Goal: Task Accomplishment & Management: Complete application form

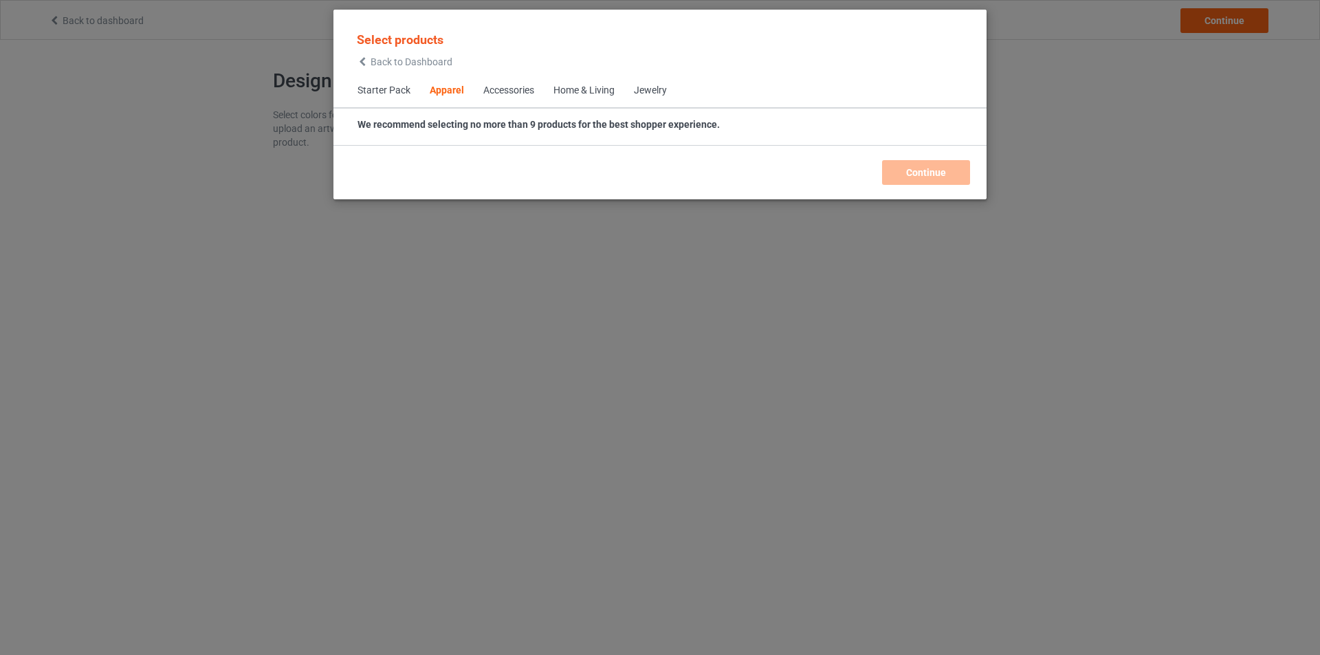
click at [575, 88] on div "Home & Living" at bounding box center [583, 91] width 61 height 14
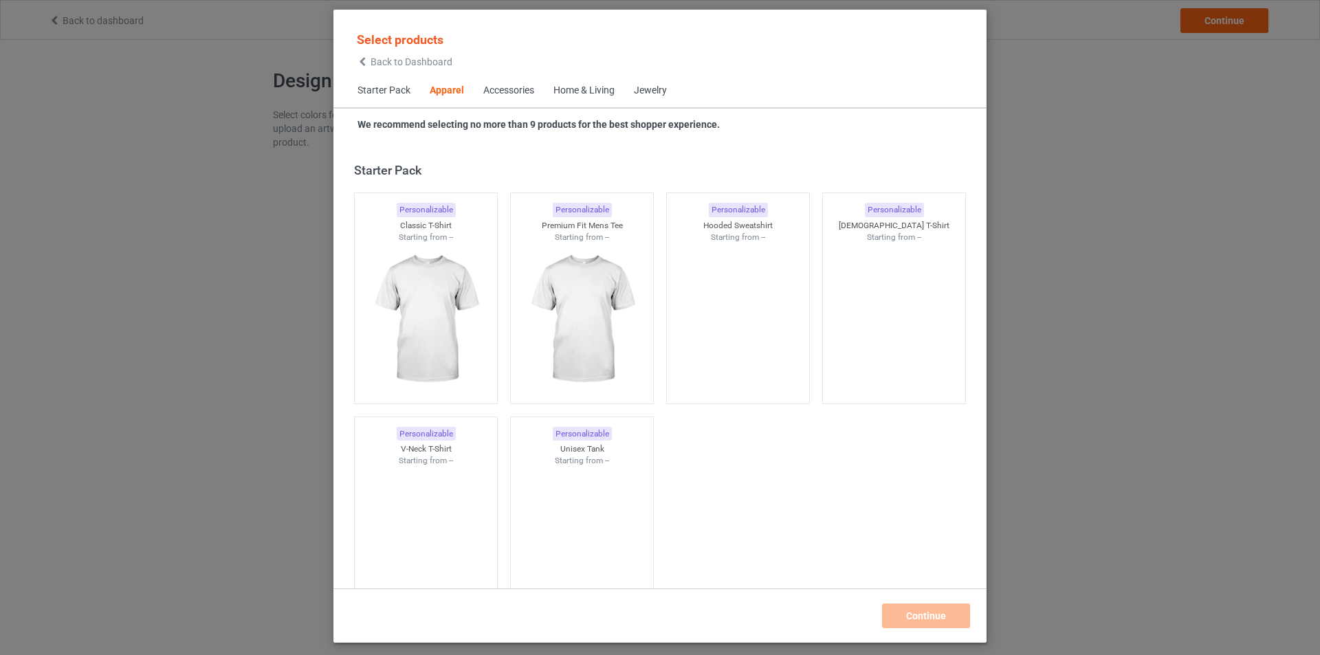
scroll to position [512, 0]
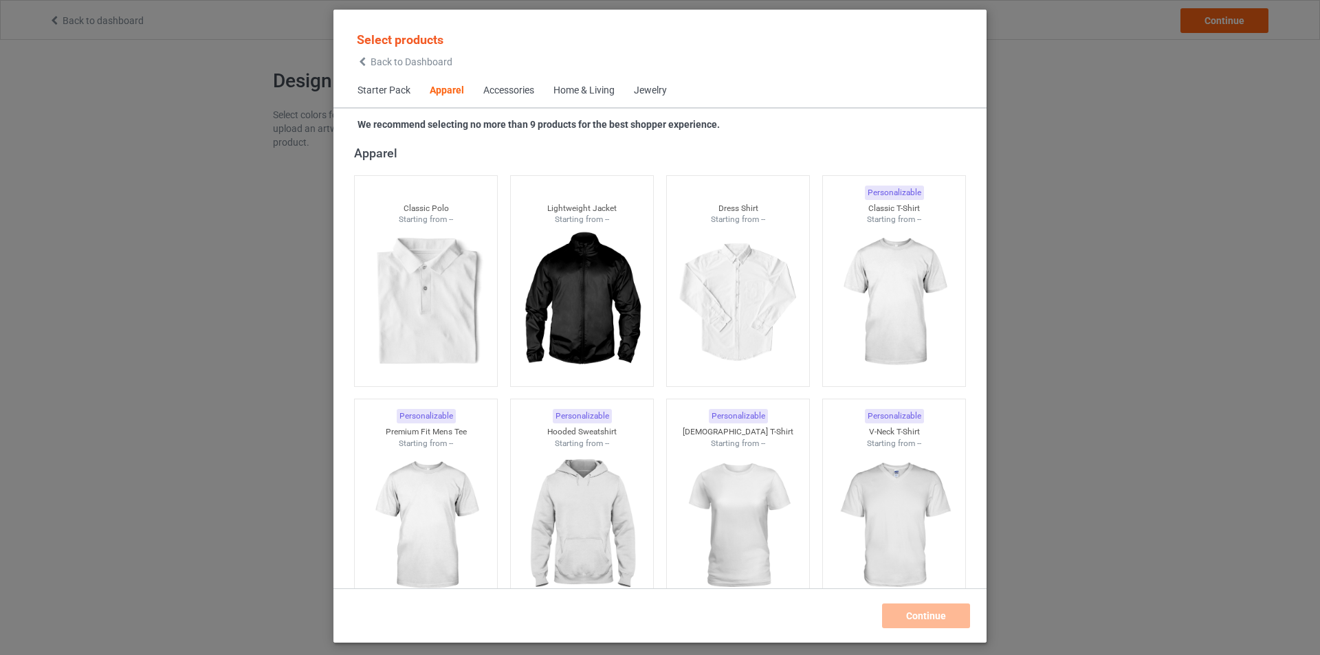
click at [451, 96] on div "Apparel" at bounding box center [447, 91] width 34 height 14
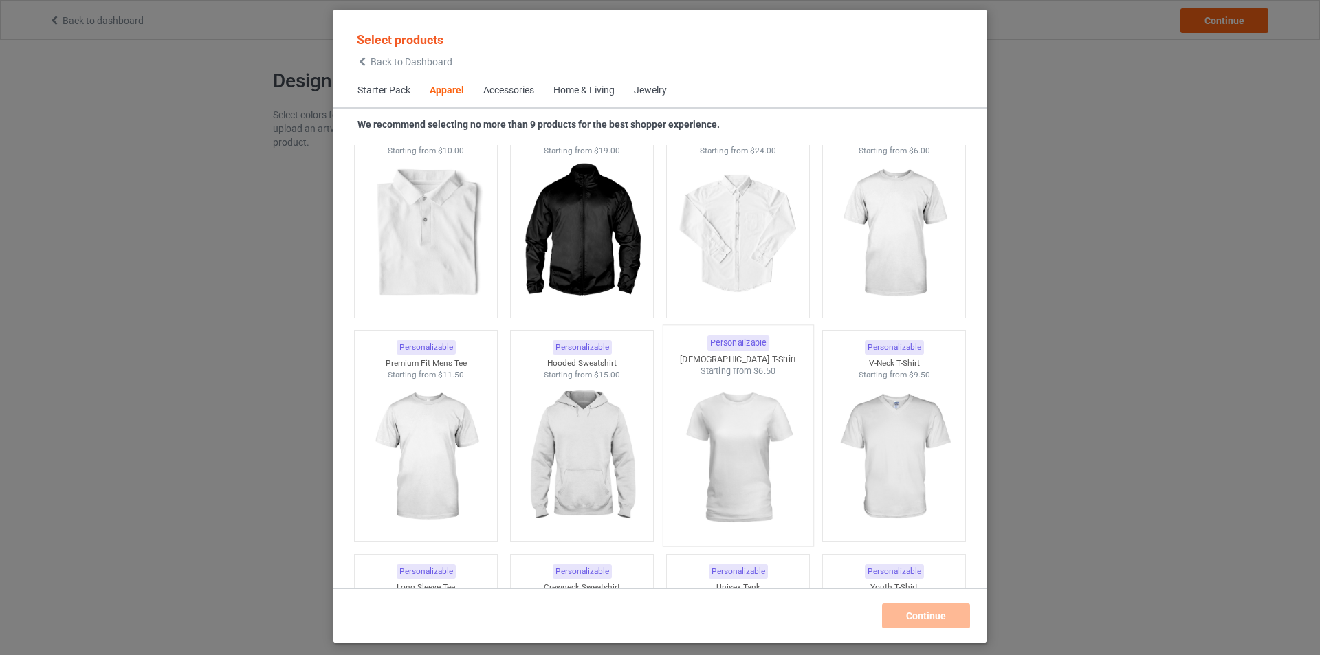
click at [747, 438] on img at bounding box center [737, 458] width 129 height 162
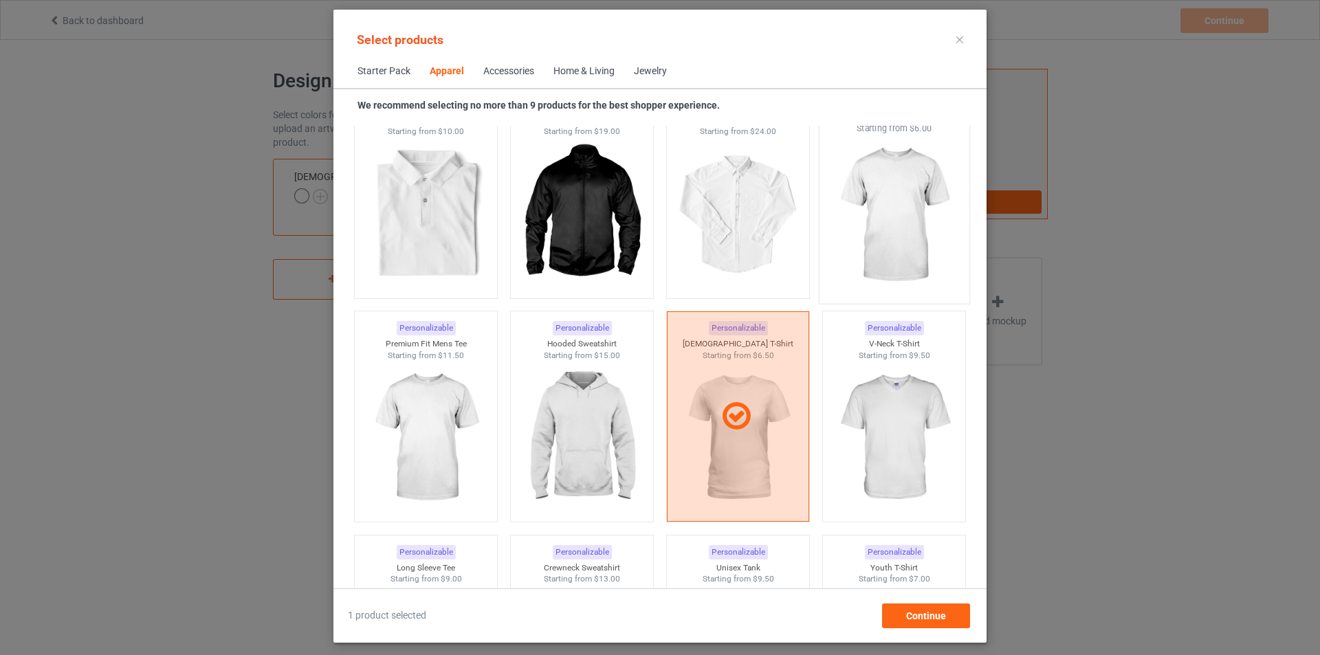
click at [897, 226] on img at bounding box center [893, 216] width 129 height 162
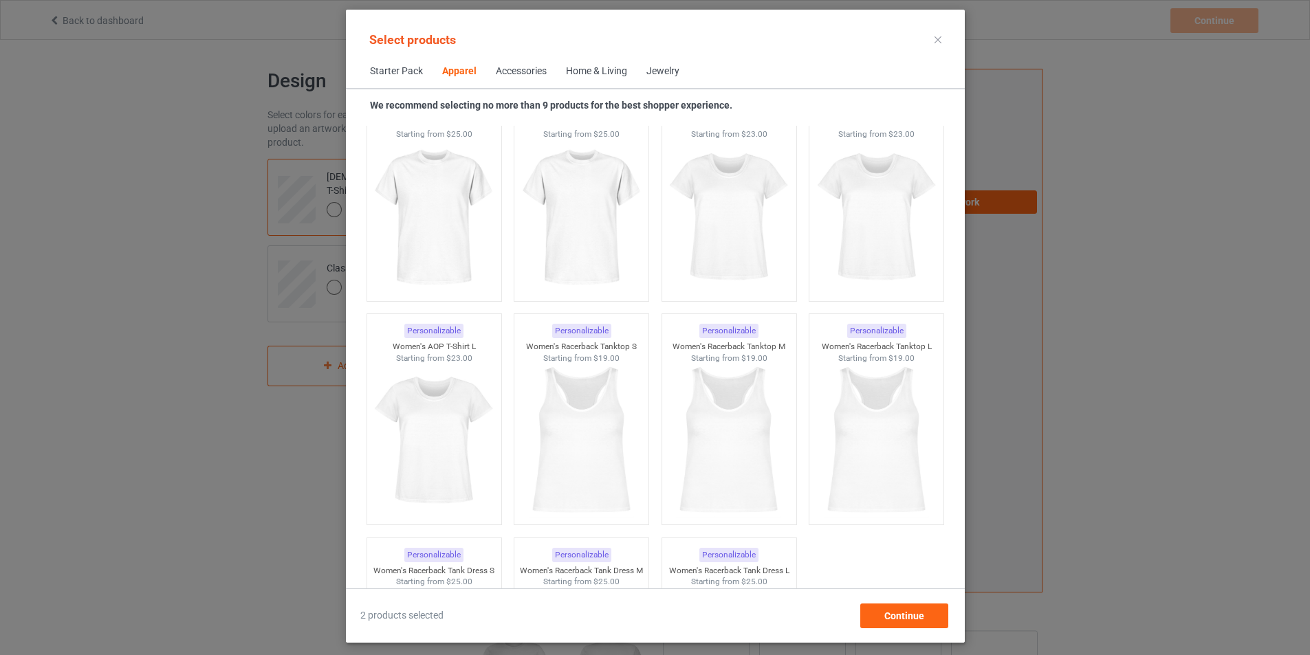
scroll to position [2506, 0]
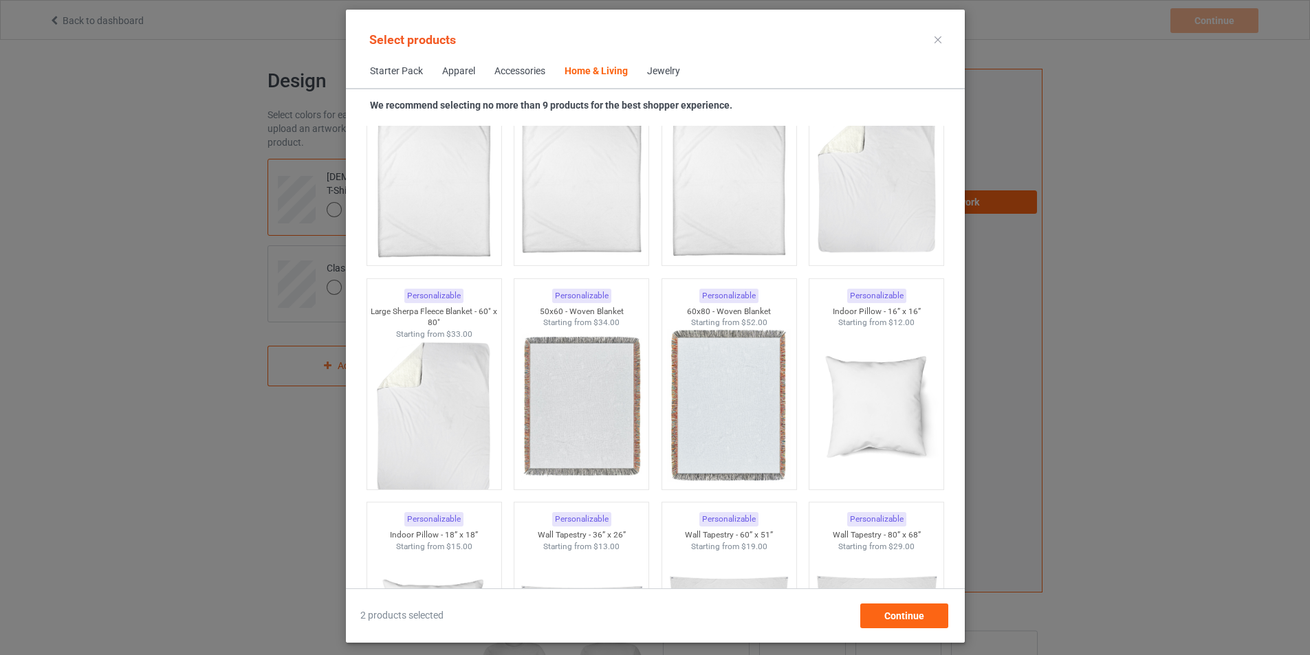
scroll to position [6769, 0]
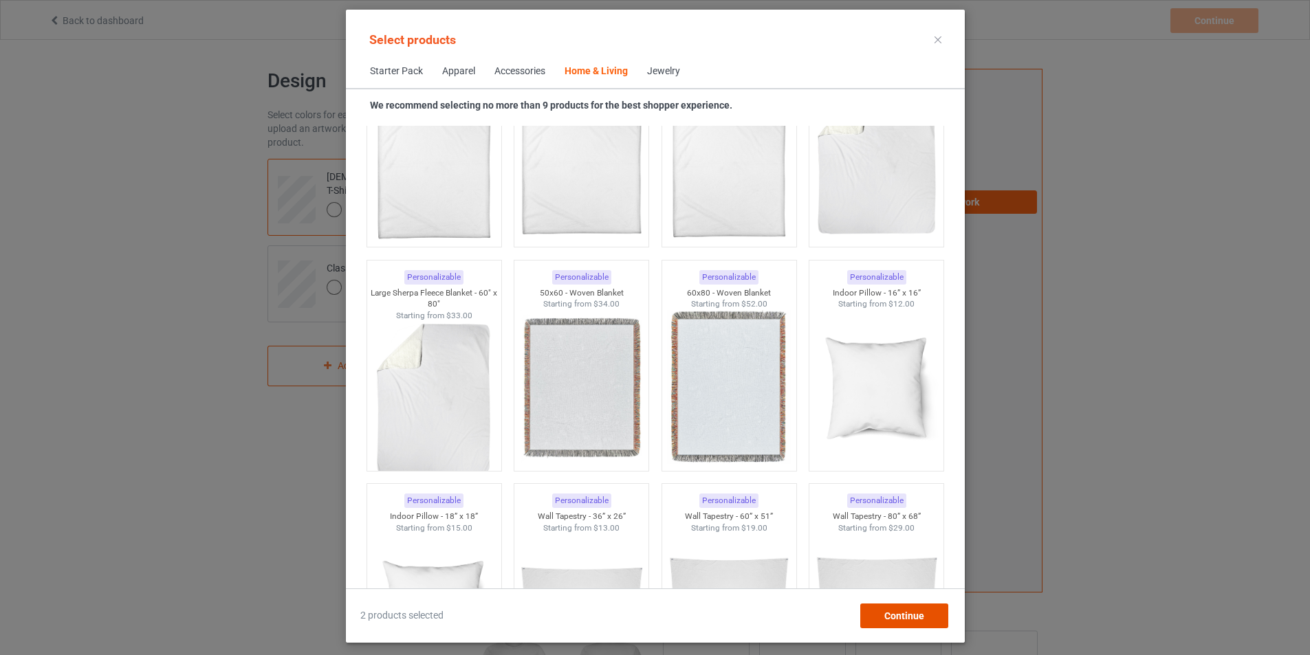
click at [919, 621] on span "Continue" at bounding box center [904, 616] width 40 height 11
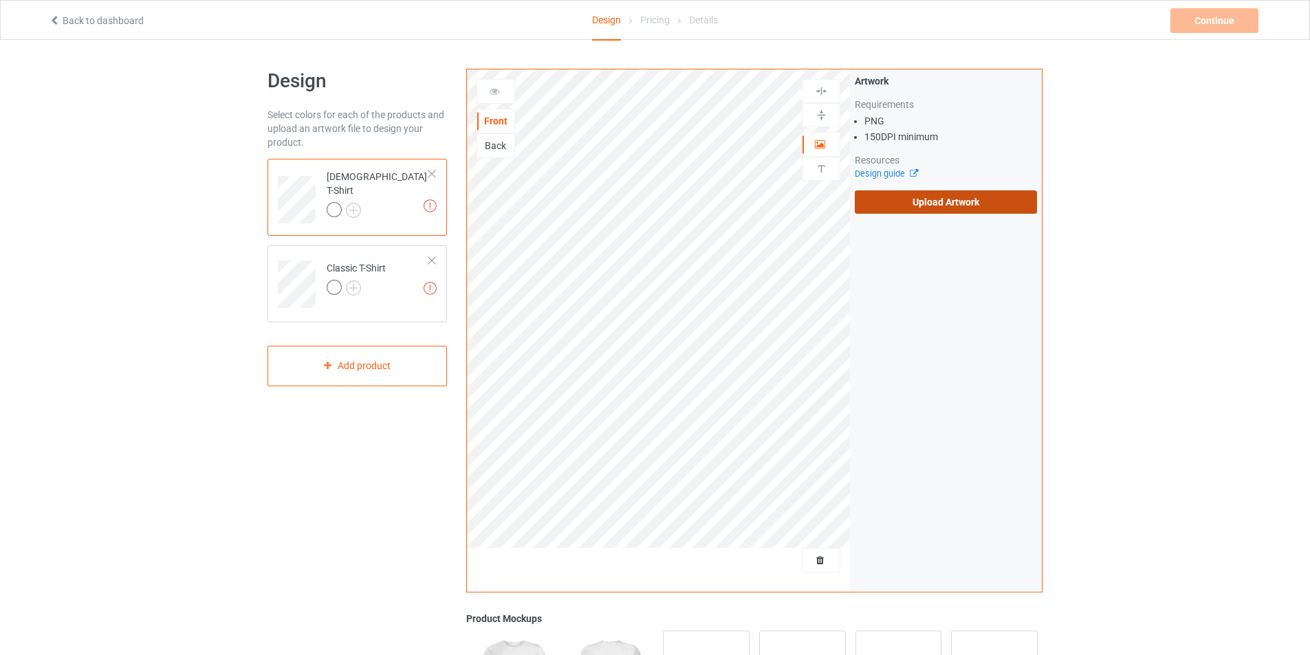
click at [927, 204] on label "Upload Artwork" at bounding box center [946, 201] width 182 height 23
click at [0, 0] on input "Upload Artwork" at bounding box center [0, 0] width 0 height 0
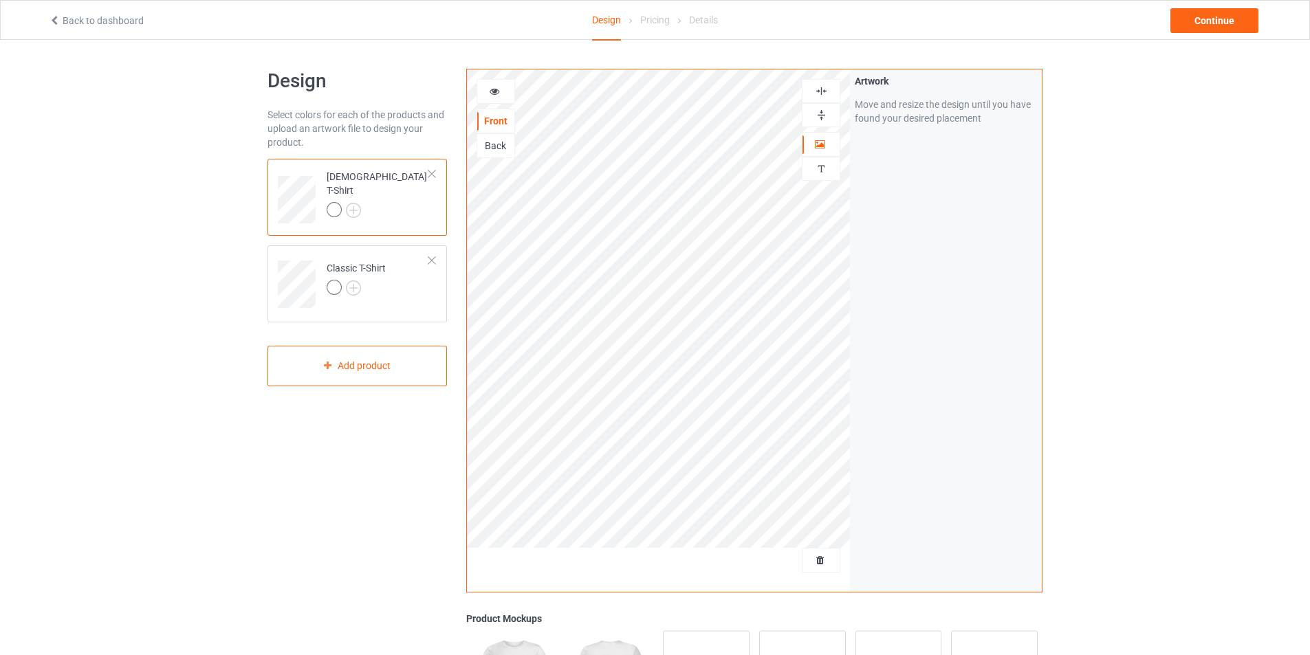
click at [819, 95] on img at bounding box center [821, 91] width 13 height 13
click at [820, 88] on img at bounding box center [821, 91] width 13 height 13
click at [496, 93] on icon at bounding box center [495, 90] width 12 height 10
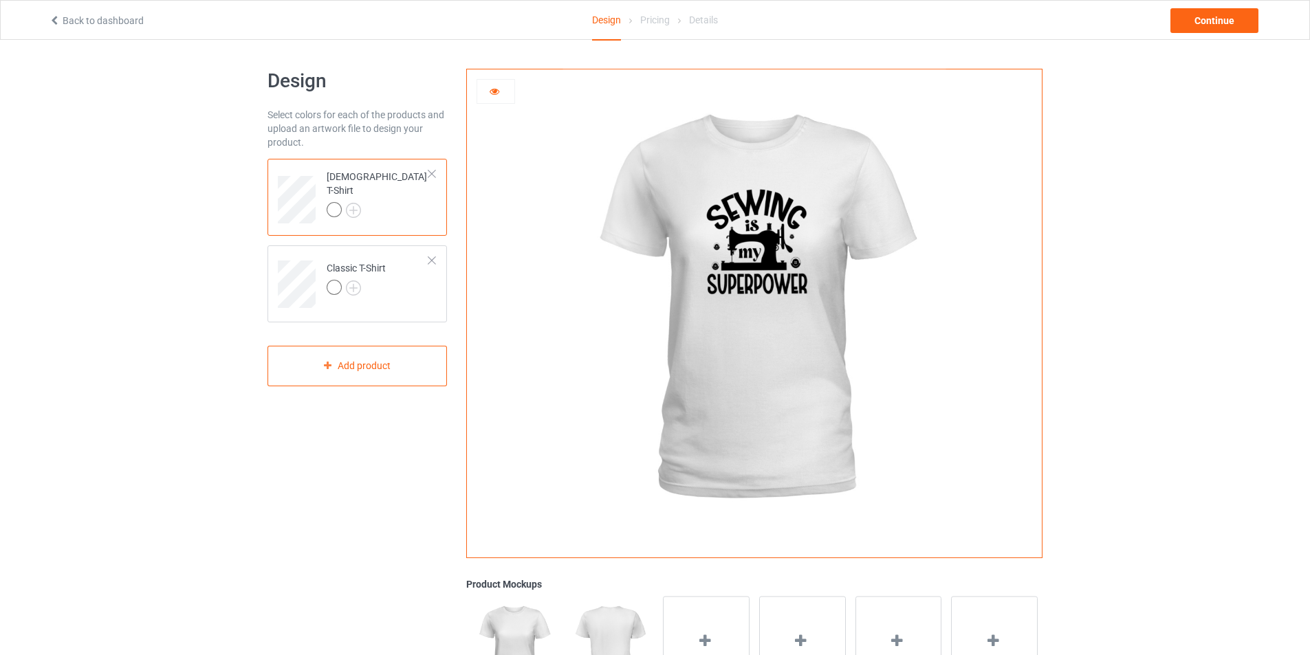
click at [494, 89] on icon at bounding box center [495, 90] width 12 height 10
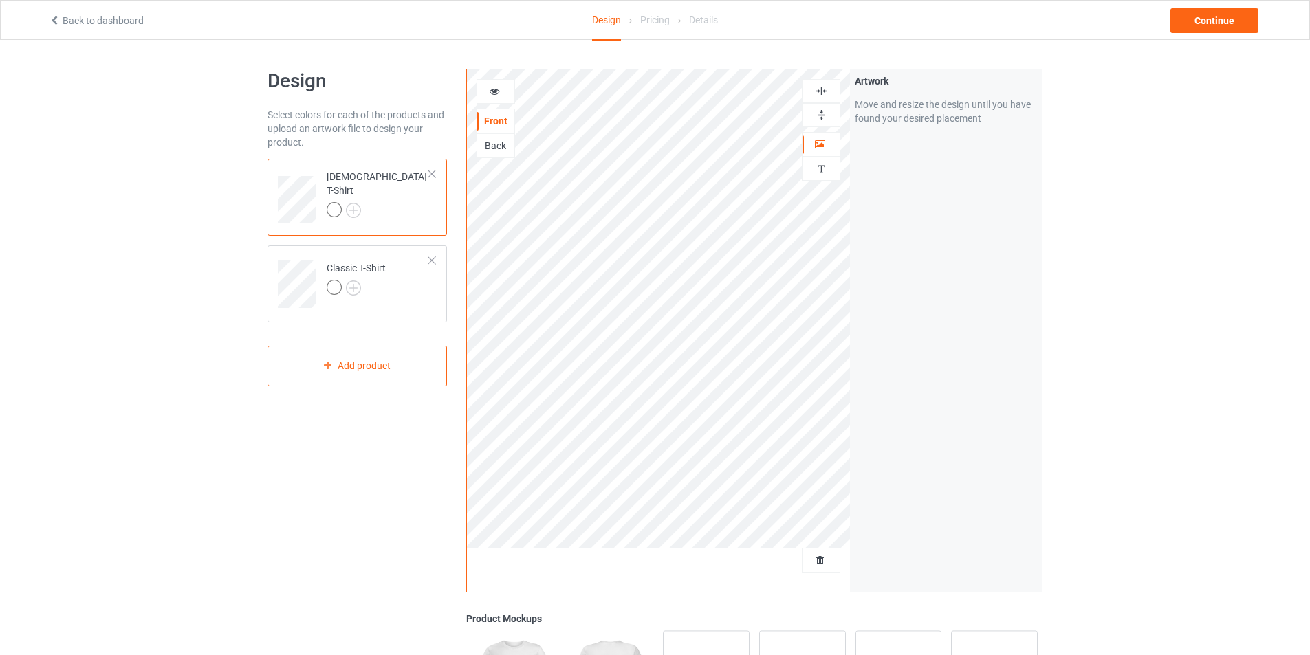
click at [494, 93] on icon at bounding box center [495, 90] width 12 height 10
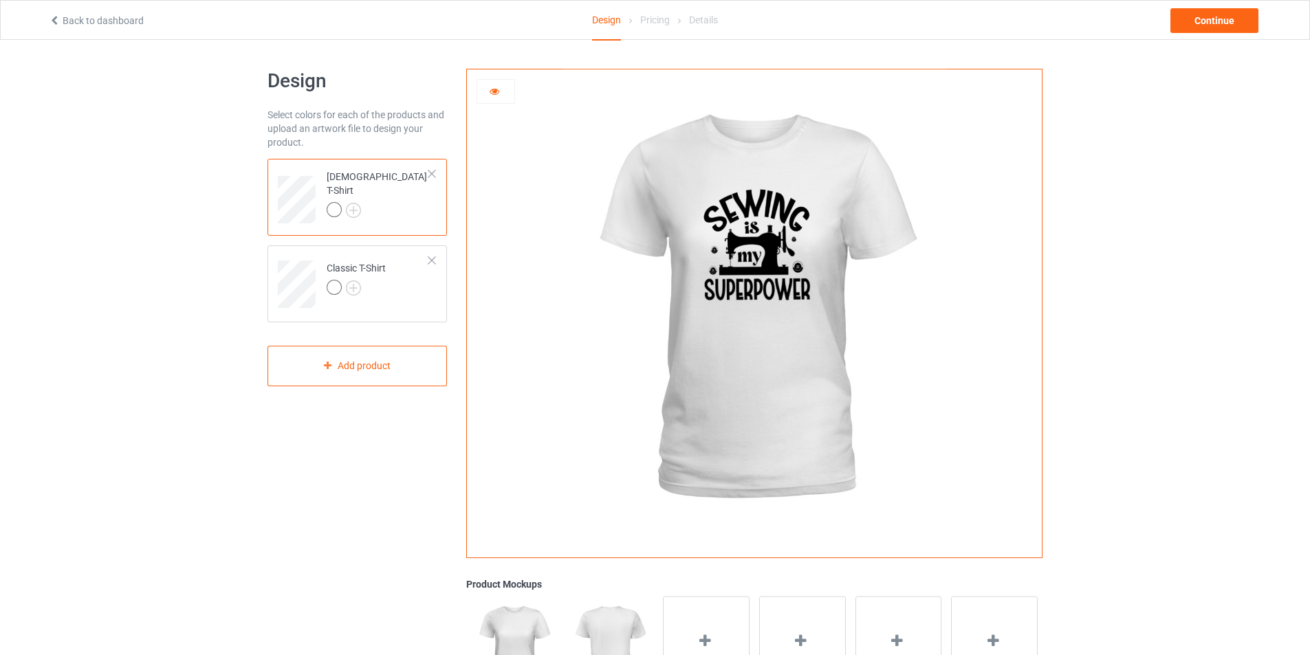
click at [494, 91] on icon at bounding box center [495, 90] width 12 height 10
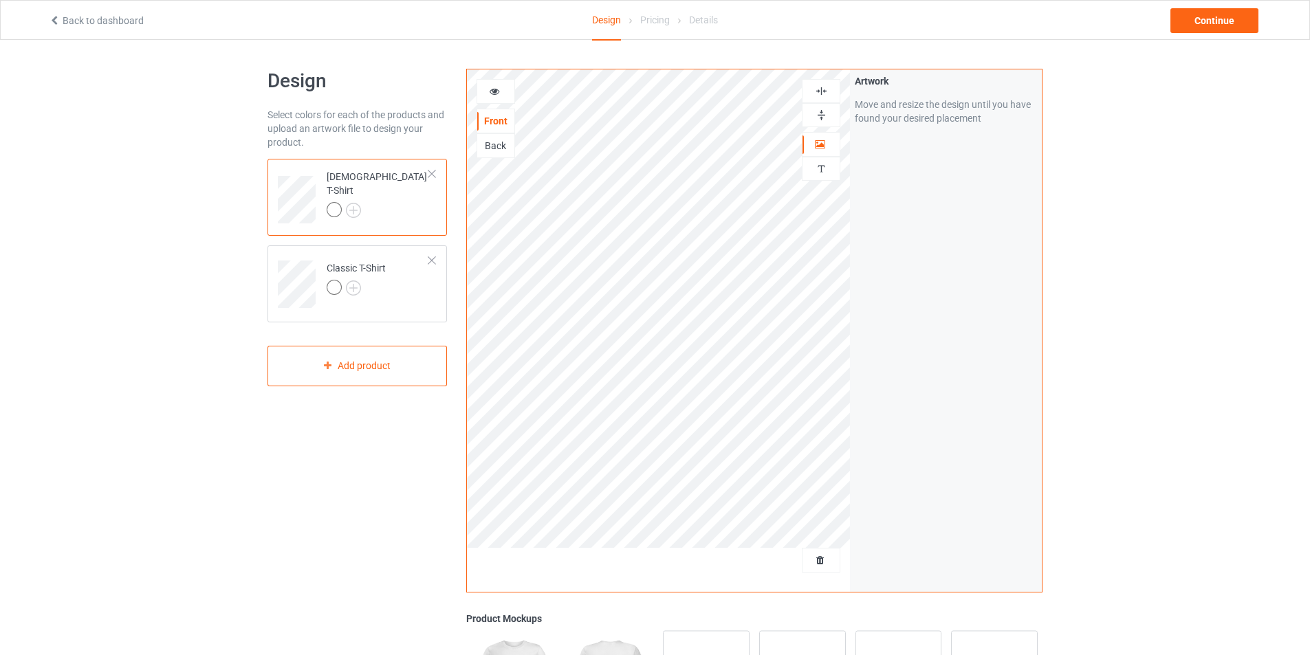
click at [822, 92] on img at bounding box center [821, 91] width 13 height 13
click at [490, 90] on icon at bounding box center [495, 90] width 12 height 10
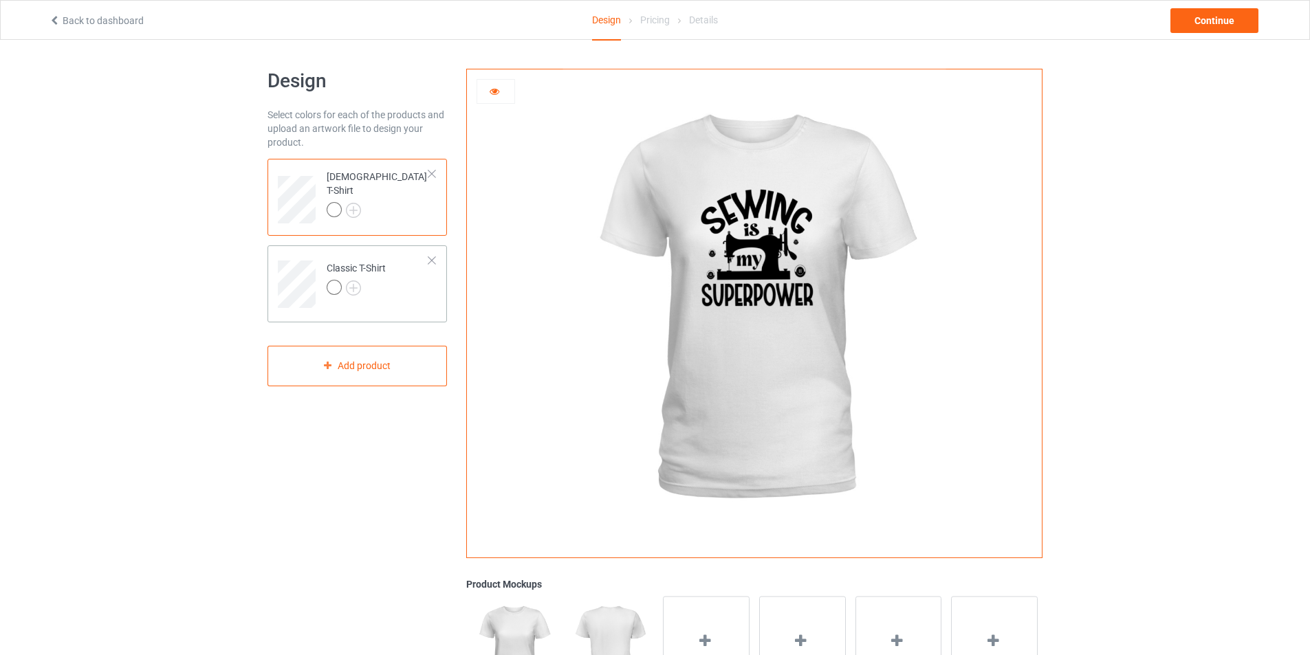
click at [376, 282] on div at bounding box center [356, 289] width 59 height 19
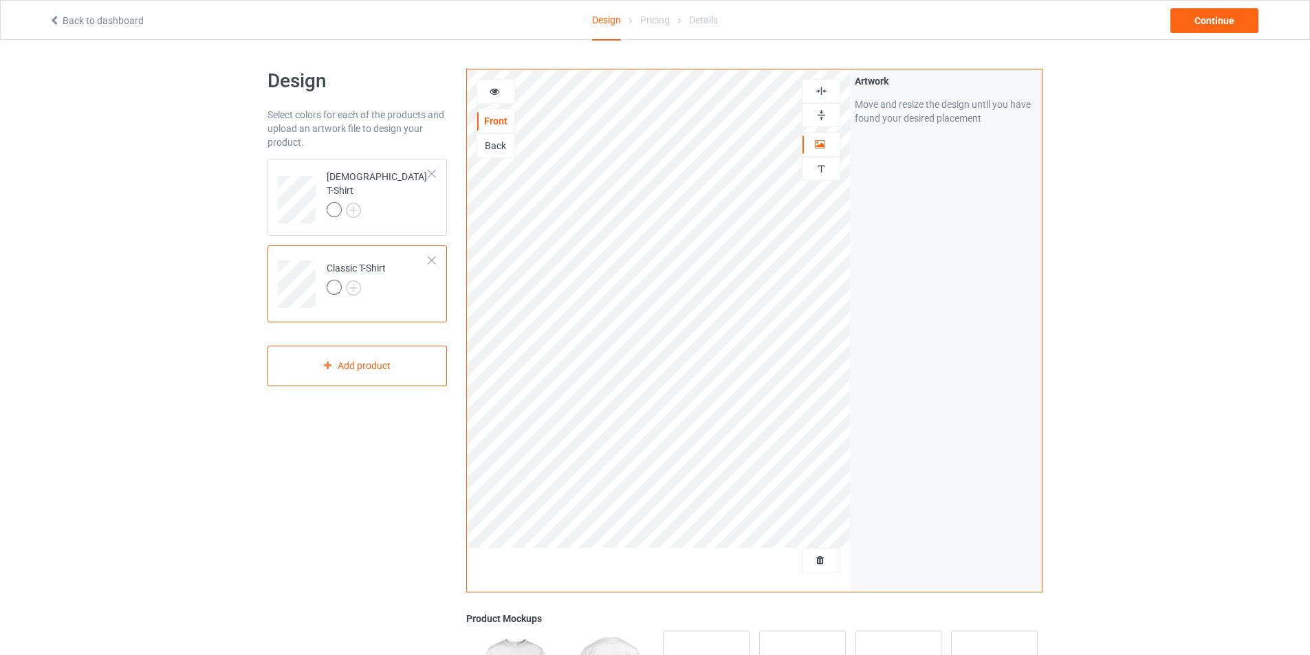
click at [500, 91] on icon at bounding box center [495, 90] width 12 height 10
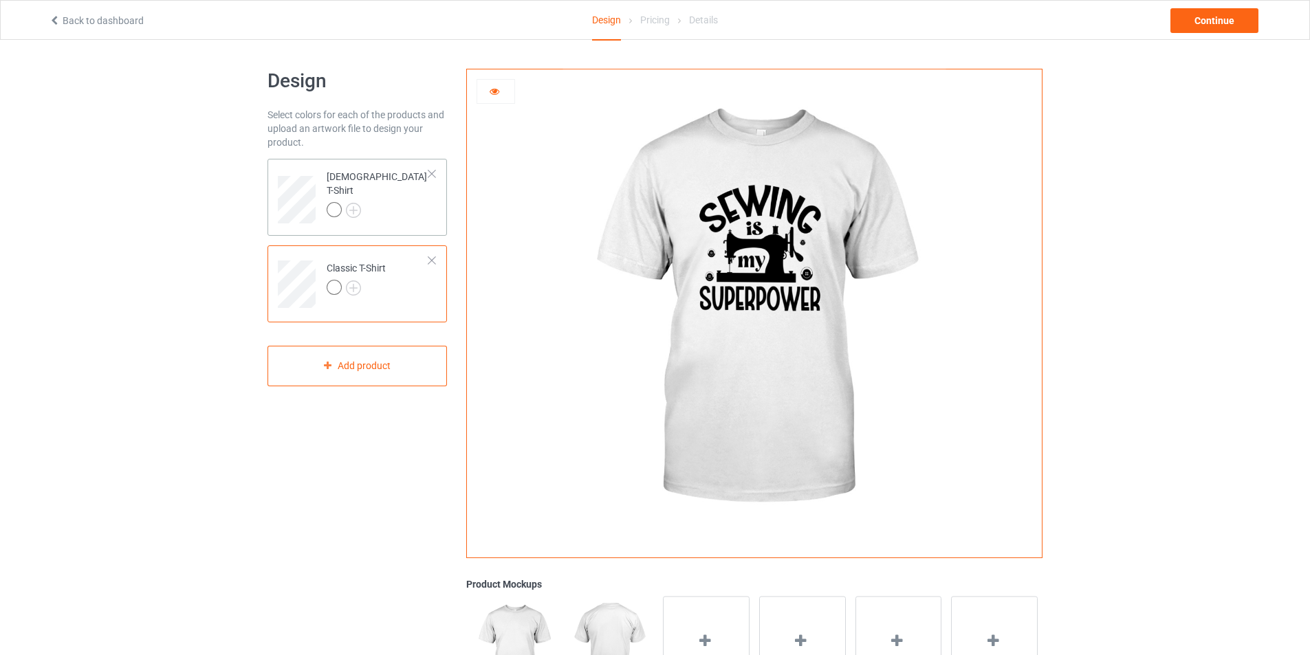
click at [389, 211] on td "[DEMOGRAPHIC_DATA] T-Shirt" at bounding box center [378, 194] width 118 height 61
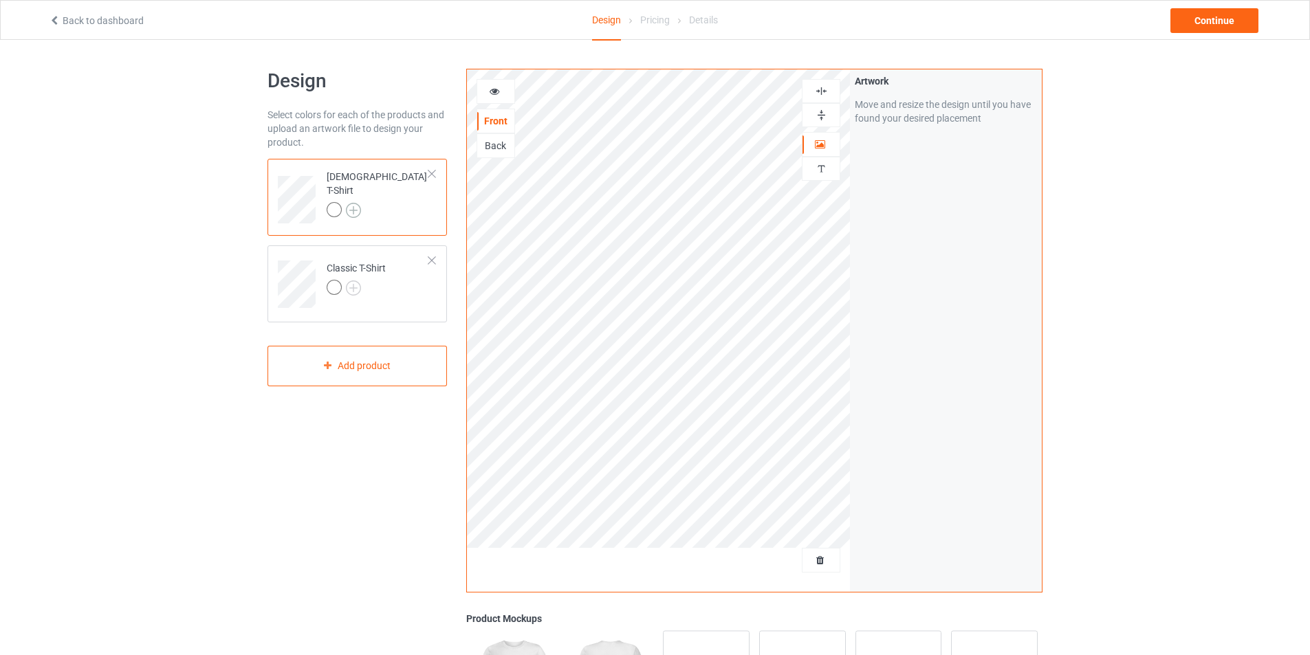
click at [355, 204] on img at bounding box center [353, 210] width 15 height 15
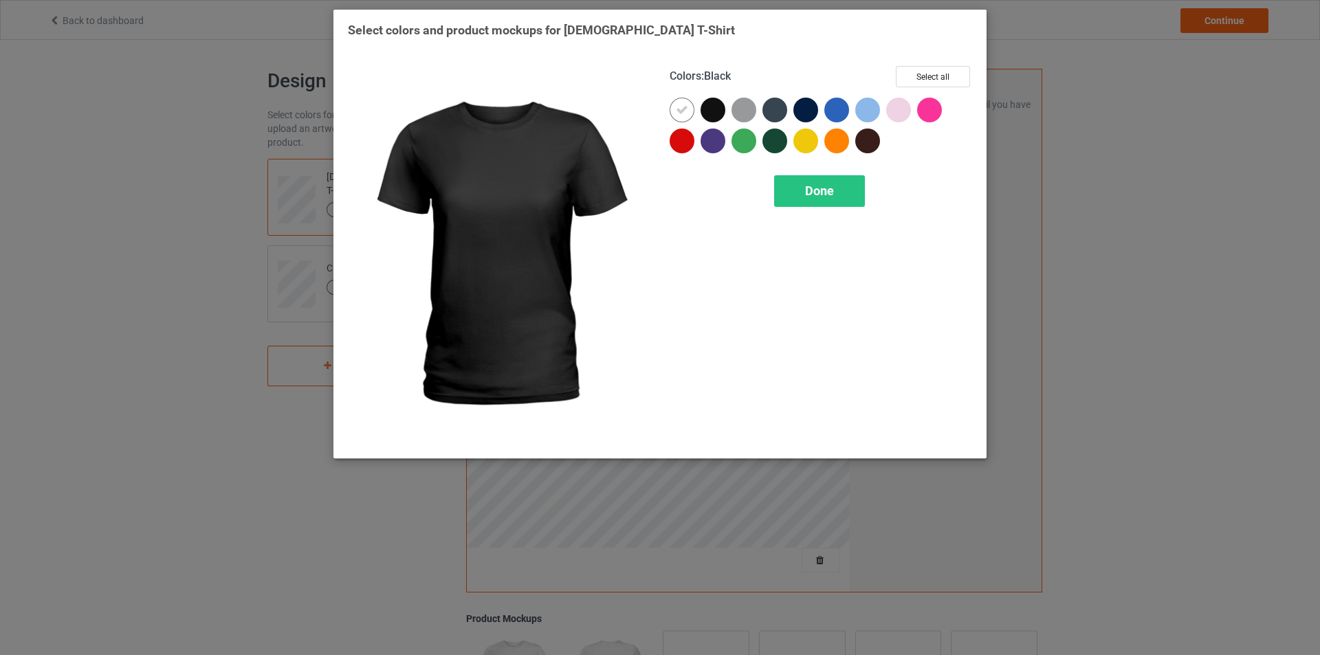
click at [718, 111] on div at bounding box center [713, 110] width 25 height 25
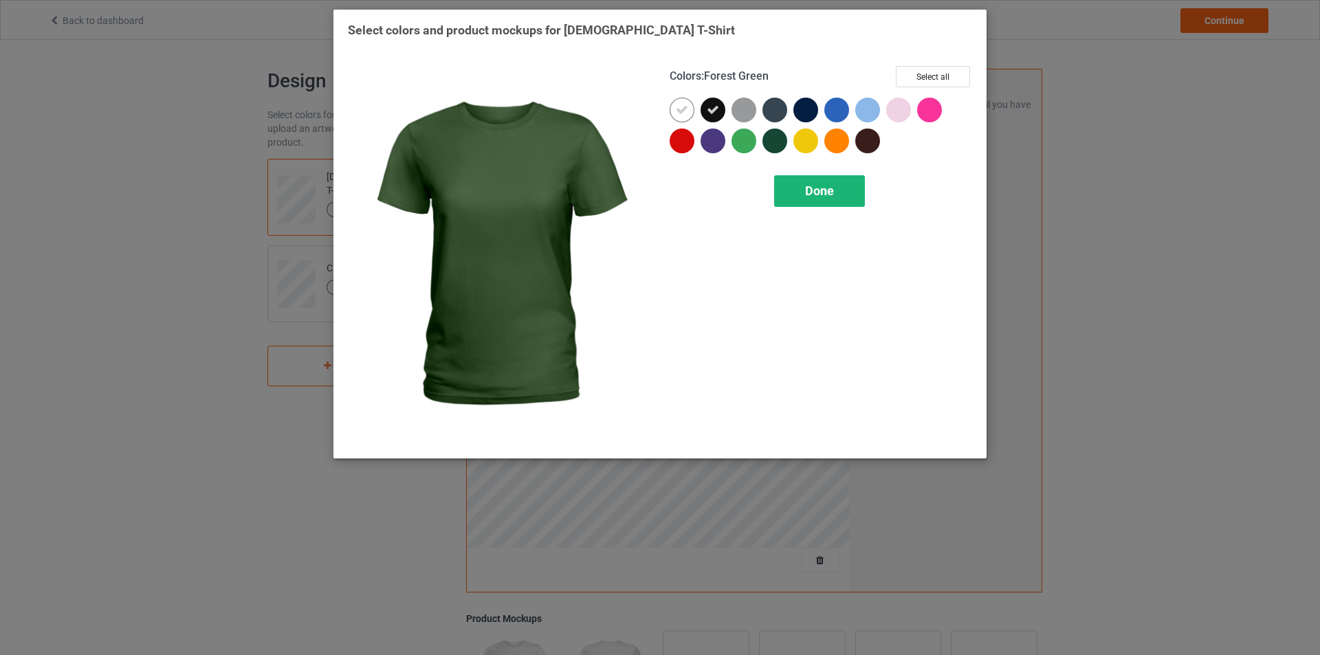
click at [810, 204] on div "Done" at bounding box center [819, 191] width 91 height 32
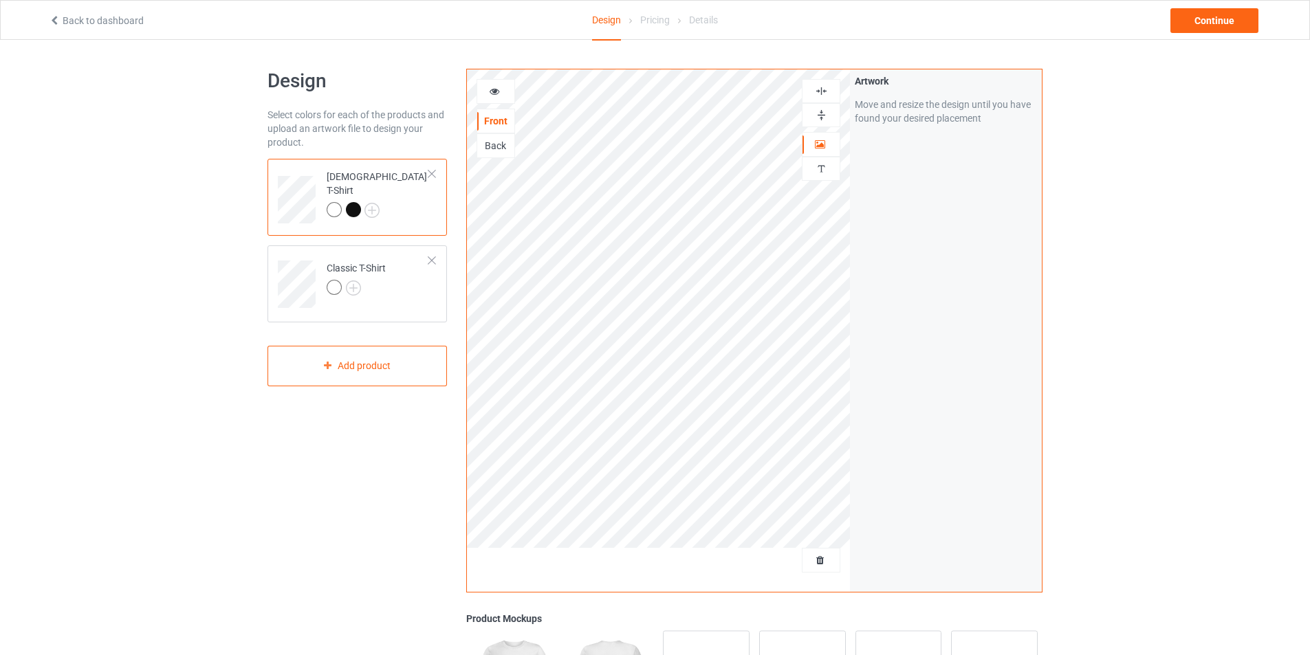
click at [355, 202] on div at bounding box center [353, 209] width 15 height 15
click at [496, 90] on icon at bounding box center [495, 90] width 12 height 10
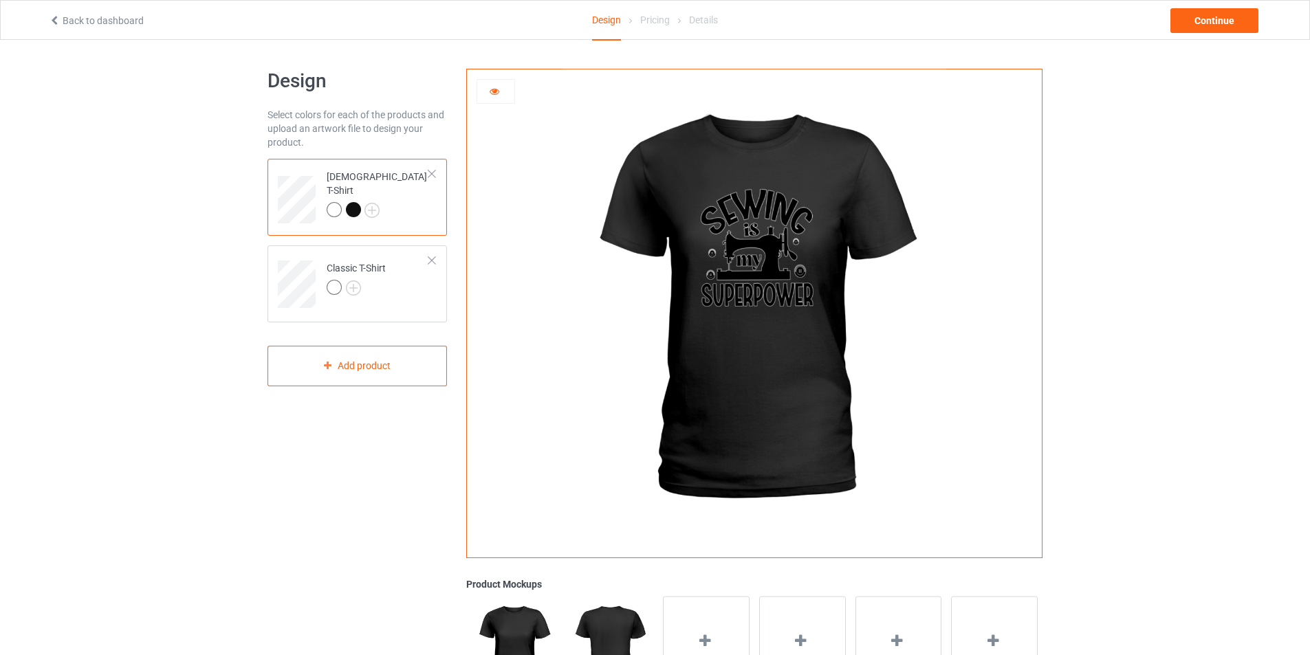
click at [496, 89] on icon at bounding box center [495, 90] width 12 height 10
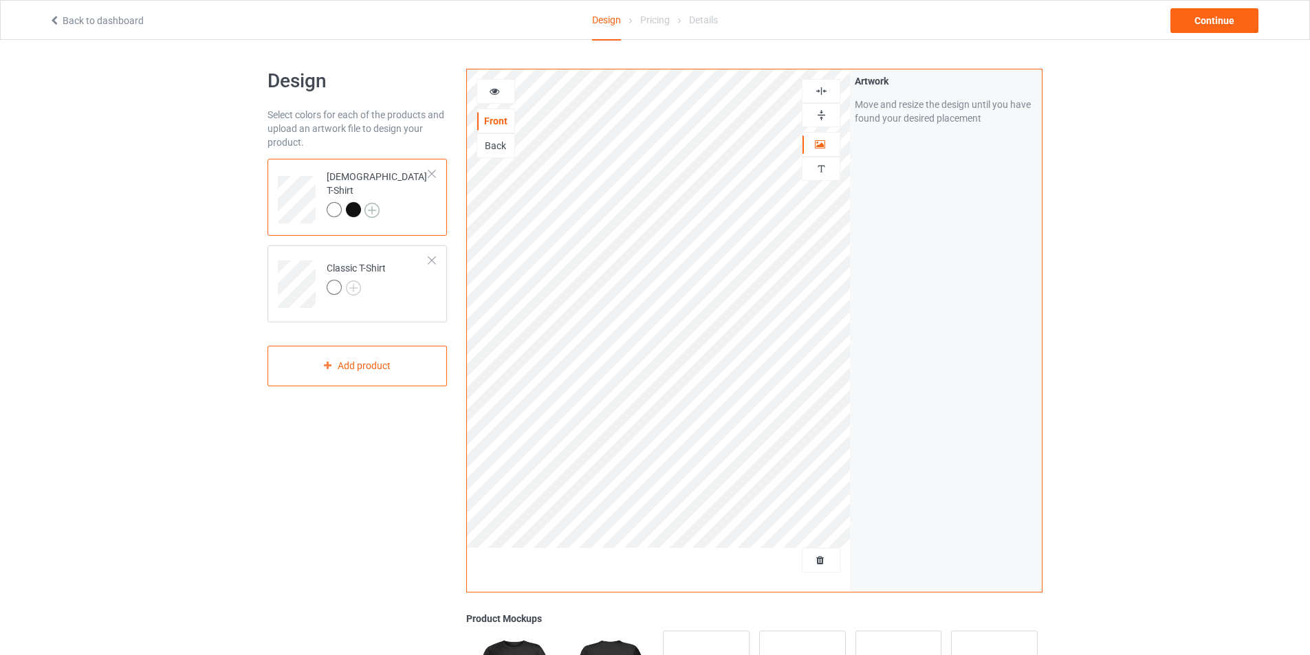
click at [375, 203] on img at bounding box center [371, 210] width 15 height 15
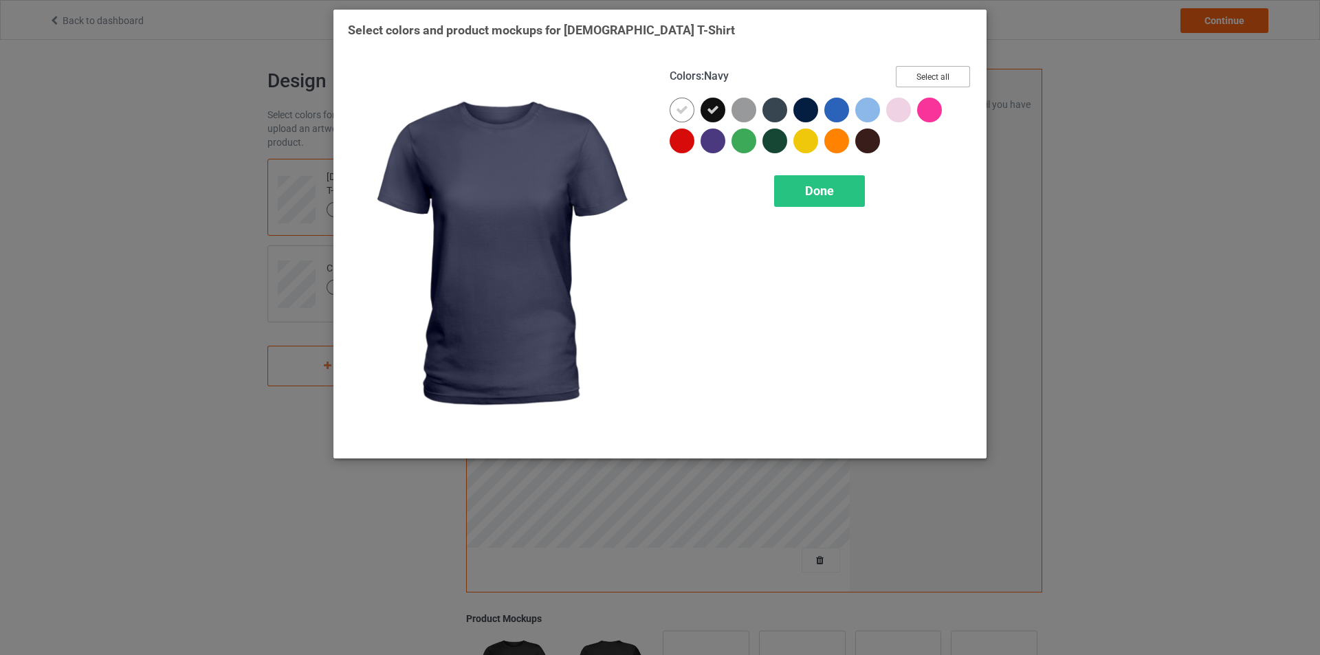
click at [930, 79] on button "Select all" at bounding box center [933, 76] width 74 height 21
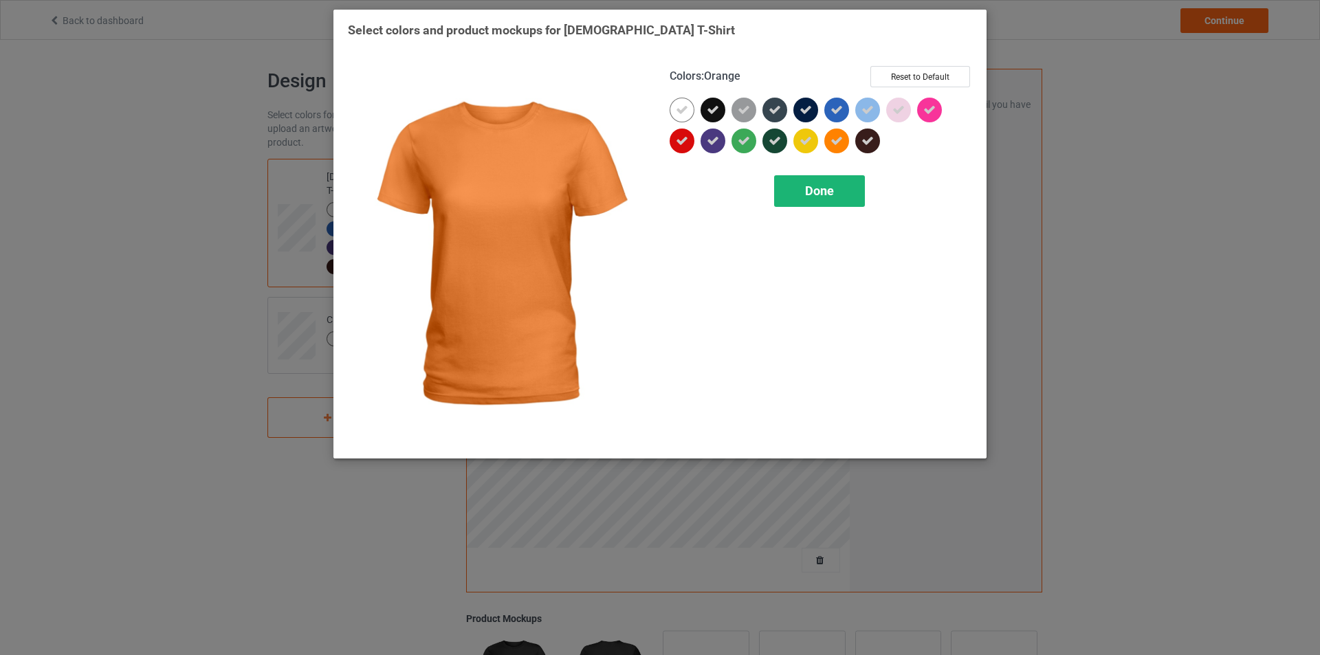
click at [815, 193] on span "Done" at bounding box center [819, 191] width 29 height 14
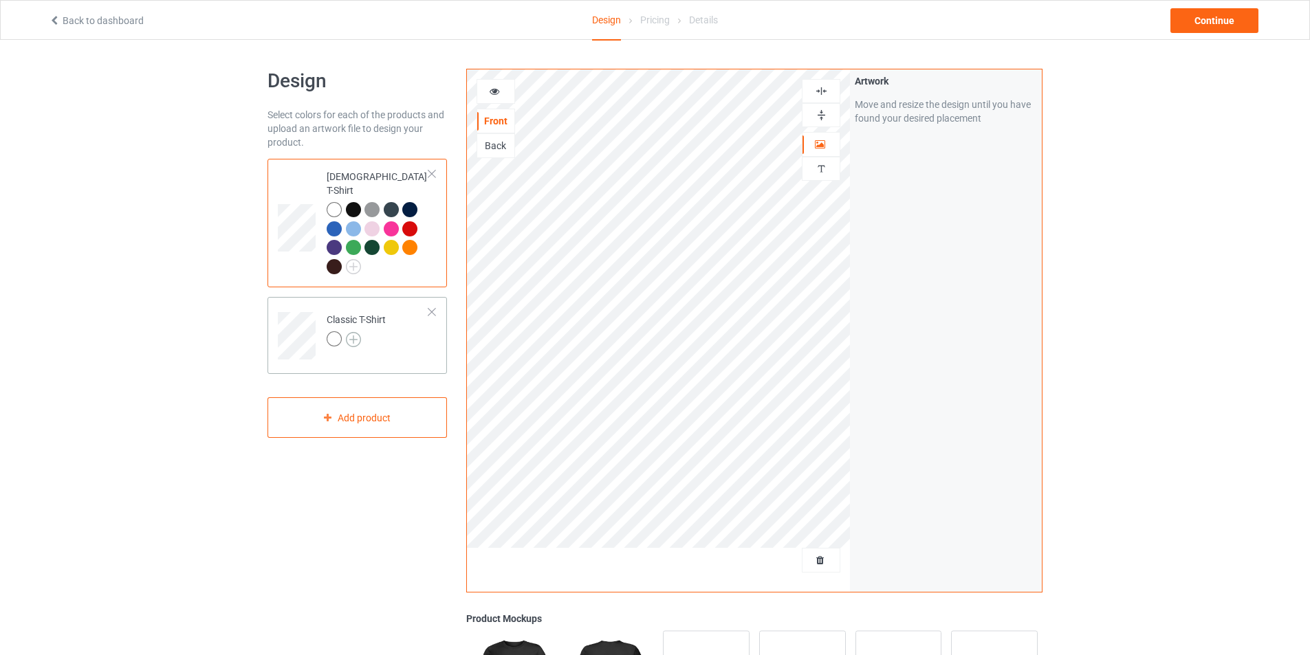
click at [353, 332] on img at bounding box center [353, 339] width 15 height 15
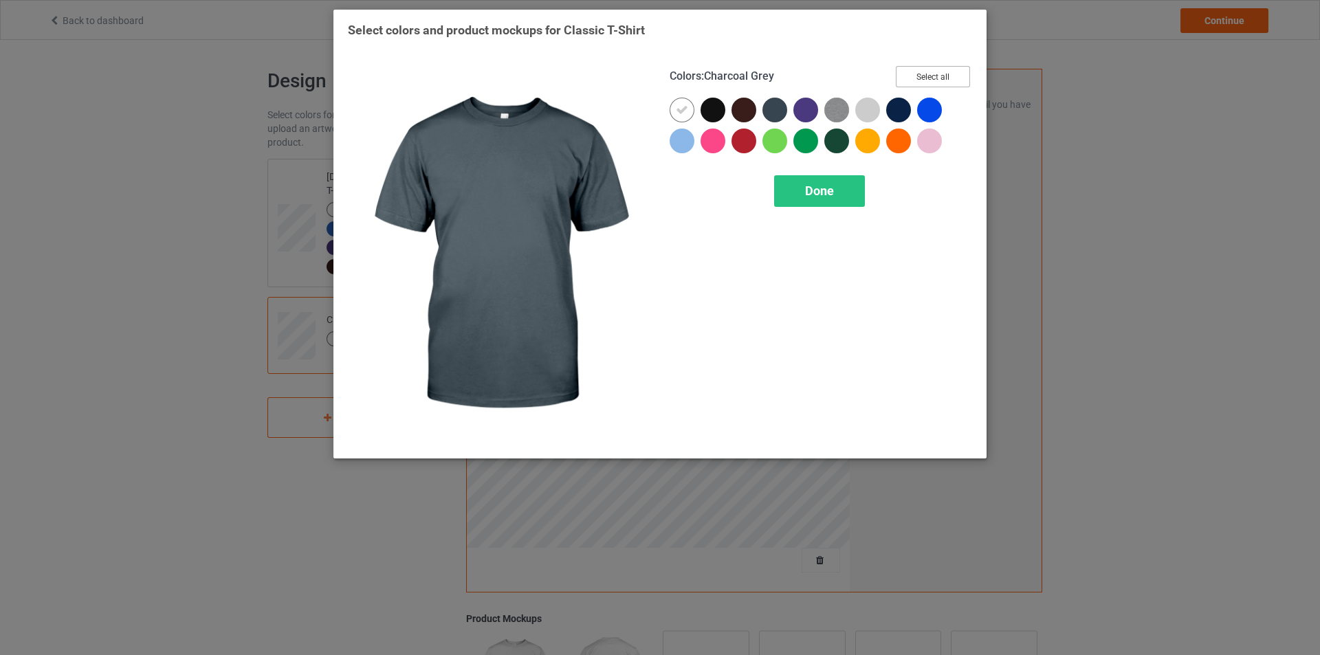
click at [923, 71] on button "Select all" at bounding box center [933, 76] width 74 height 21
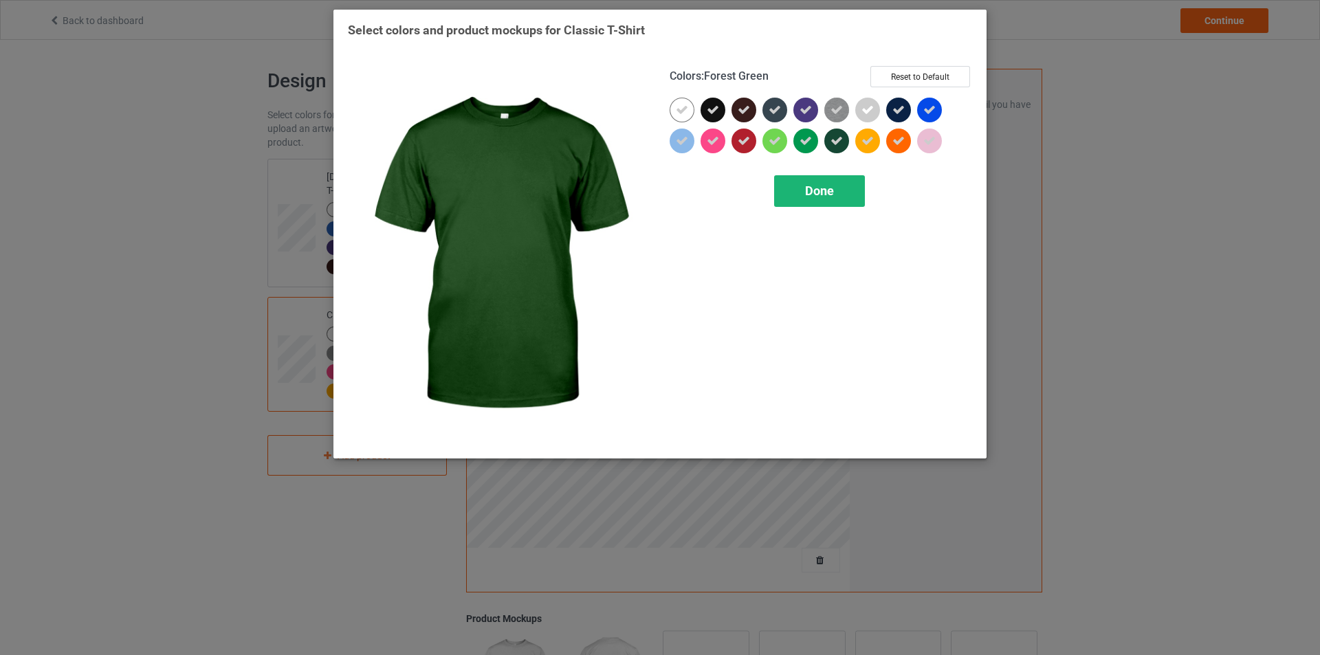
click at [837, 189] on div "Done" at bounding box center [819, 191] width 91 height 32
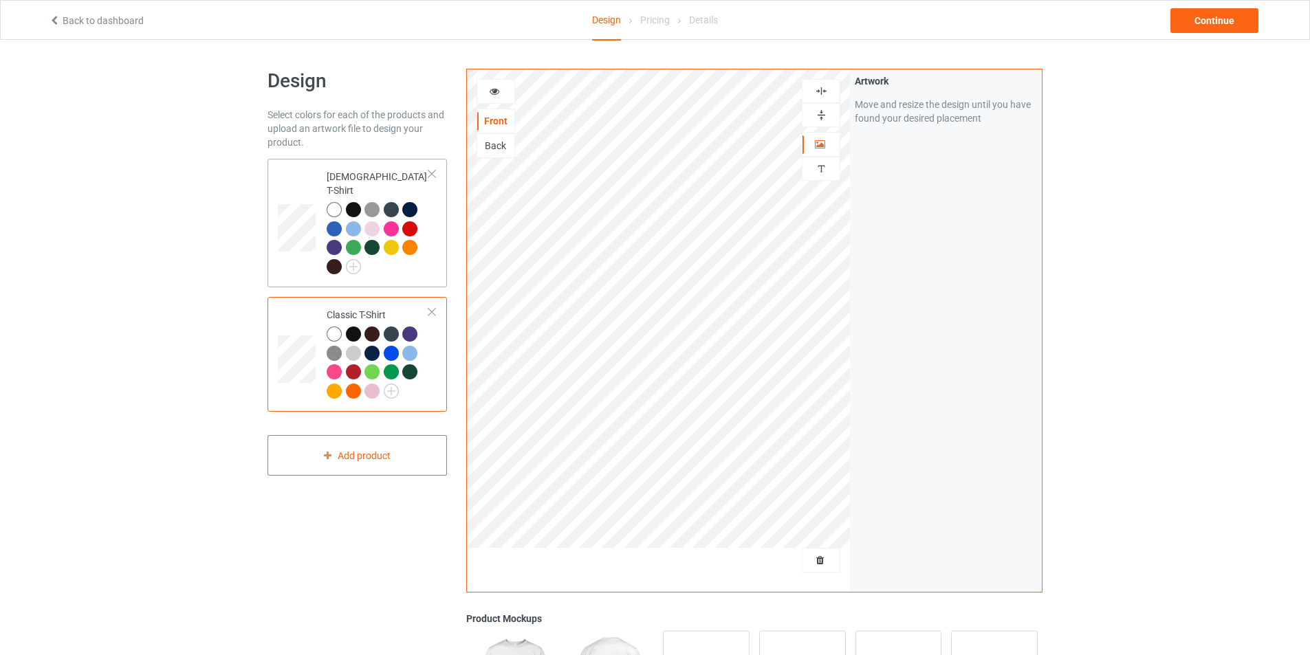
click at [430, 254] on td "[DEMOGRAPHIC_DATA] T-Shirt" at bounding box center [378, 223] width 118 height 118
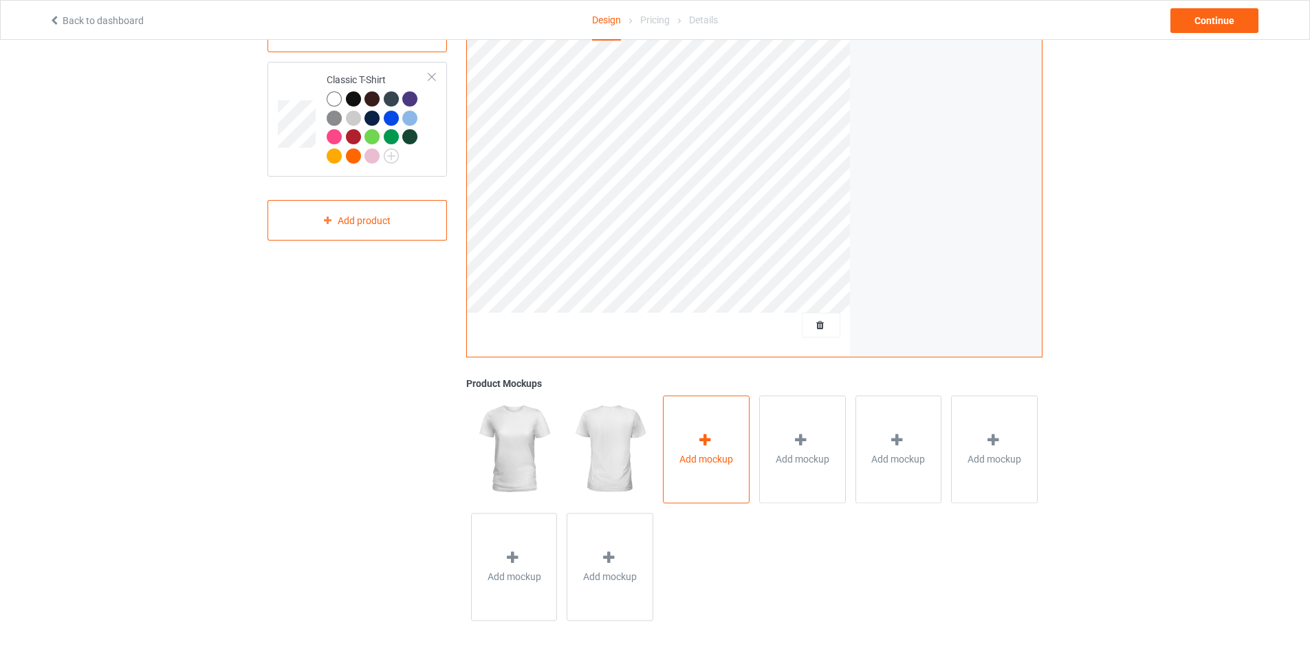
click at [686, 466] on div "Add mockup" at bounding box center [706, 449] width 87 height 108
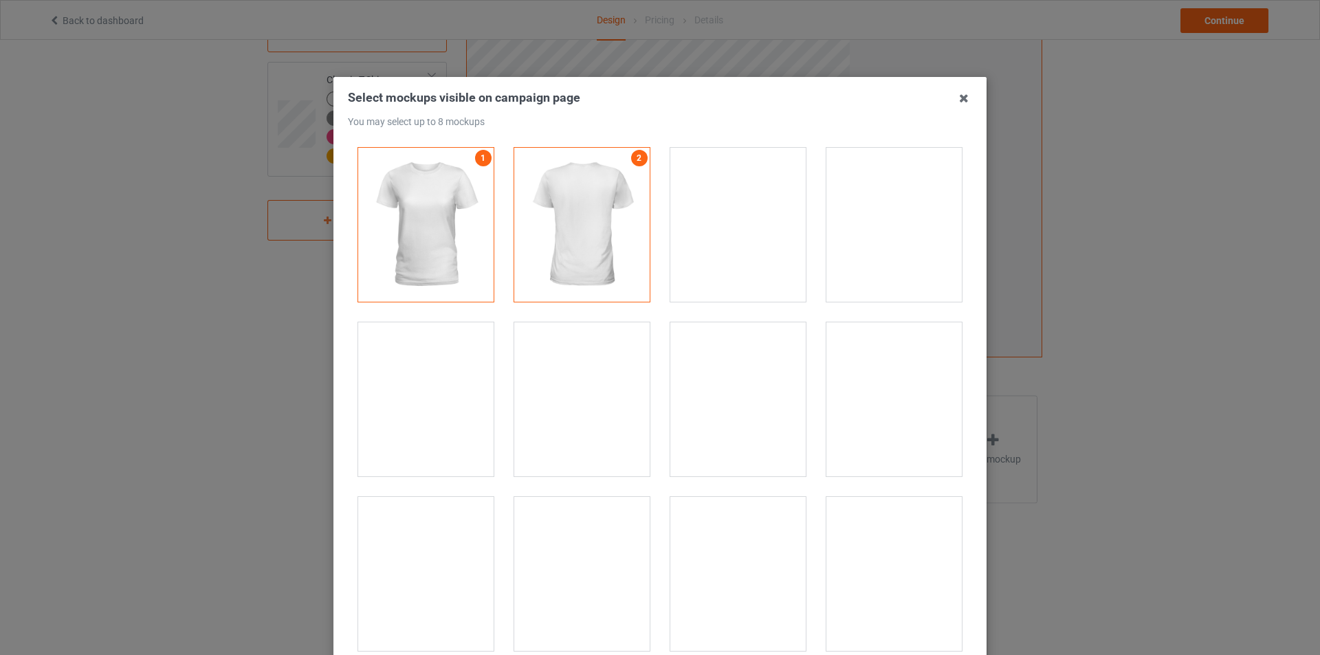
click at [905, 250] on div at bounding box center [893, 225] width 135 height 154
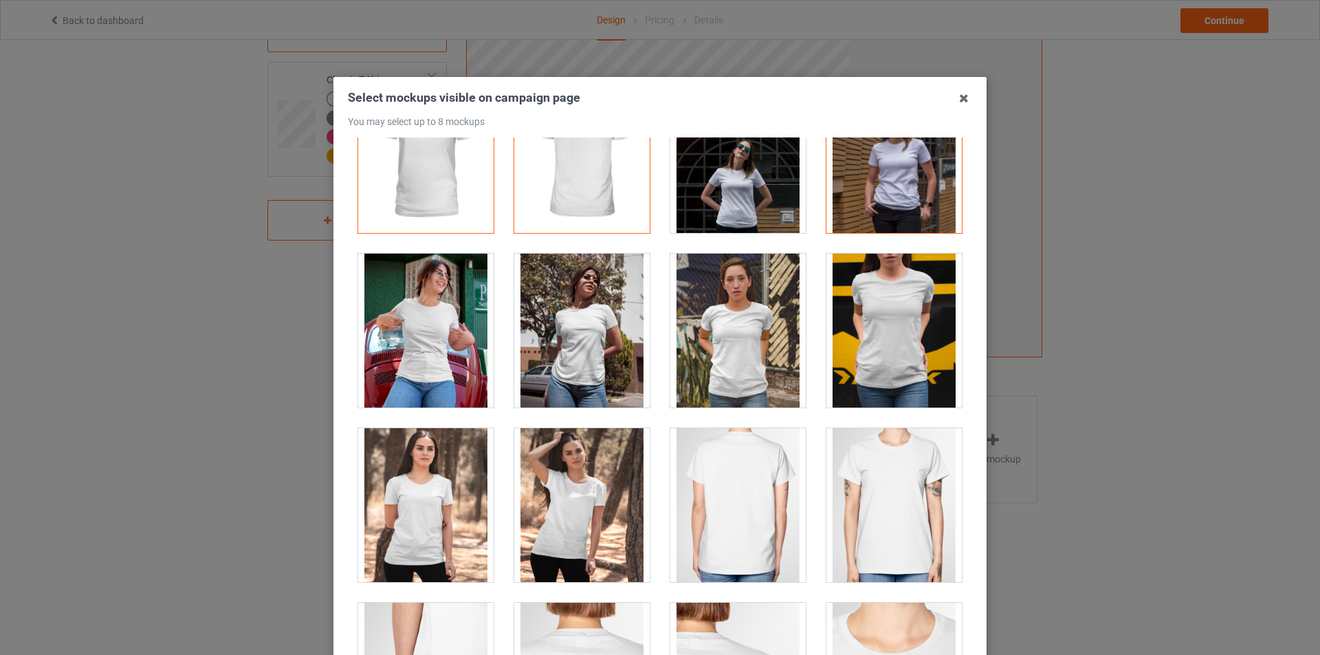
scroll to position [138, 0]
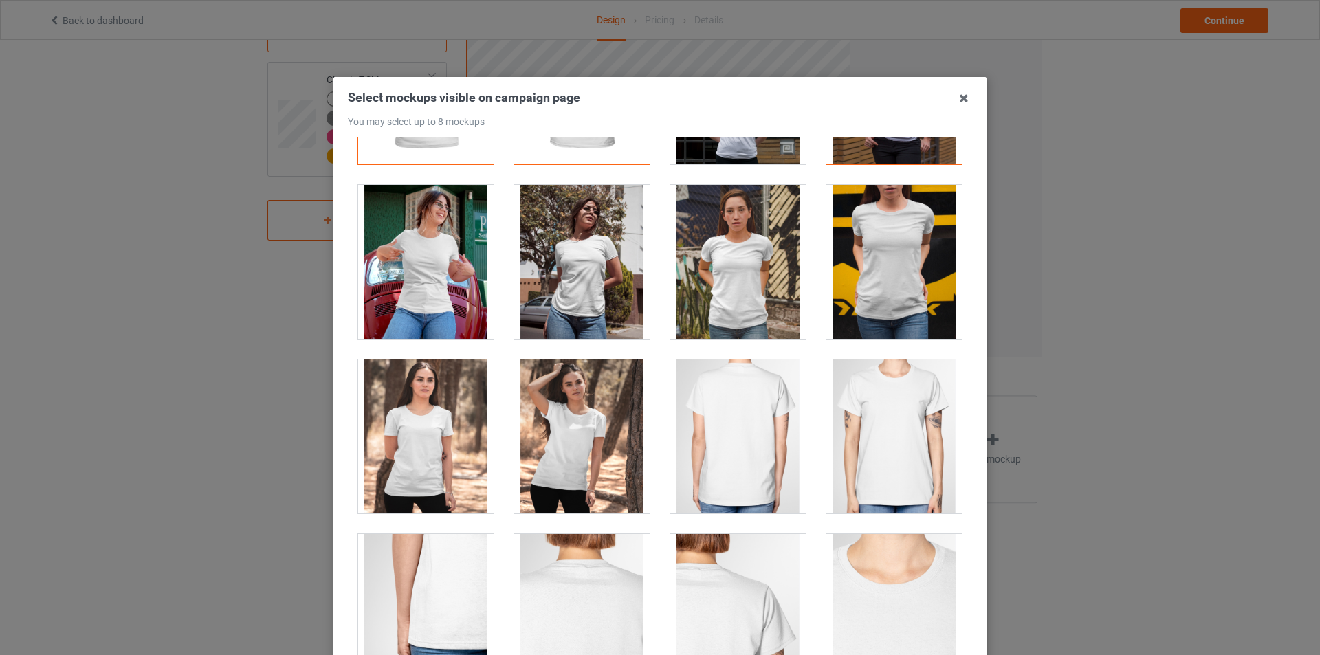
click at [594, 452] on div at bounding box center [581, 437] width 135 height 154
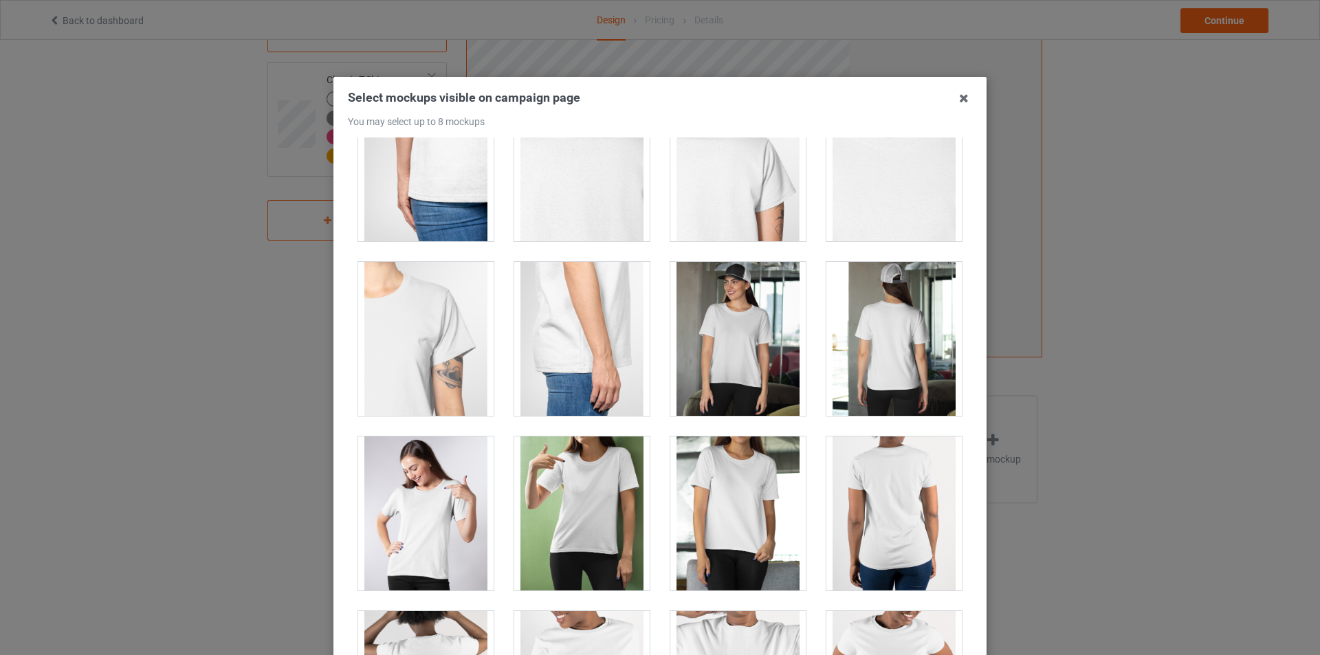
scroll to position [619, 0]
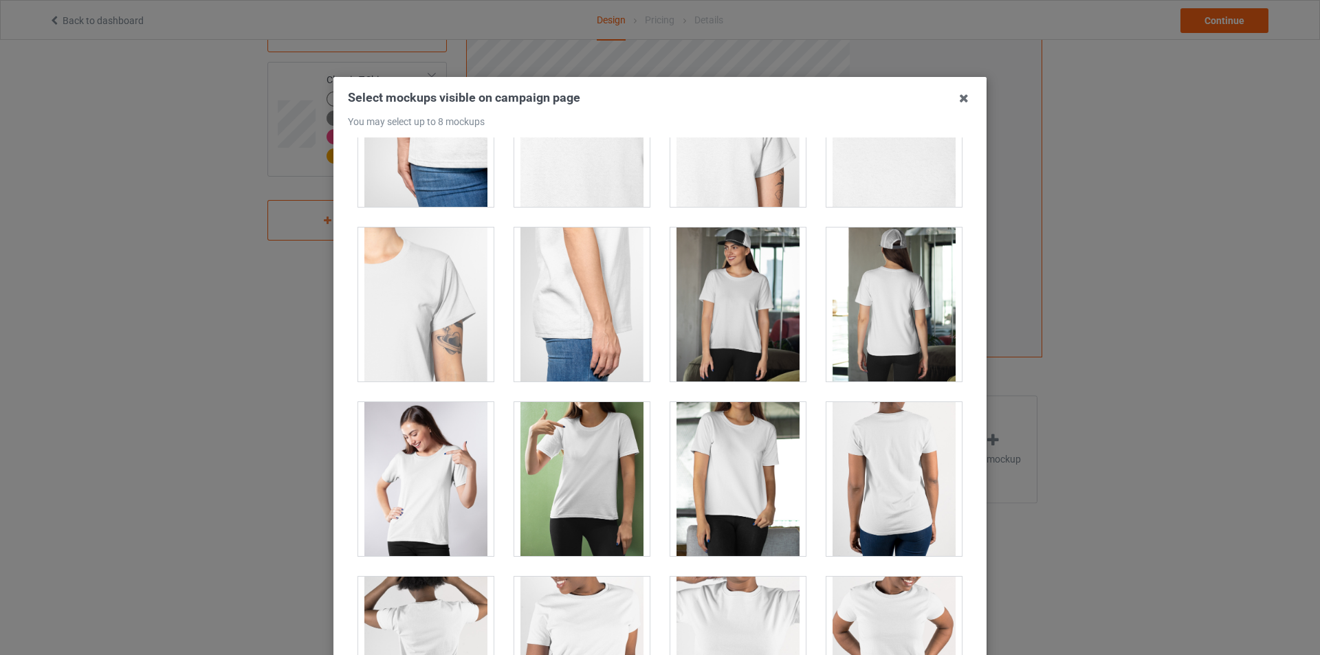
click at [618, 450] on div at bounding box center [581, 479] width 135 height 154
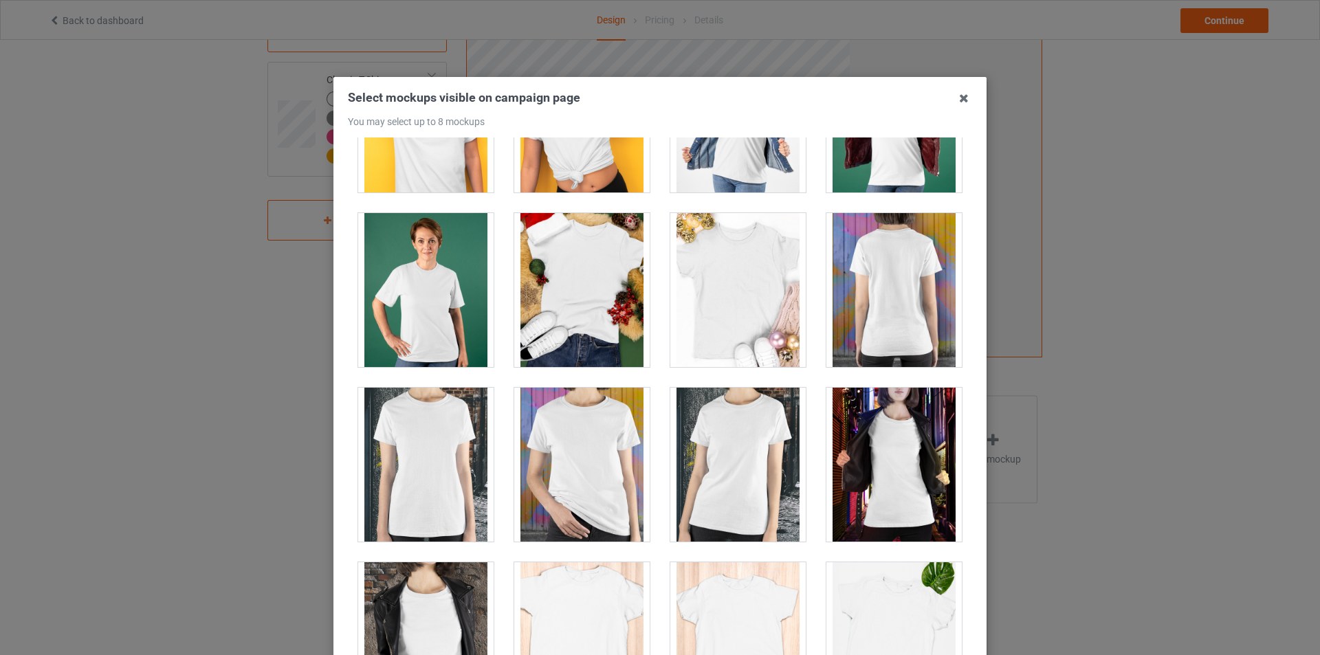
scroll to position [1513, 0]
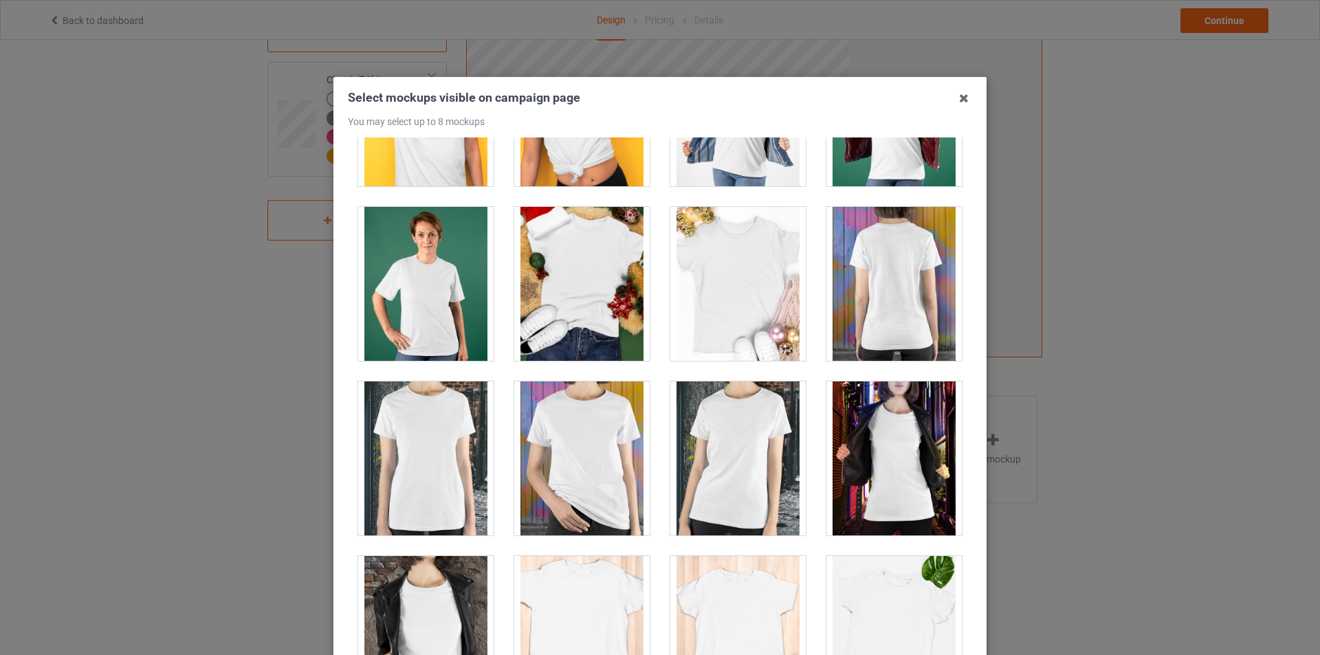
click at [835, 470] on div at bounding box center [893, 459] width 135 height 154
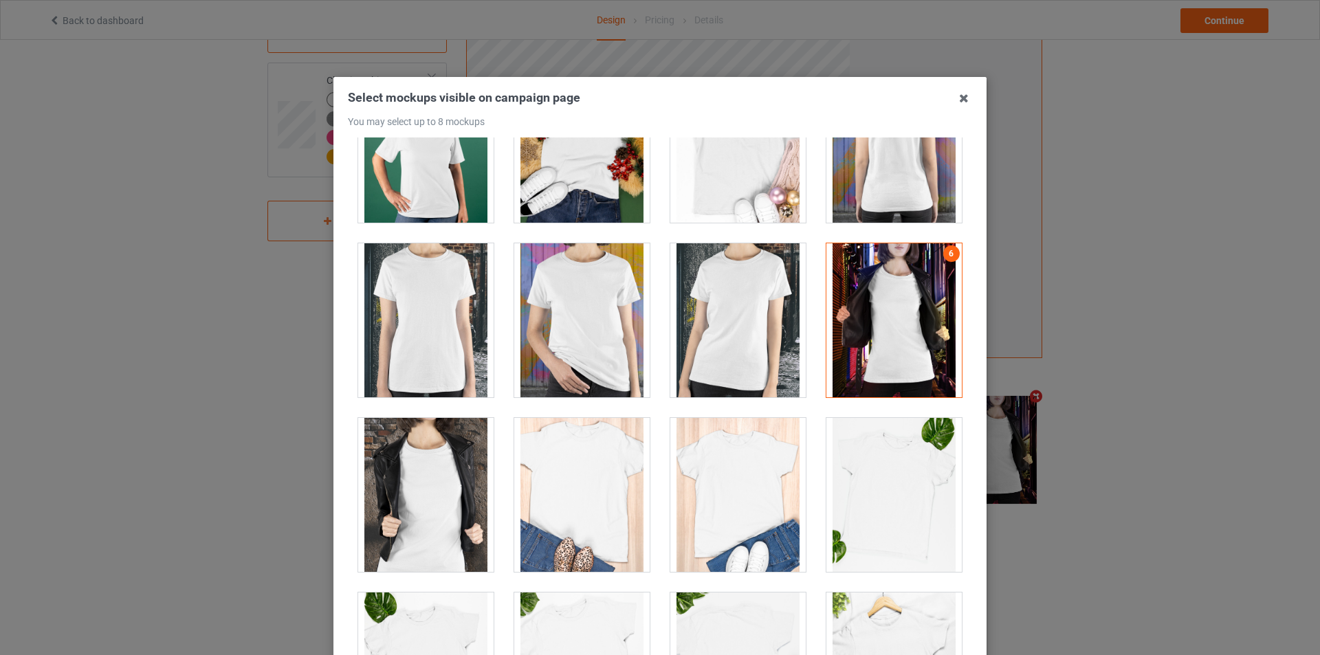
scroll to position [1650, 0]
click at [883, 350] on div at bounding box center [893, 321] width 135 height 154
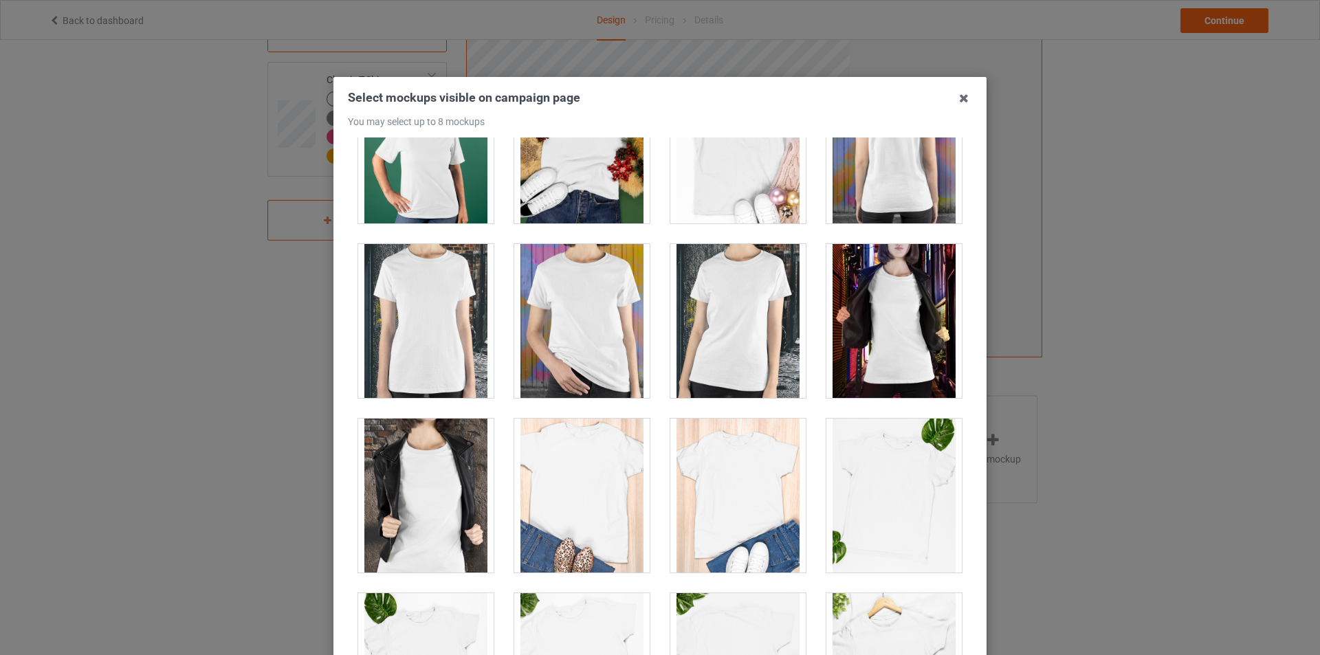
click at [465, 519] on div at bounding box center [425, 496] width 135 height 154
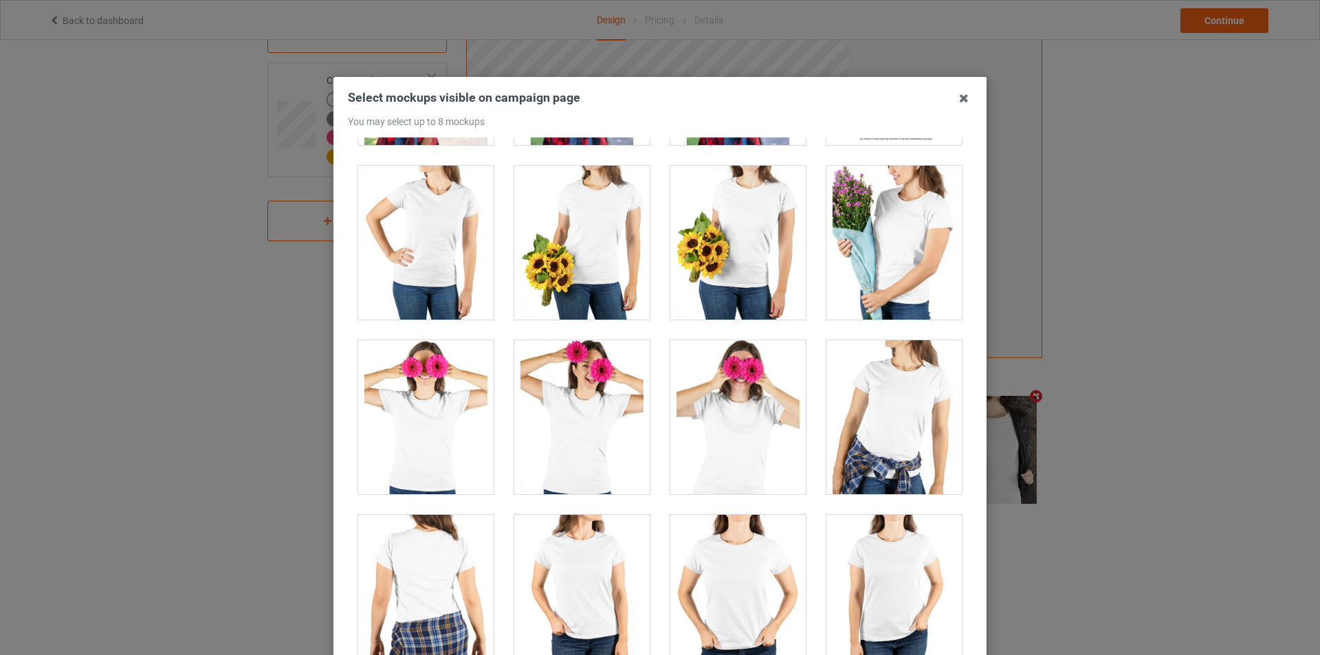
scroll to position [3163, 0]
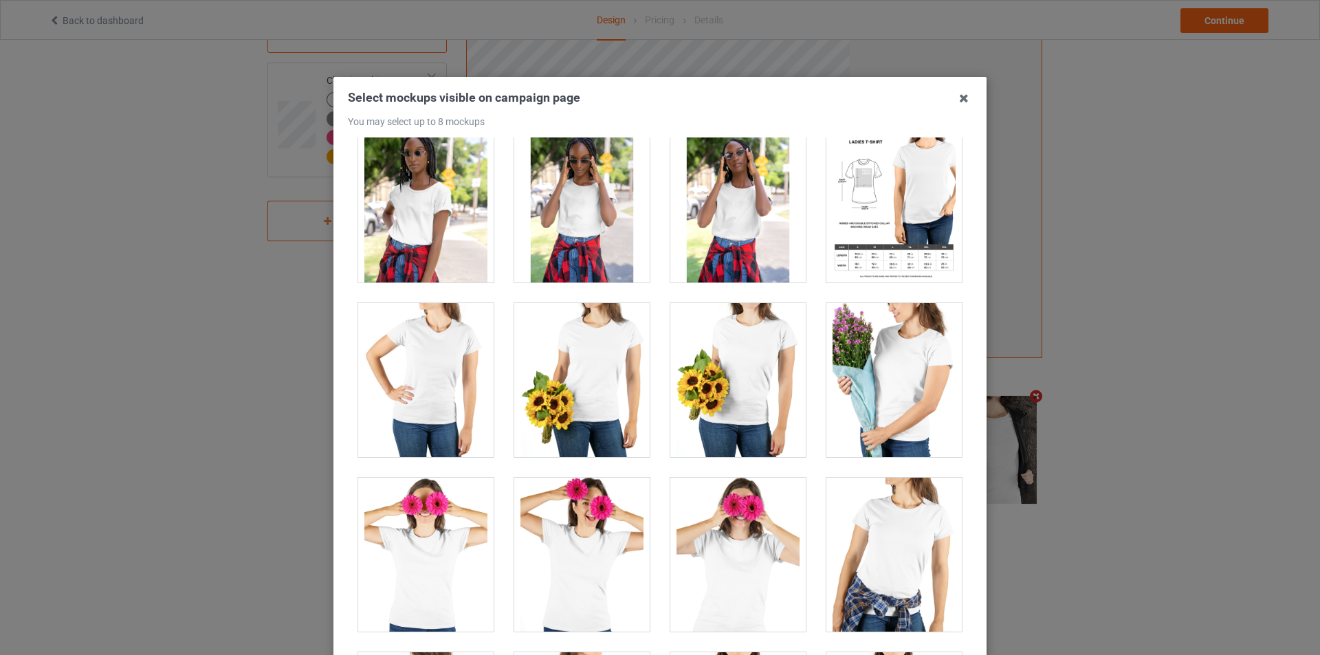
click at [708, 389] on div at bounding box center [737, 380] width 135 height 154
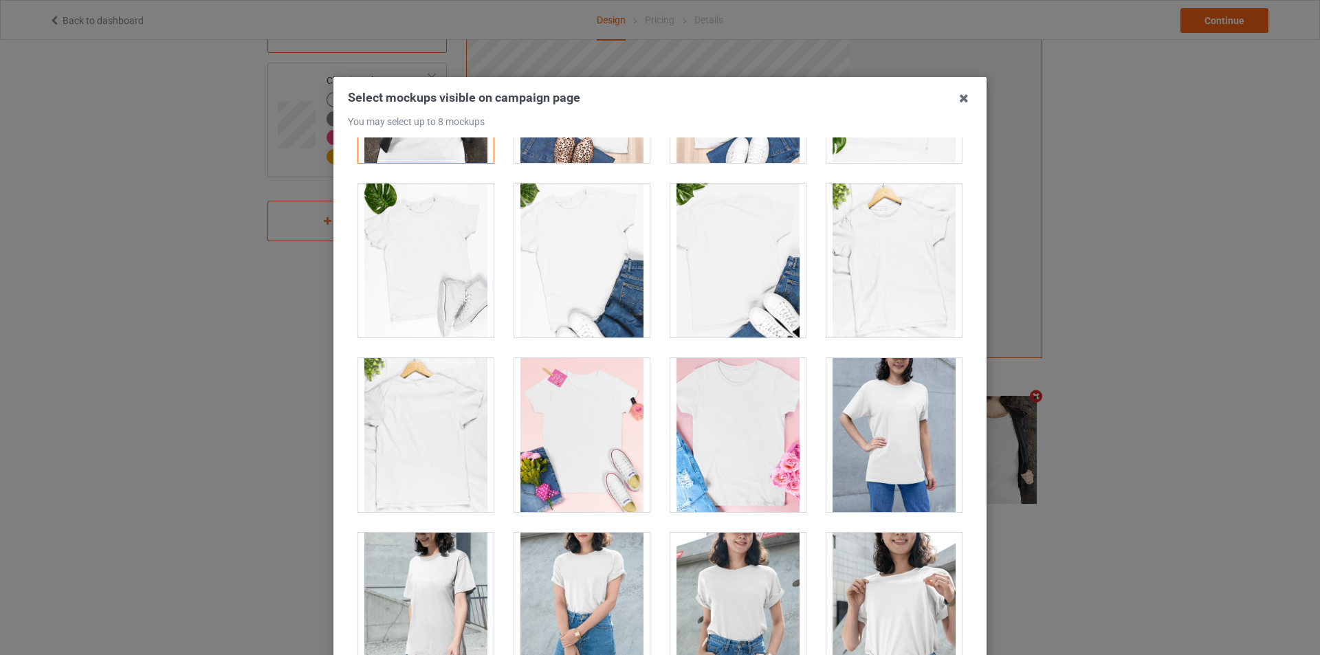
scroll to position [2063, 0]
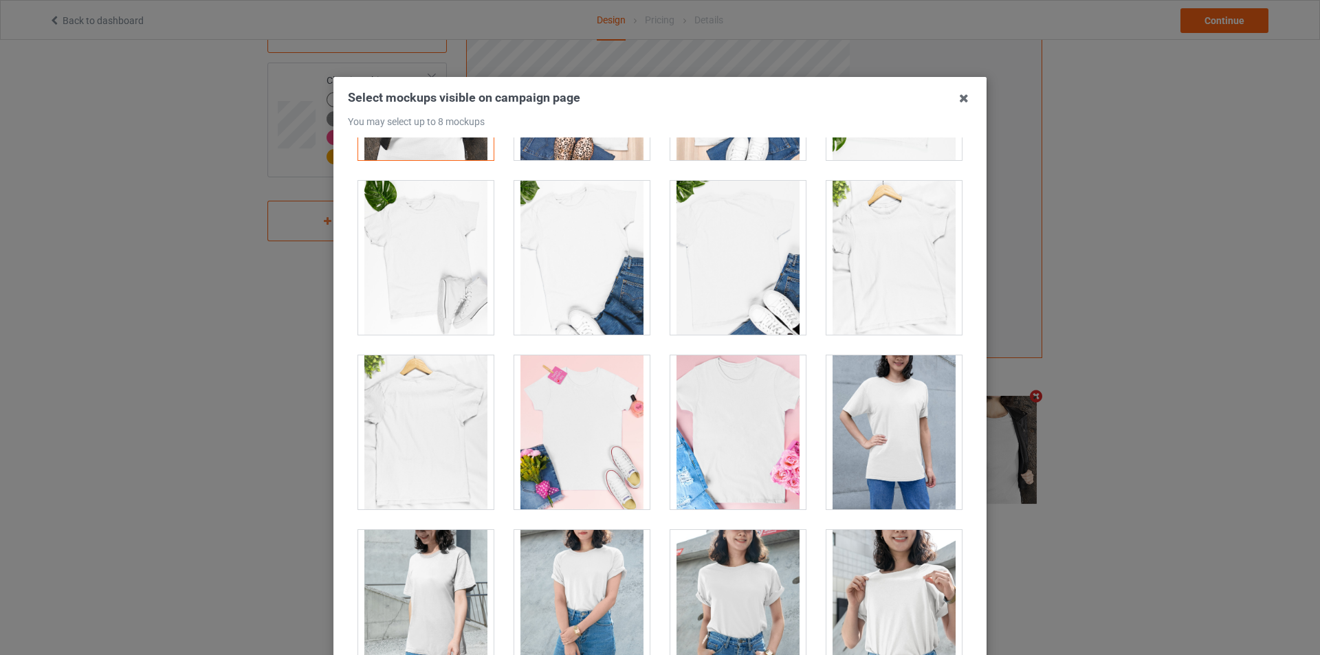
click at [587, 463] on div at bounding box center [581, 432] width 135 height 154
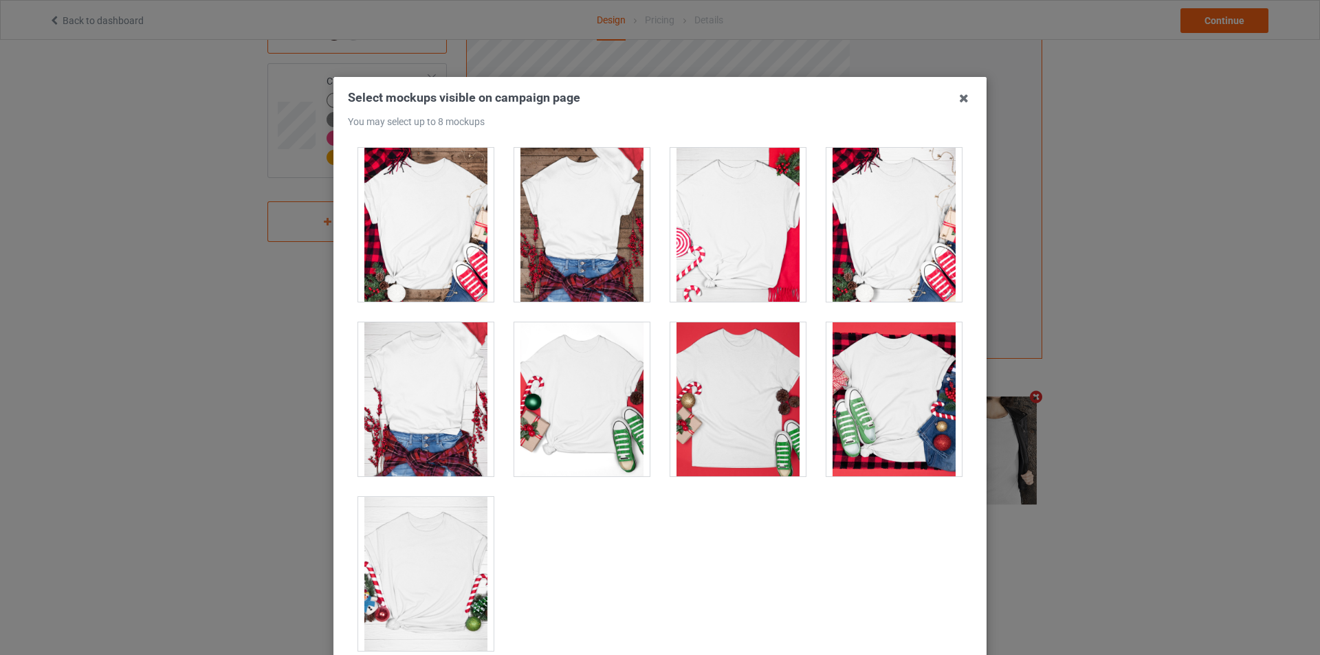
scroll to position [146, 0]
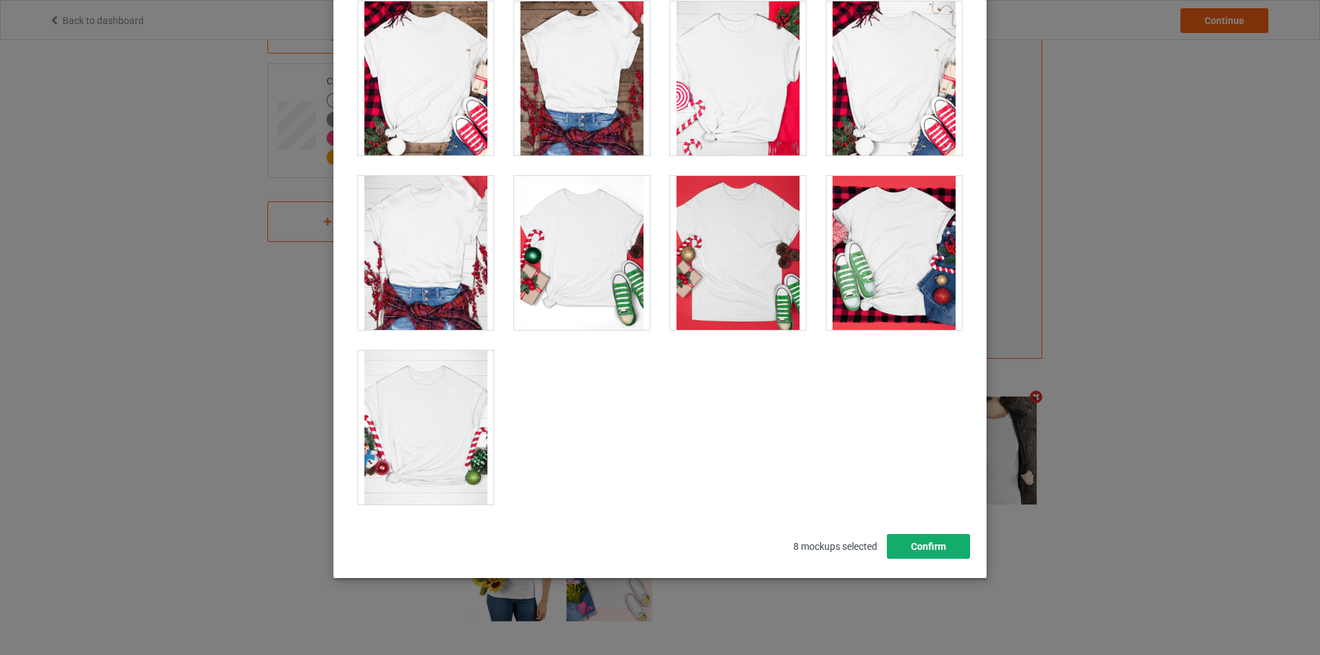
click at [892, 548] on button "Confirm" at bounding box center [928, 546] width 83 height 25
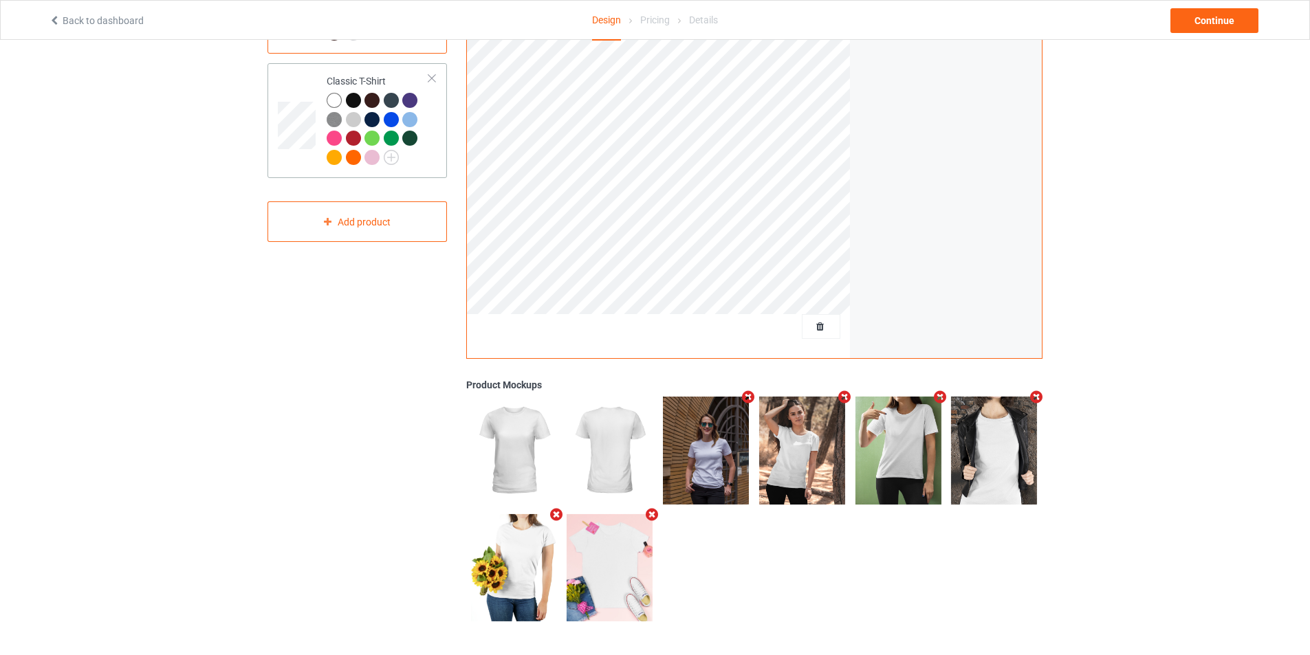
click at [439, 157] on div "Classic T-Shirt" at bounding box center [356, 120] width 179 height 115
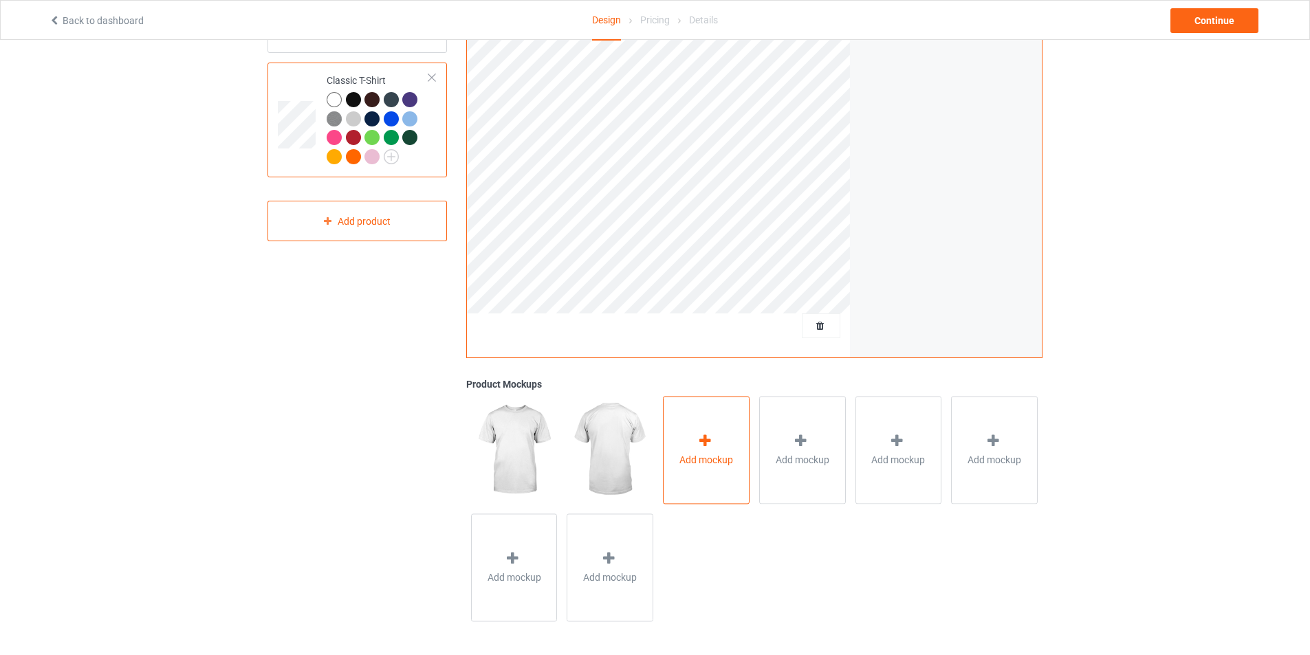
click at [690, 444] on div "Add mockup" at bounding box center [706, 450] width 87 height 108
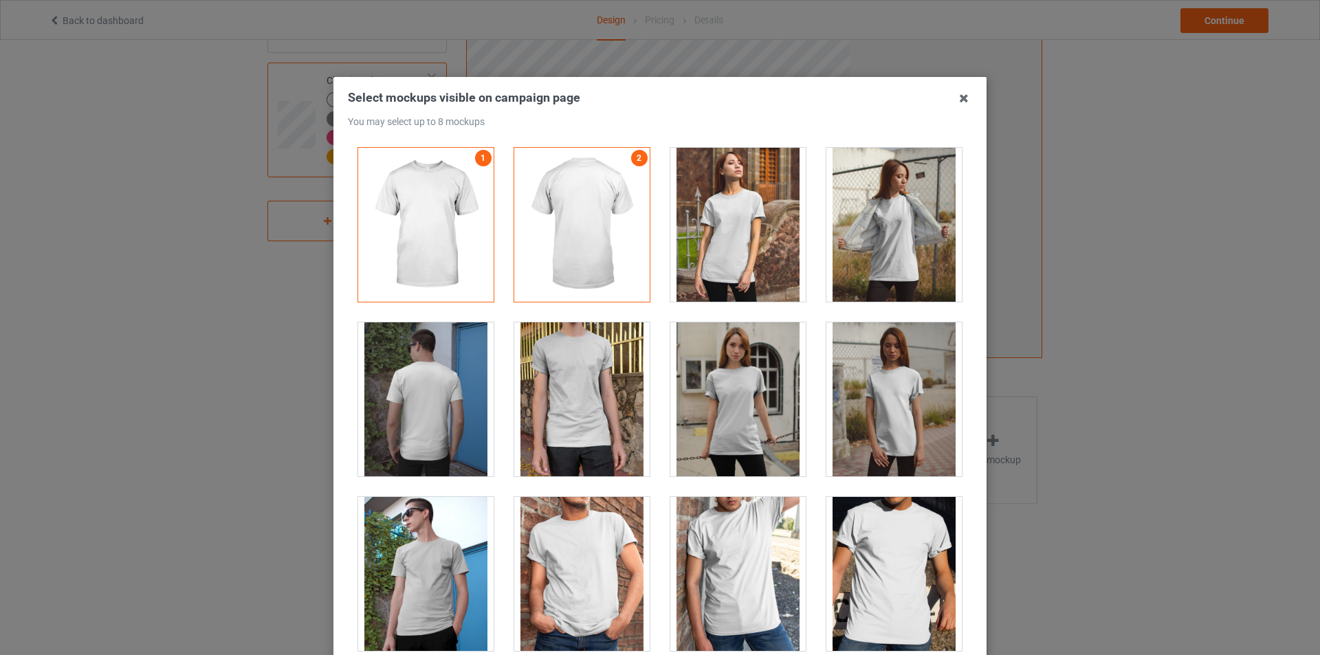
click at [752, 395] on div at bounding box center [737, 399] width 135 height 154
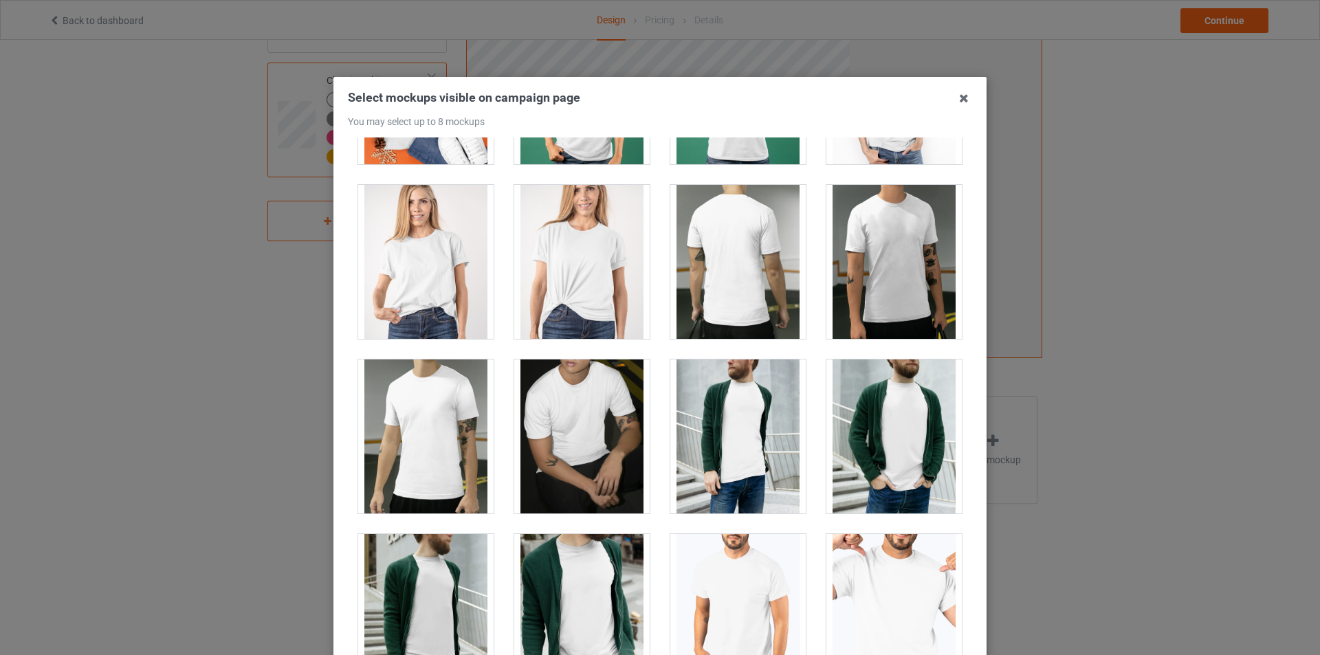
scroll to position [2200, 0]
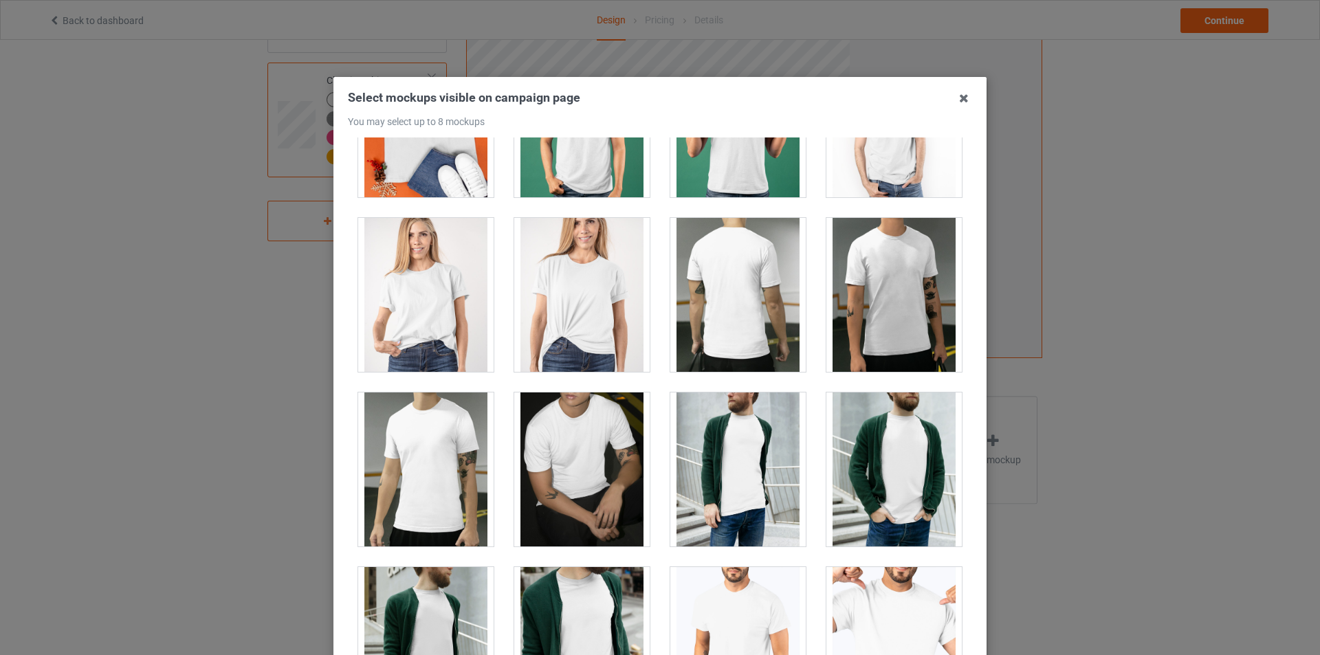
click at [421, 329] on div at bounding box center [425, 295] width 135 height 154
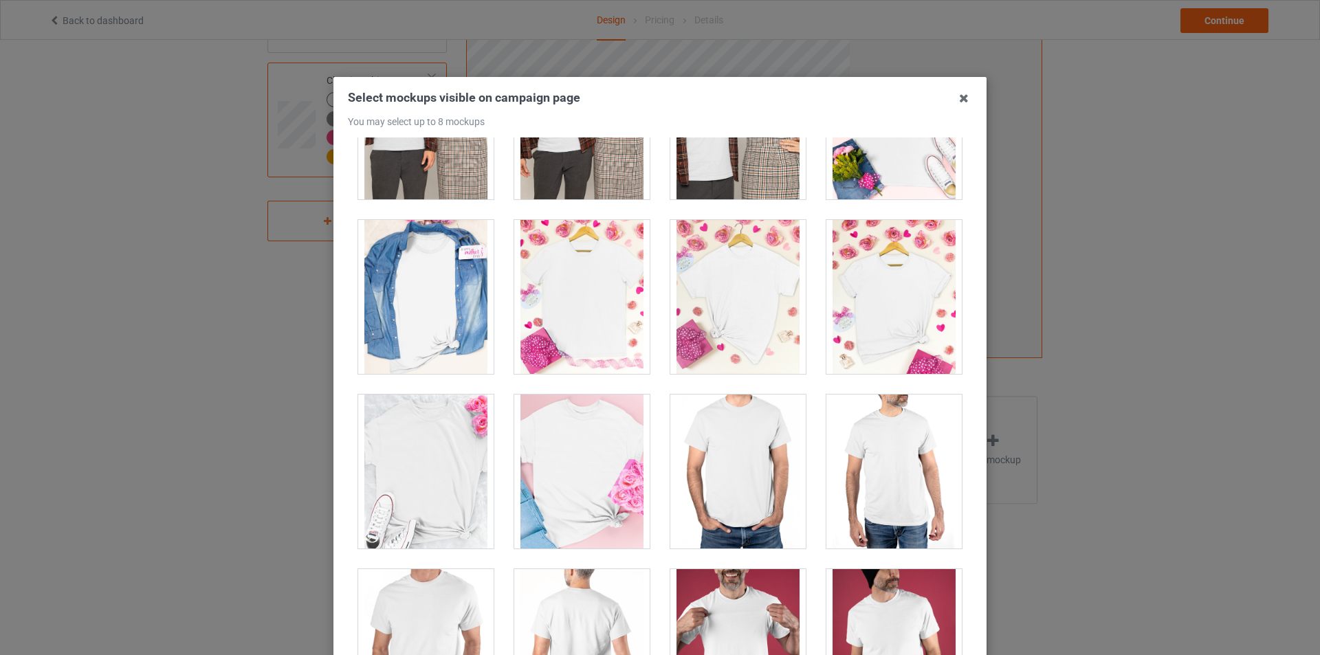
scroll to position [5569, 0]
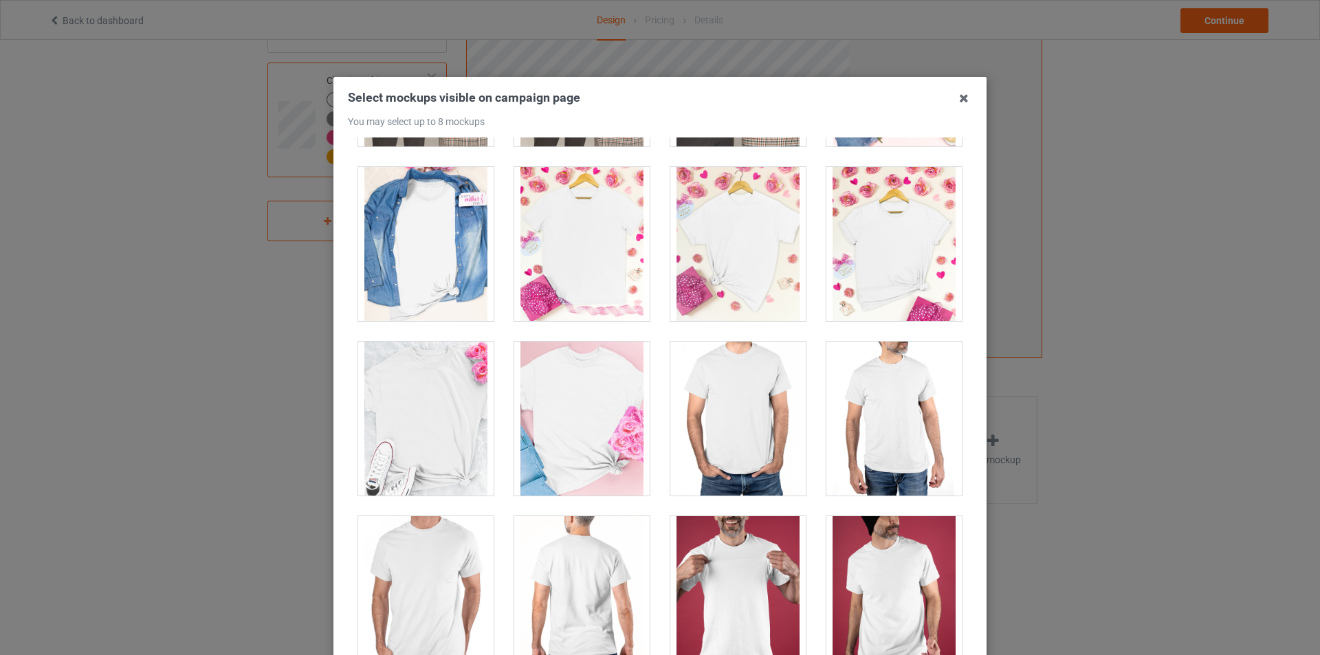
click at [691, 255] on div at bounding box center [737, 244] width 135 height 154
click at [762, 261] on div at bounding box center [737, 244] width 135 height 154
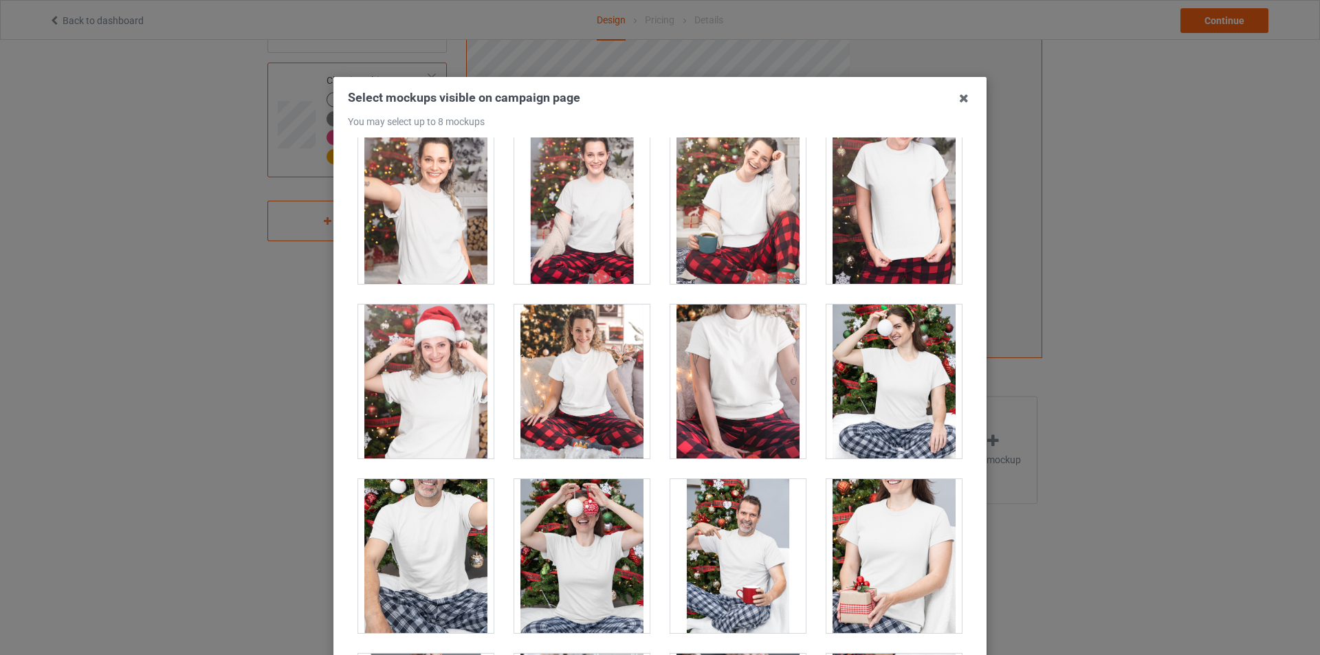
scroll to position [14095, 0]
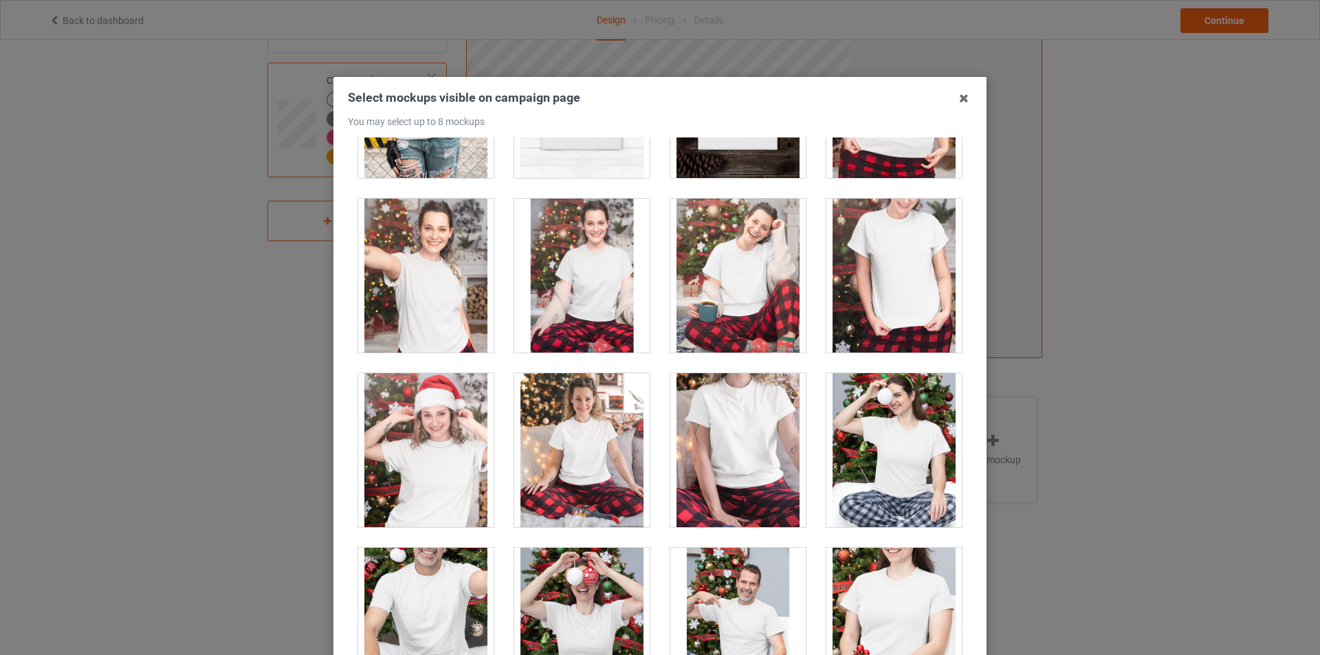
click at [885, 274] on div at bounding box center [893, 276] width 135 height 154
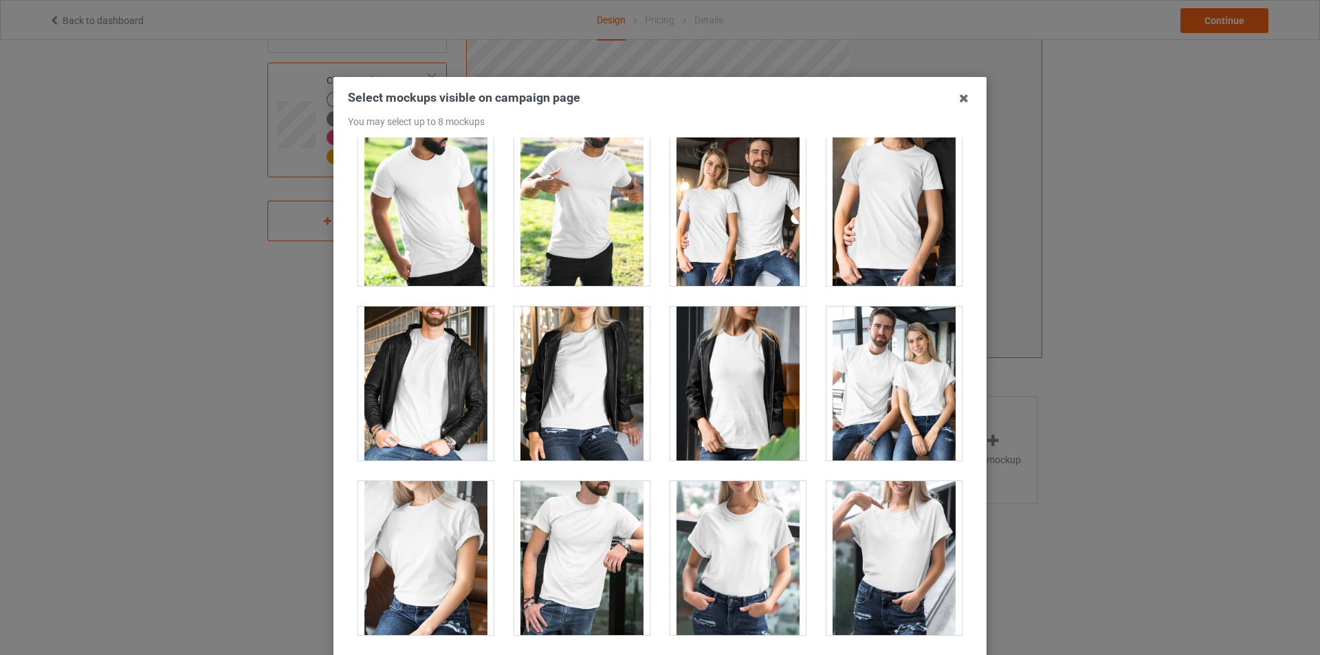
scroll to position [16639, 0]
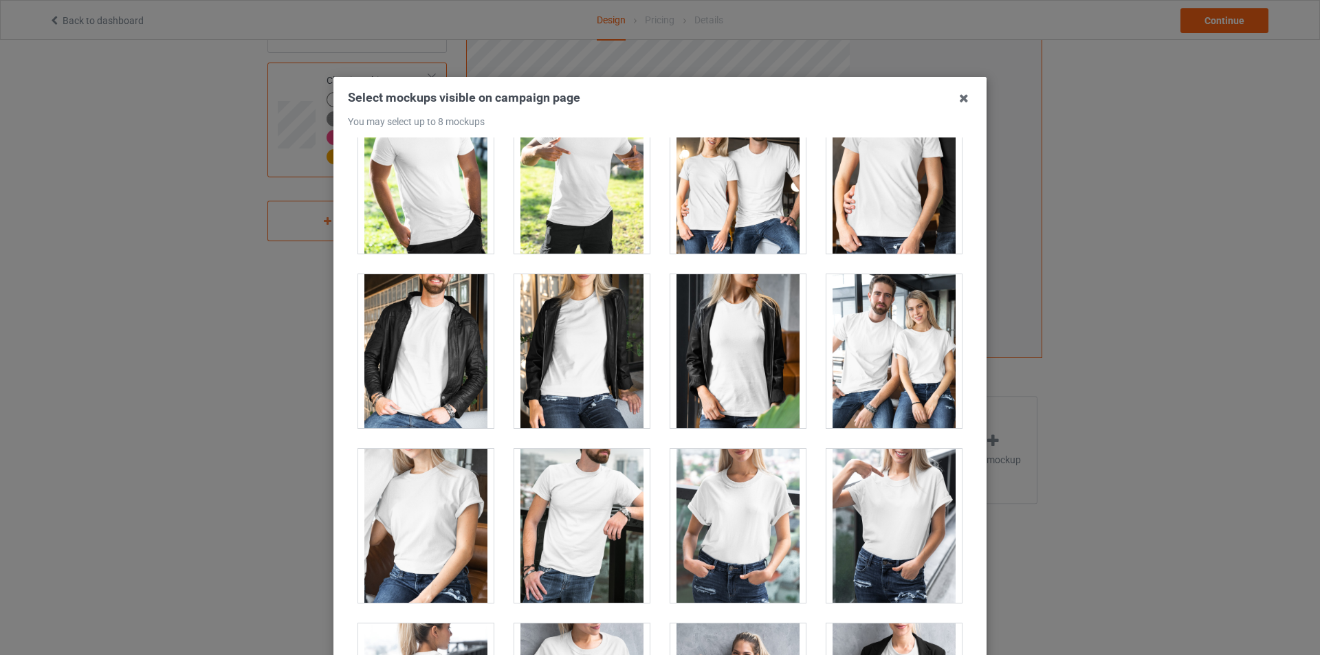
click at [756, 354] on div at bounding box center [737, 351] width 135 height 154
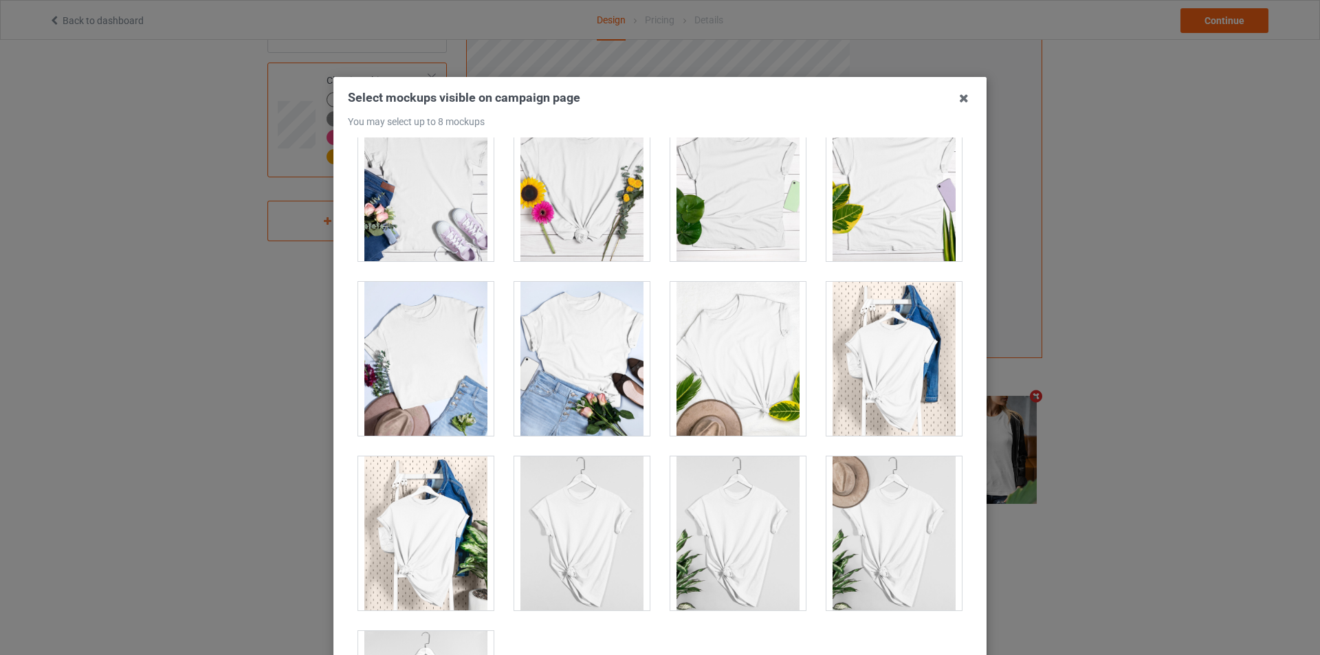
scroll to position [19423, 0]
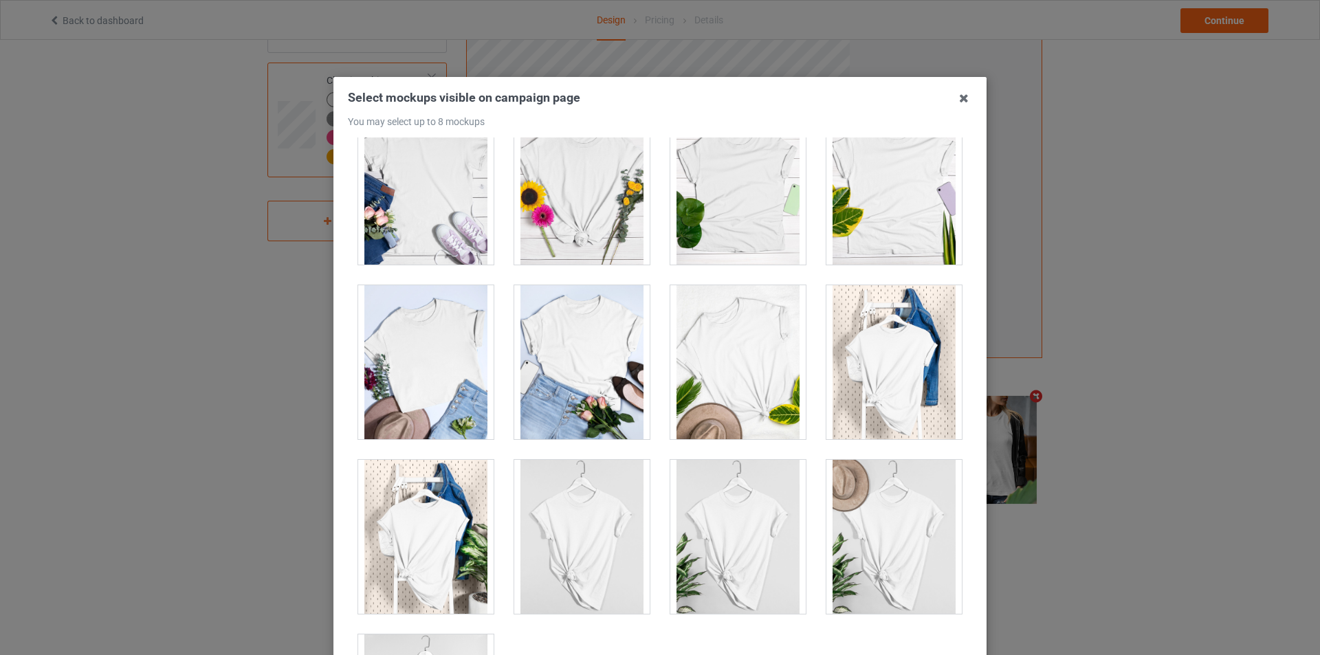
click at [881, 368] on div at bounding box center [893, 362] width 135 height 154
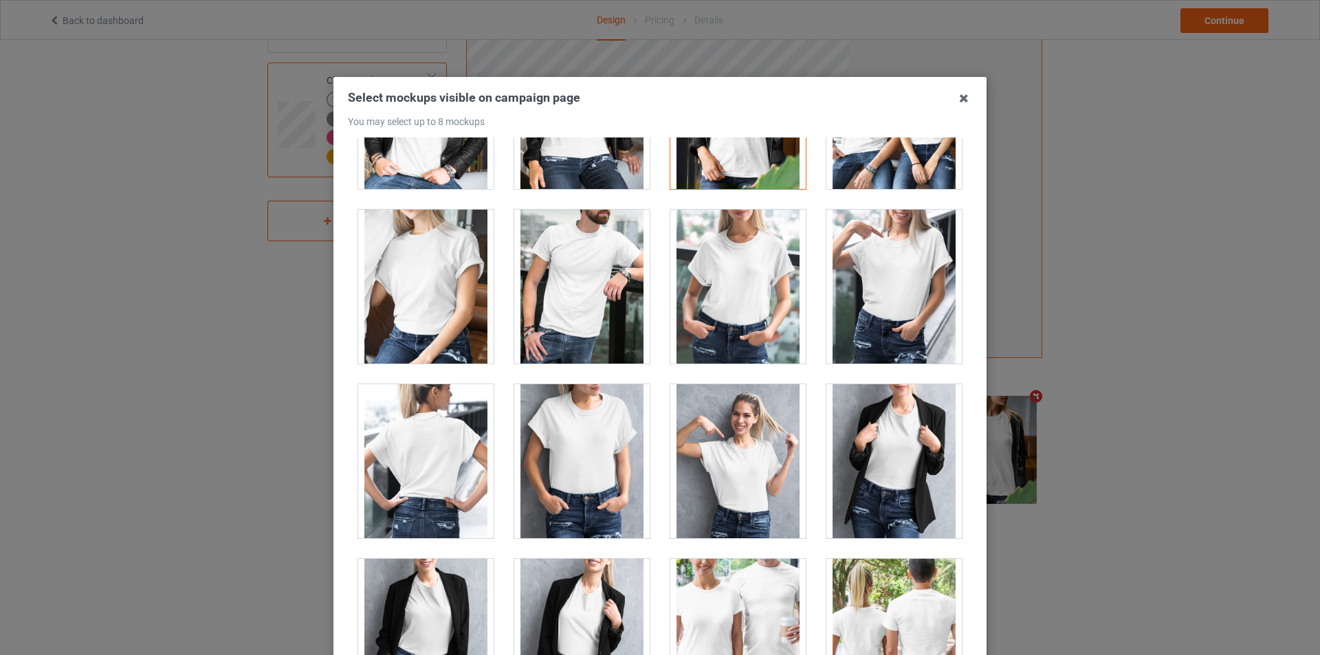
scroll to position [16810, 0]
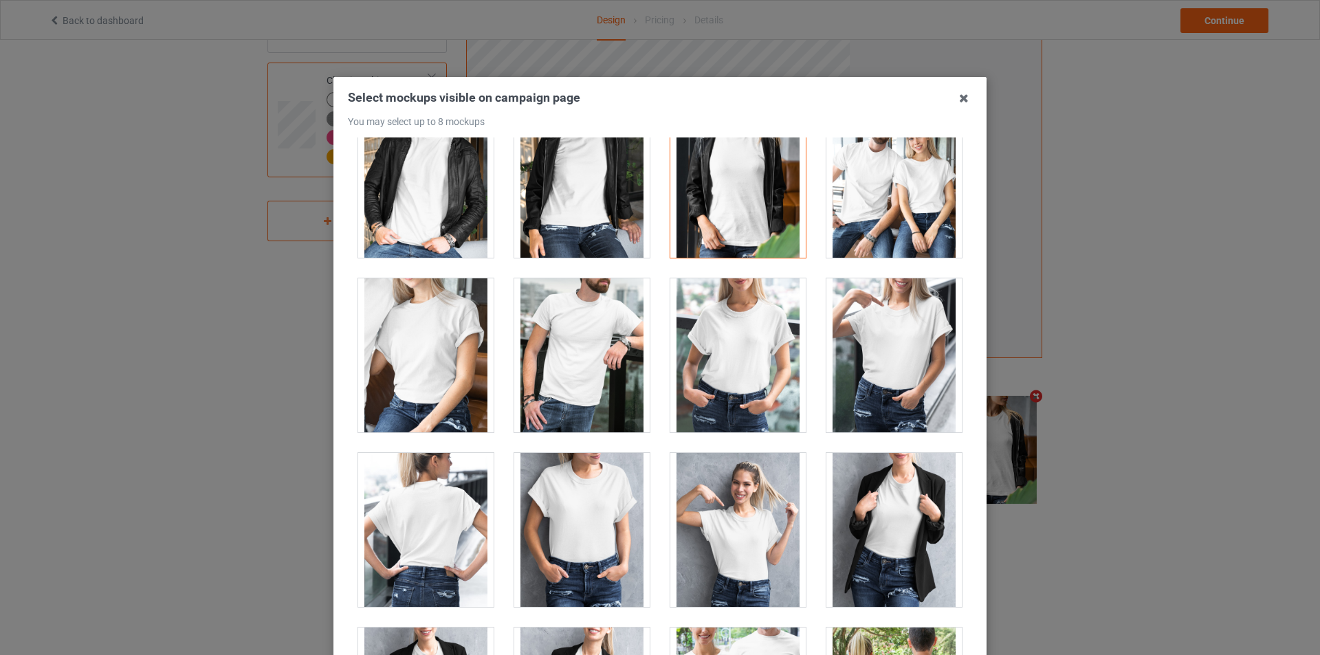
click at [899, 353] on div at bounding box center [893, 355] width 135 height 154
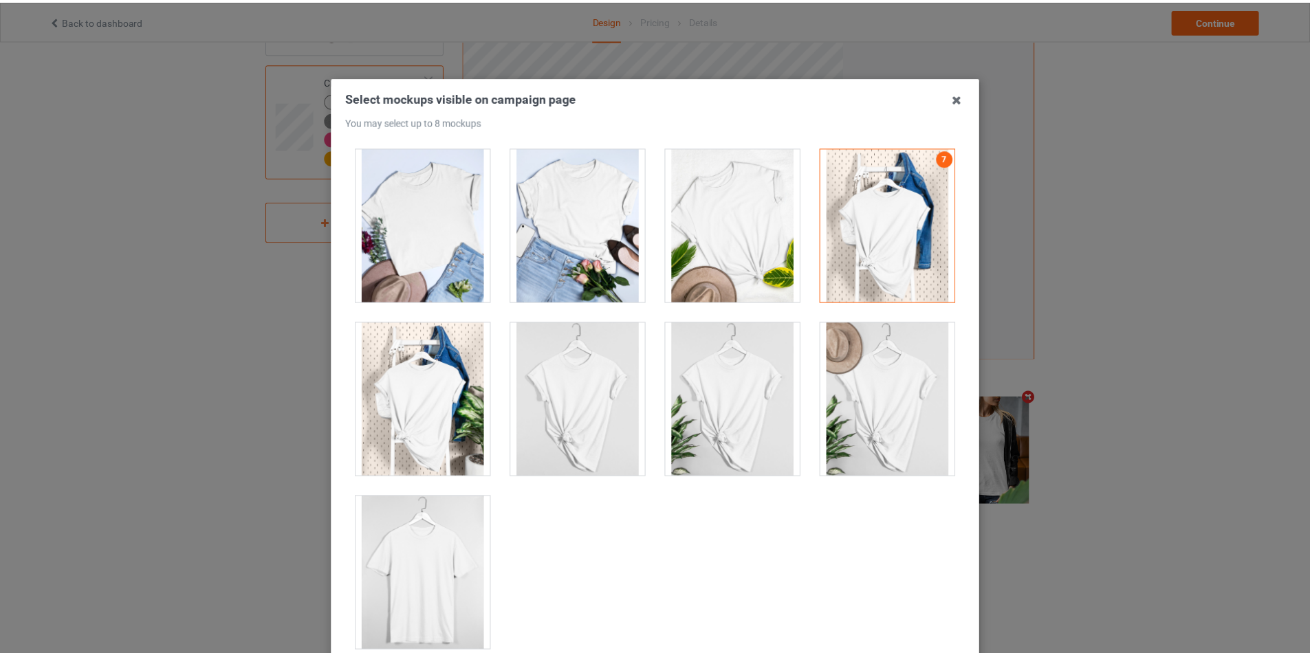
scroll to position [146, 0]
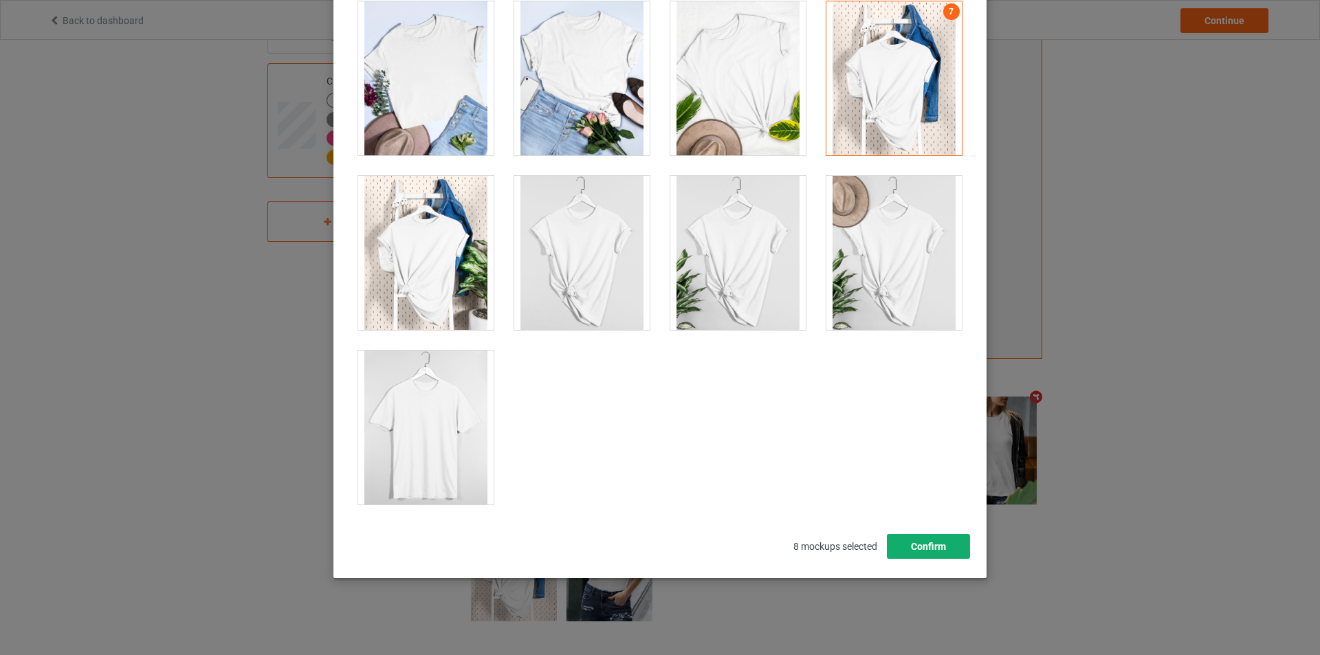
click at [898, 547] on button "Confirm" at bounding box center [928, 546] width 83 height 25
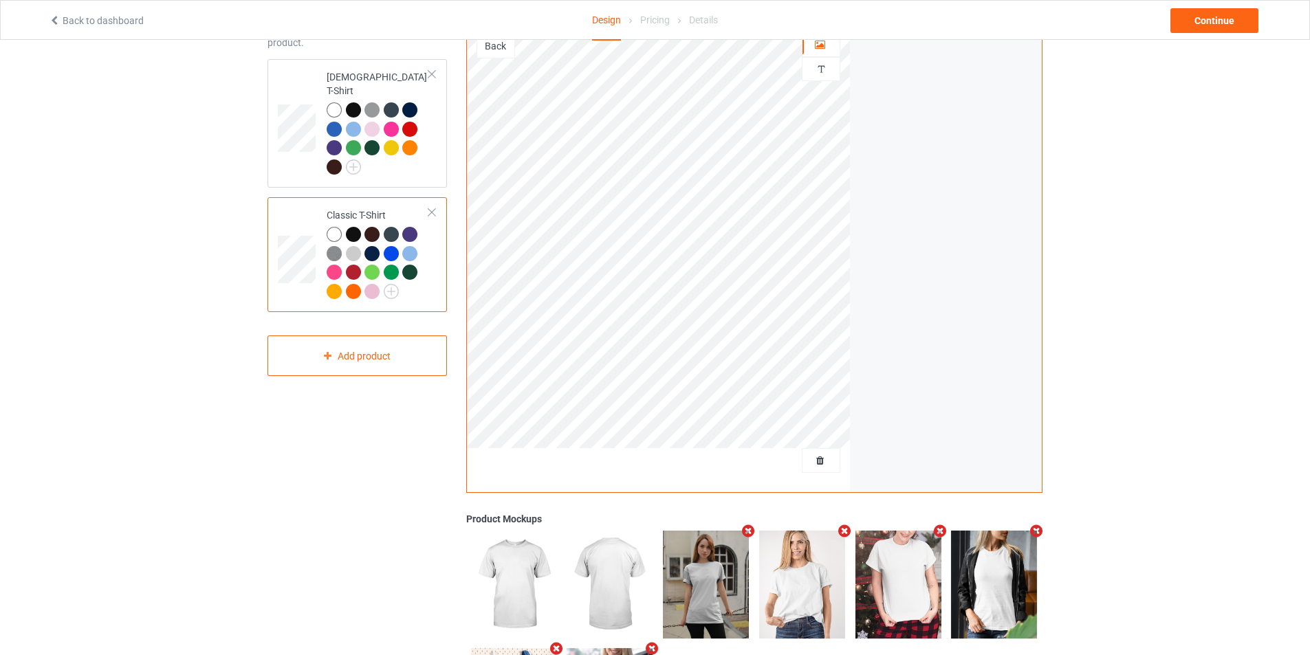
scroll to position [0, 0]
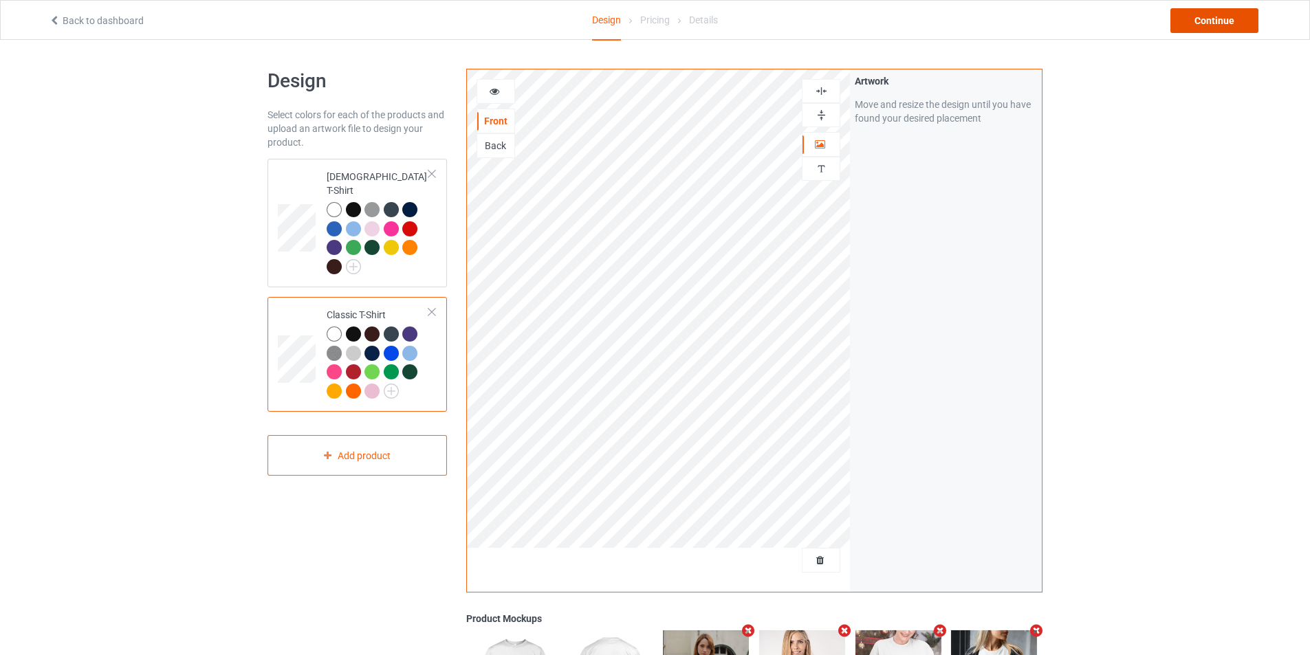
click at [1216, 25] on div "Continue" at bounding box center [1214, 20] width 88 height 25
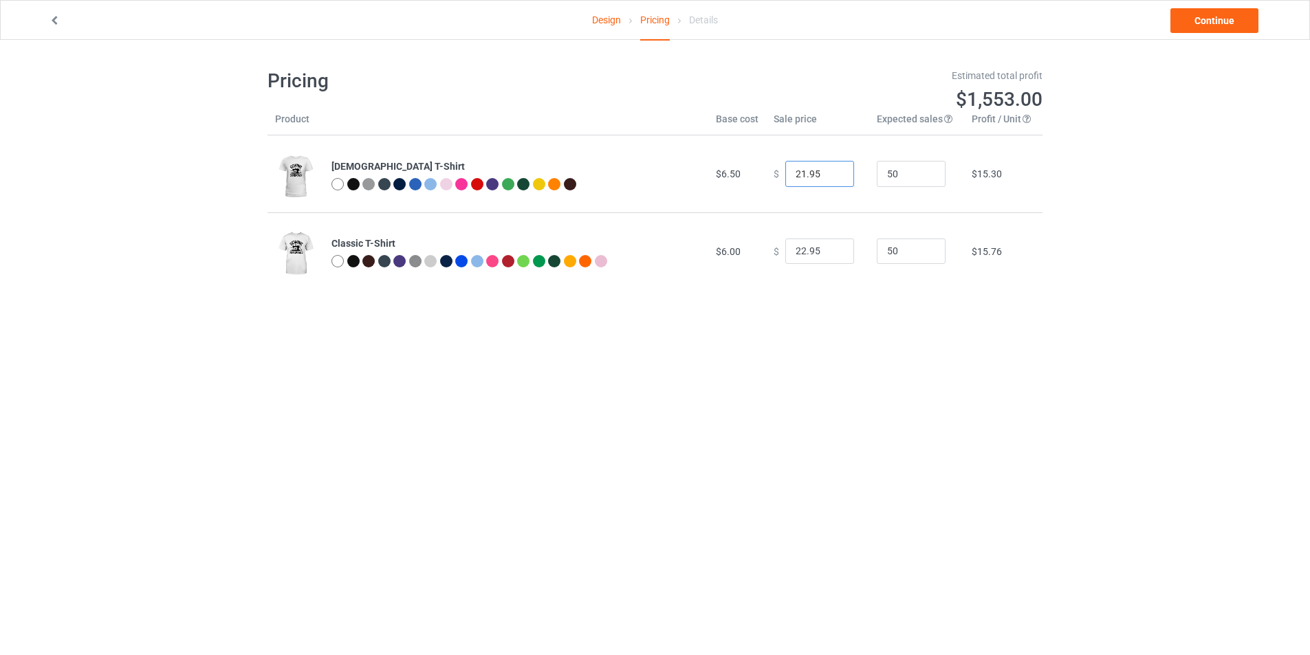
type input "21.95"
click at [829, 179] on input "21.95" at bounding box center [819, 174] width 69 height 26
type input "21.95"
click at [829, 254] on input "21.95" at bounding box center [819, 252] width 69 height 26
drag, startPoint x: 329, startPoint y: 168, endPoint x: 401, endPoint y: 163, distance: 71.7
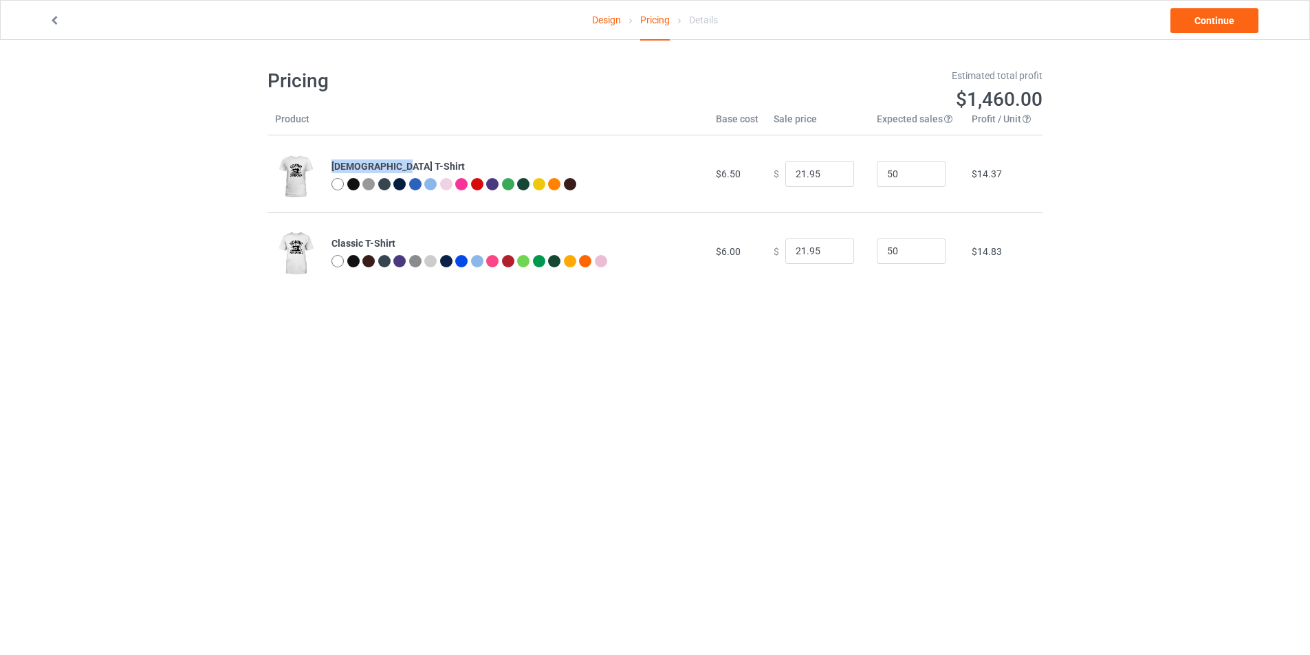
click at [401, 163] on td "[DEMOGRAPHIC_DATA] T-Shirt" at bounding box center [516, 173] width 384 height 77
copy b "[DEMOGRAPHIC_DATA] T-Shirt"
click at [1218, 17] on link "Continue" at bounding box center [1214, 20] width 88 height 25
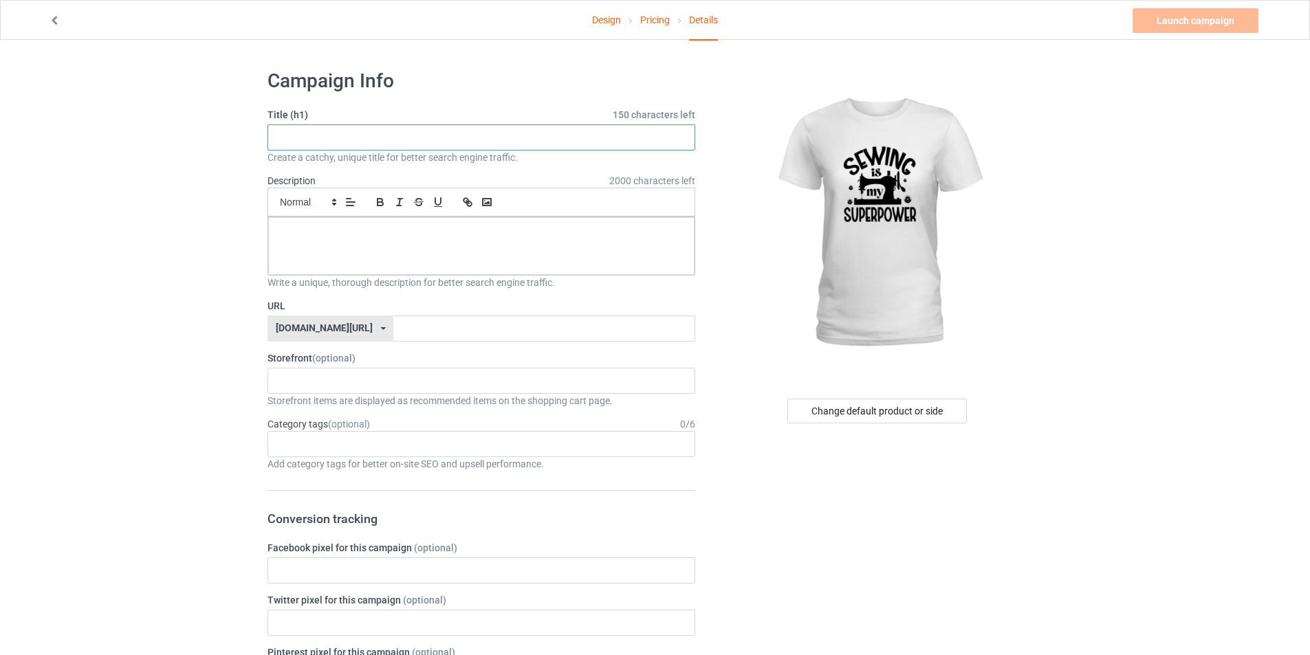
click at [365, 132] on input "text" at bounding box center [481, 137] width 428 height 26
paste input "[DEMOGRAPHIC_DATA] T-Shirt"
type input "Sewing Is My Superpower [DEMOGRAPHIC_DATA] T-Shirt For Sewing Lovers Gift."
click at [672, 245] on div at bounding box center [481, 246] width 426 height 58
paste div
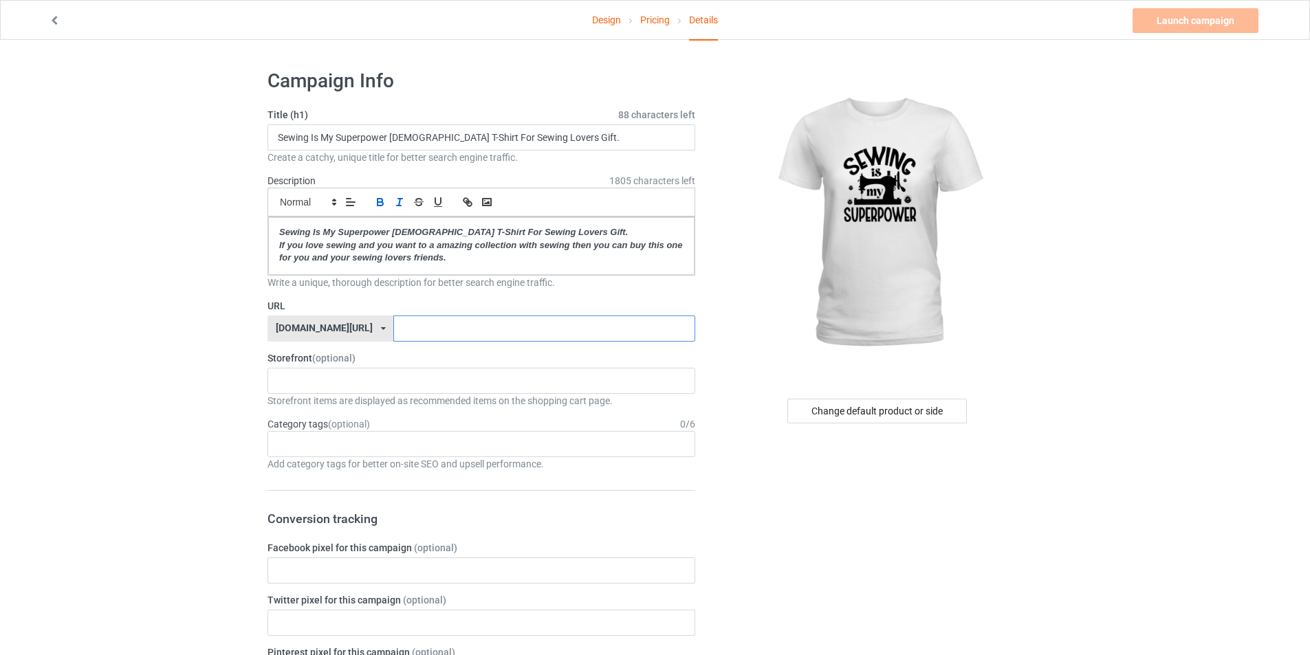
click at [606, 329] on input "text" at bounding box center [543, 329] width 301 height 26
type input "sewing-is-my-superpower-[DEMOGRAPHIC_DATA]-t-shirt"
click at [465, 370] on div "Sewing Lovers Gift Bear Lovers Gift Golden Retriever Lovers Gift Dolphins Fashi…" at bounding box center [481, 381] width 428 height 26
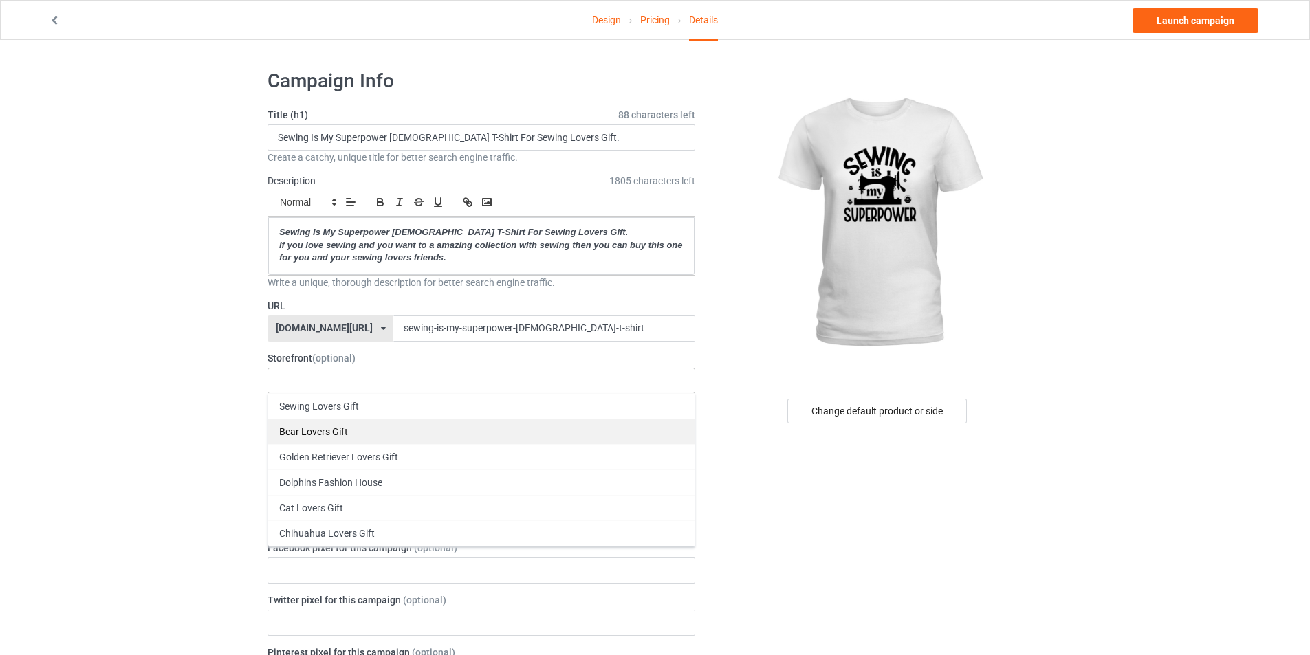
drag, startPoint x: 465, startPoint y: 370, endPoint x: 364, endPoint y: 408, distance: 108.2
click at [363, 408] on div "Sewing Lovers Gift" at bounding box center [481, 405] width 426 height 25
drag, startPoint x: 74, startPoint y: 439, endPoint x: 185, endPoint y: 437, distance: 110.7
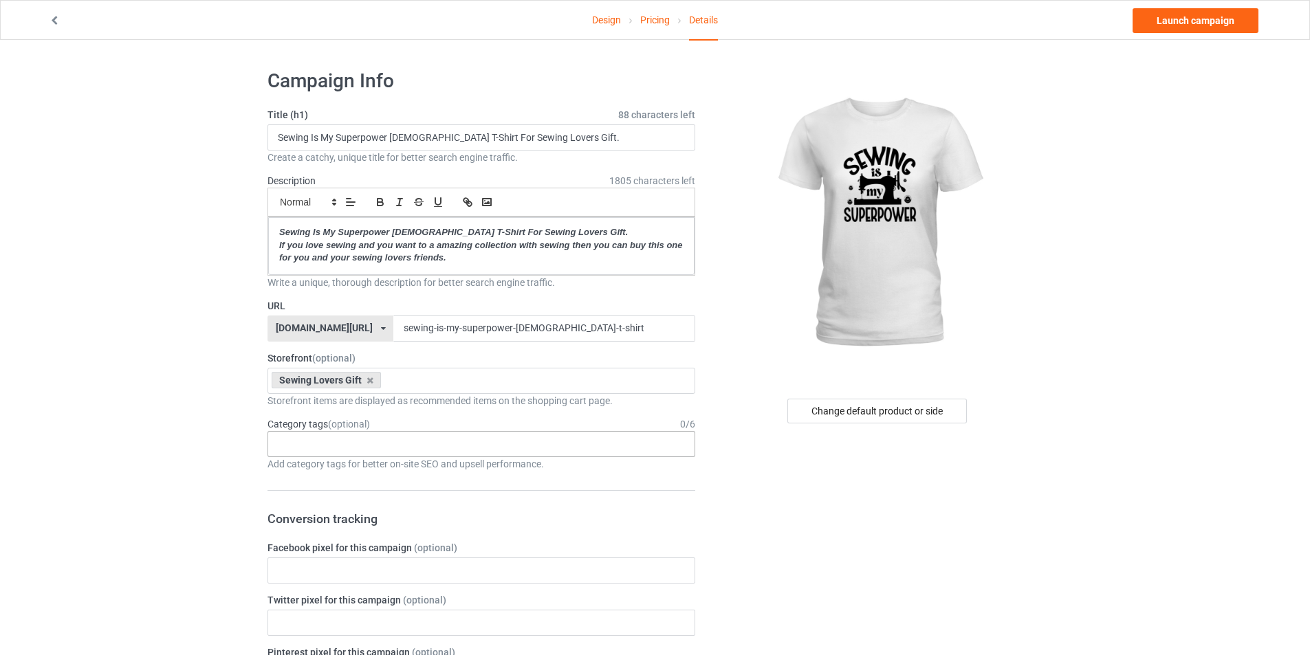
click at [333, 453] on div "Age > [DEMOGRAPHIC_DATA] > 1 Age > [DEMOGRAPHIC_DATA] Months > 1 Month Age > [D…" at bounding box center [481, 444] width 428 height 26
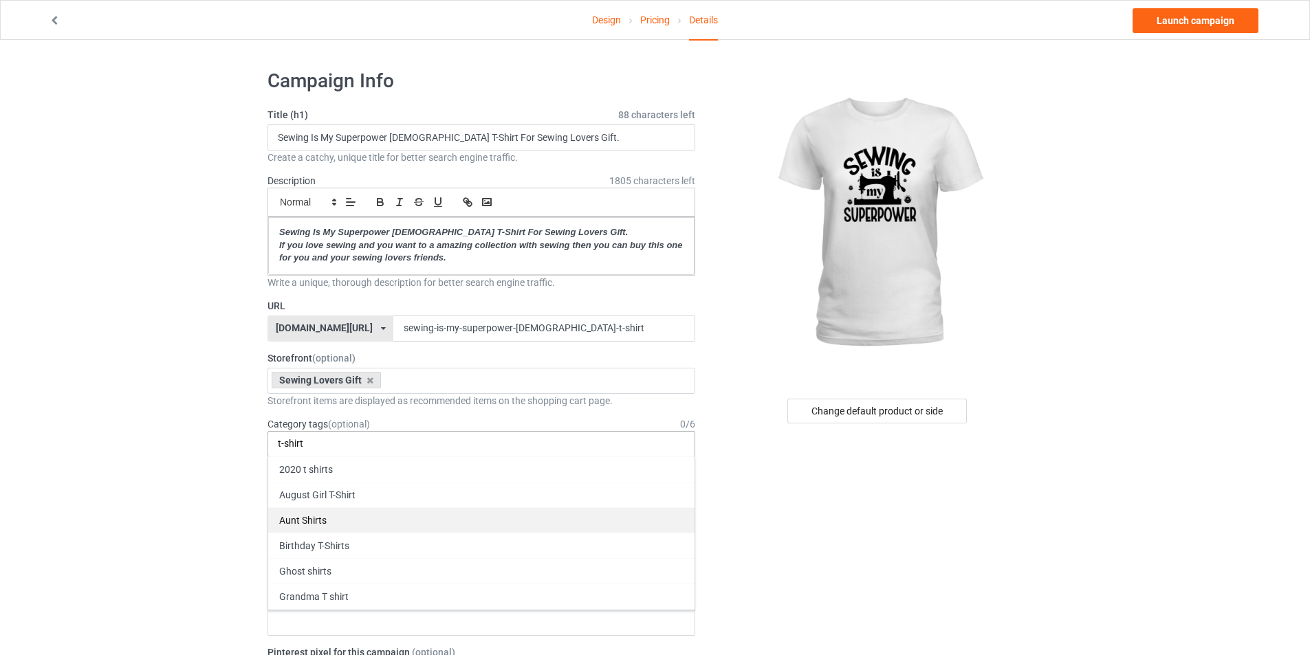
type input "t-shirt"
click at [329, 517] on div "Aunt Shirts" at bounding box center [481, 519] width 426 height 25
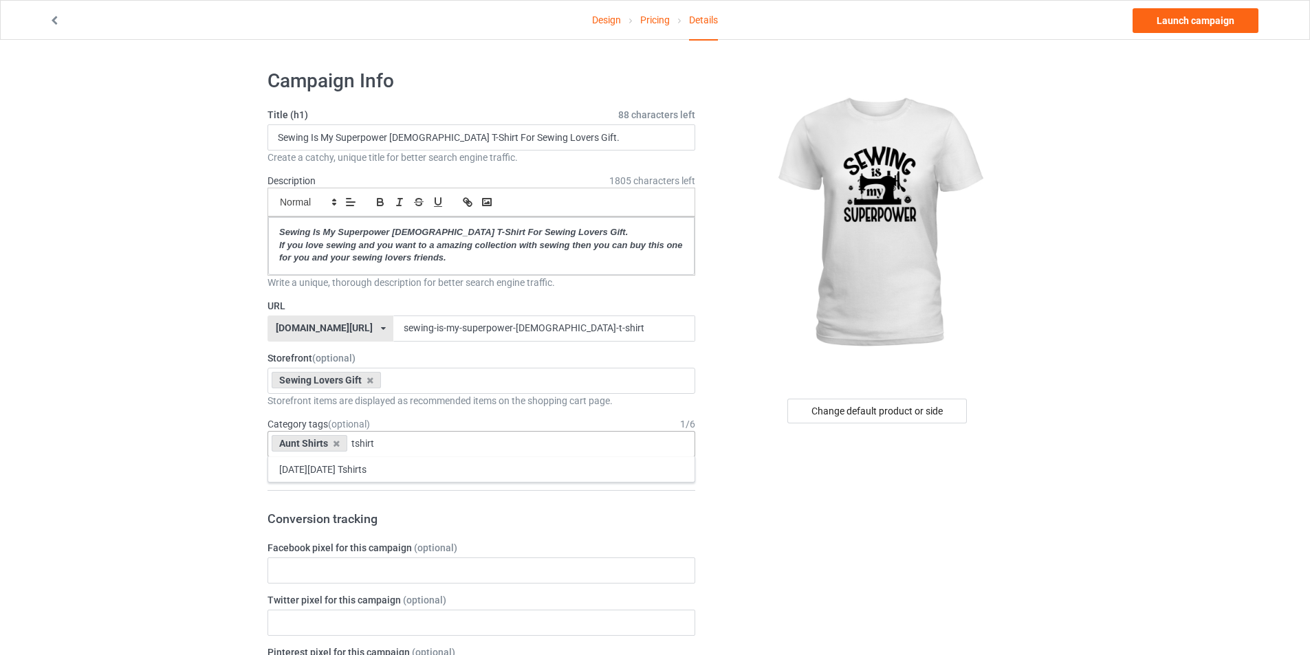
click at [354, 450] on div "Aunt Shirts tshirt [DATE][DATE] Tshirts 1 1 Month 1-12 Months 1-19 10 10 Month …" at bounding box center [481, 444] width 428 height 26
click at [353, 448] on input "tshirt" at bounding box center [373, 444] width 44 height 12
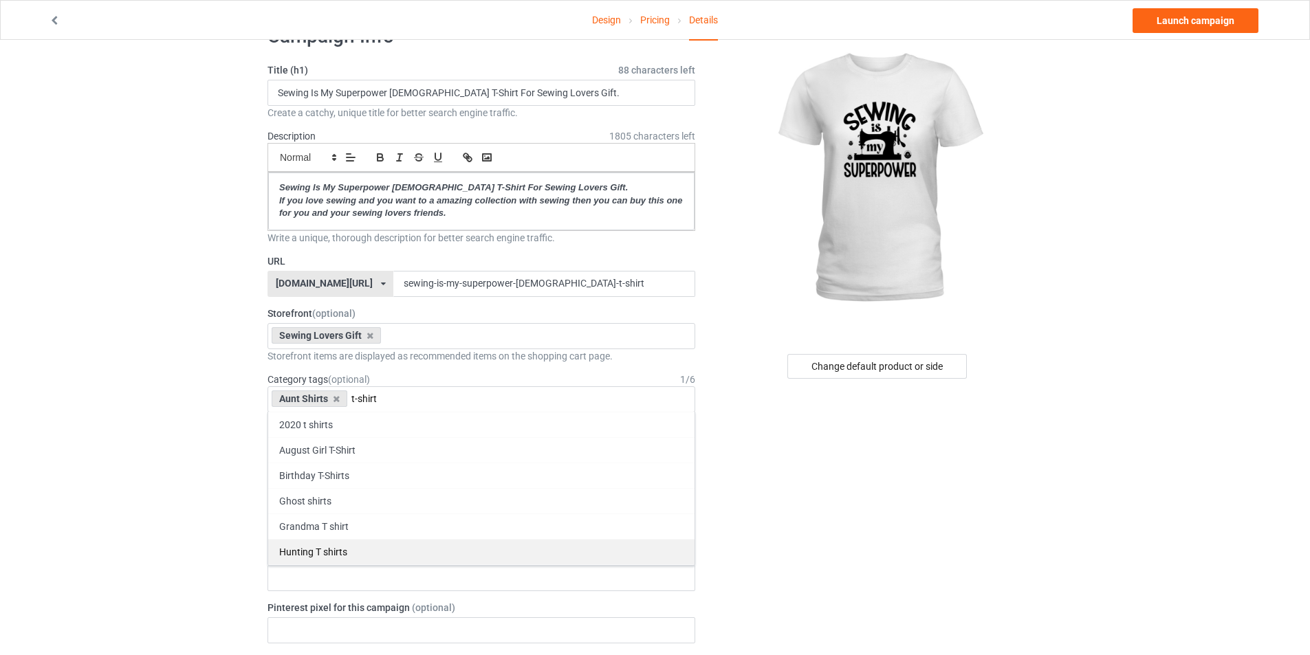
scroll to position [69, 0]
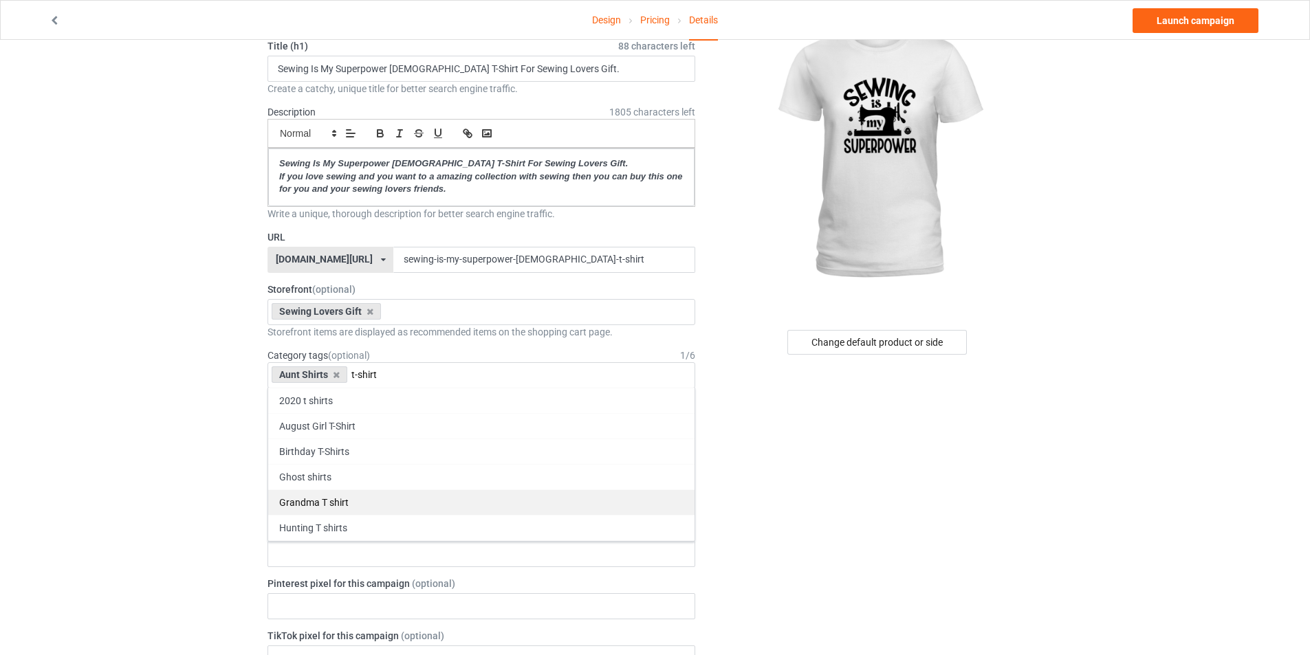
type input "t-shirt"
click at [335, 508] on div "Grandma T shirt" at bounding box center [481, 502] width 426 height 25
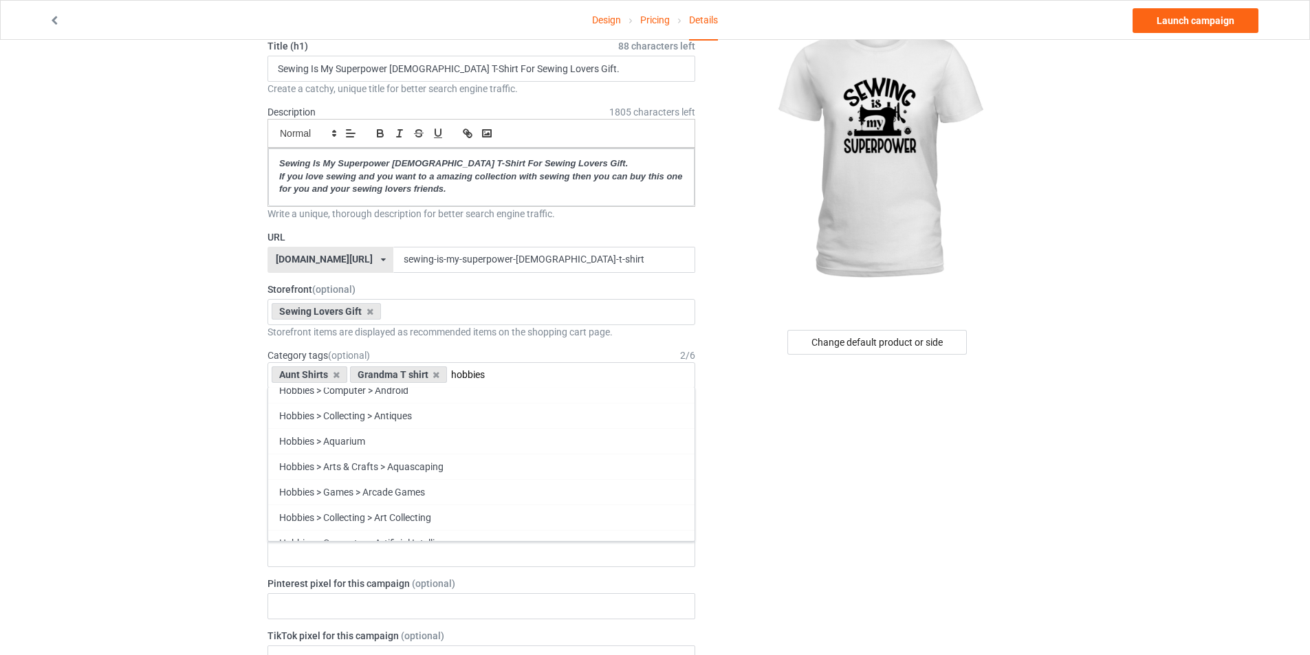
scroll to position [206, 0]
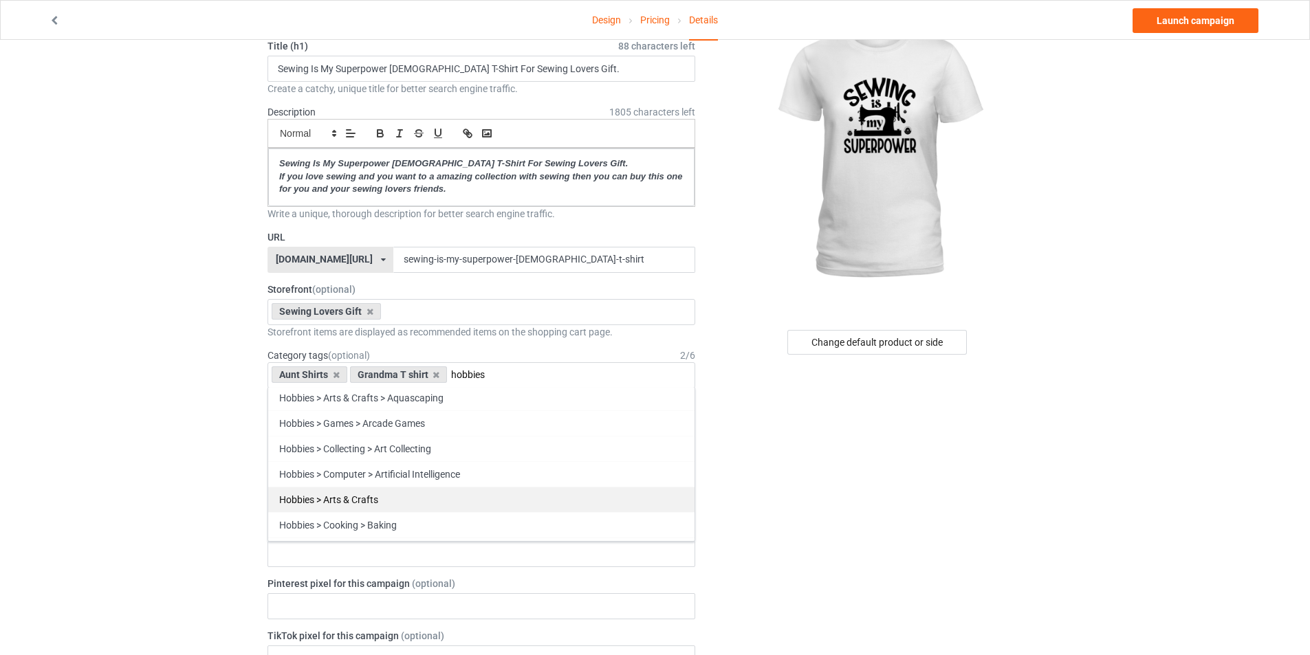
type input "hobbies"
click at [366, 507] on div "Hobbies > Arts & Crafts" at bounding box center [481, 499] width 426 height 25
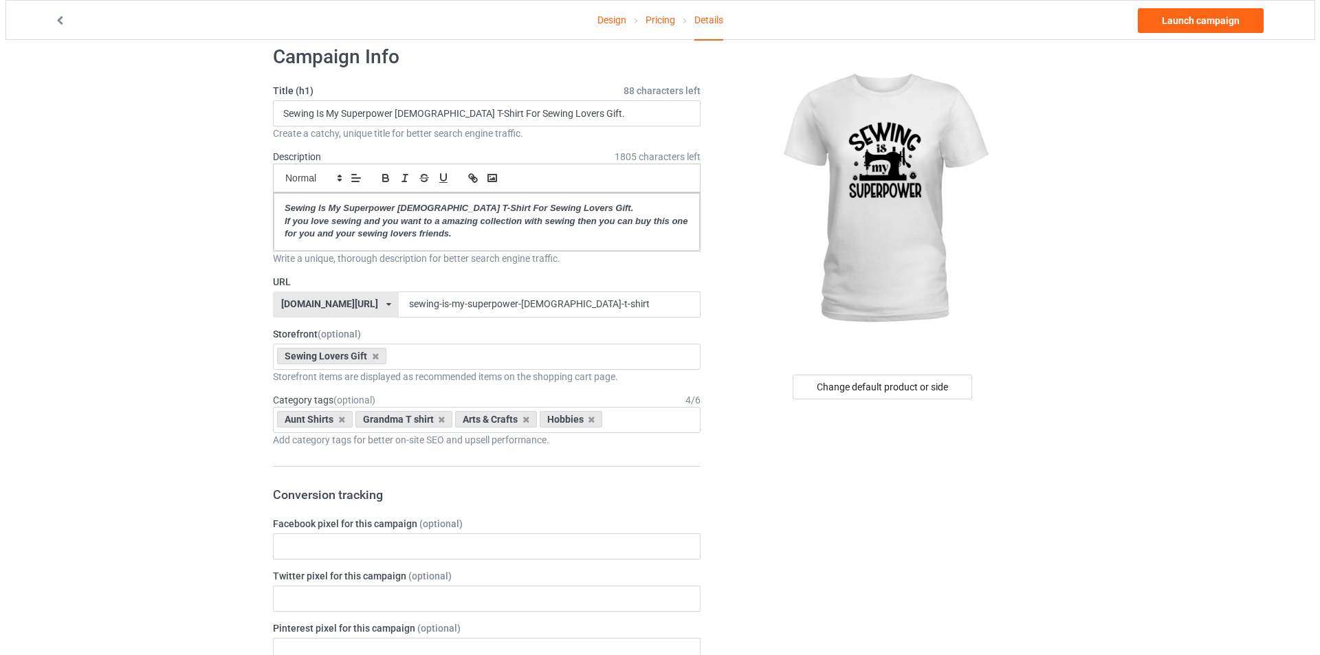
scroll to position [0, 0]
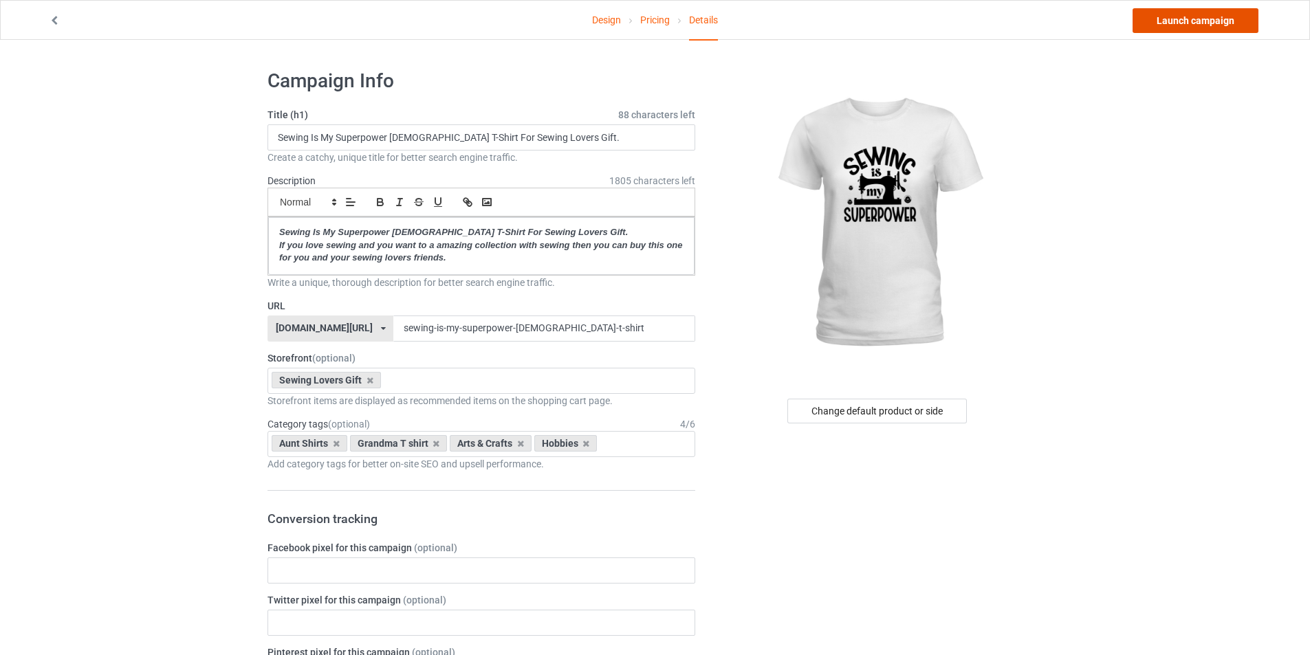
click at [1196, 30] on link "Launch campaign" at bounding box center [1195, 20] width 126 height 25
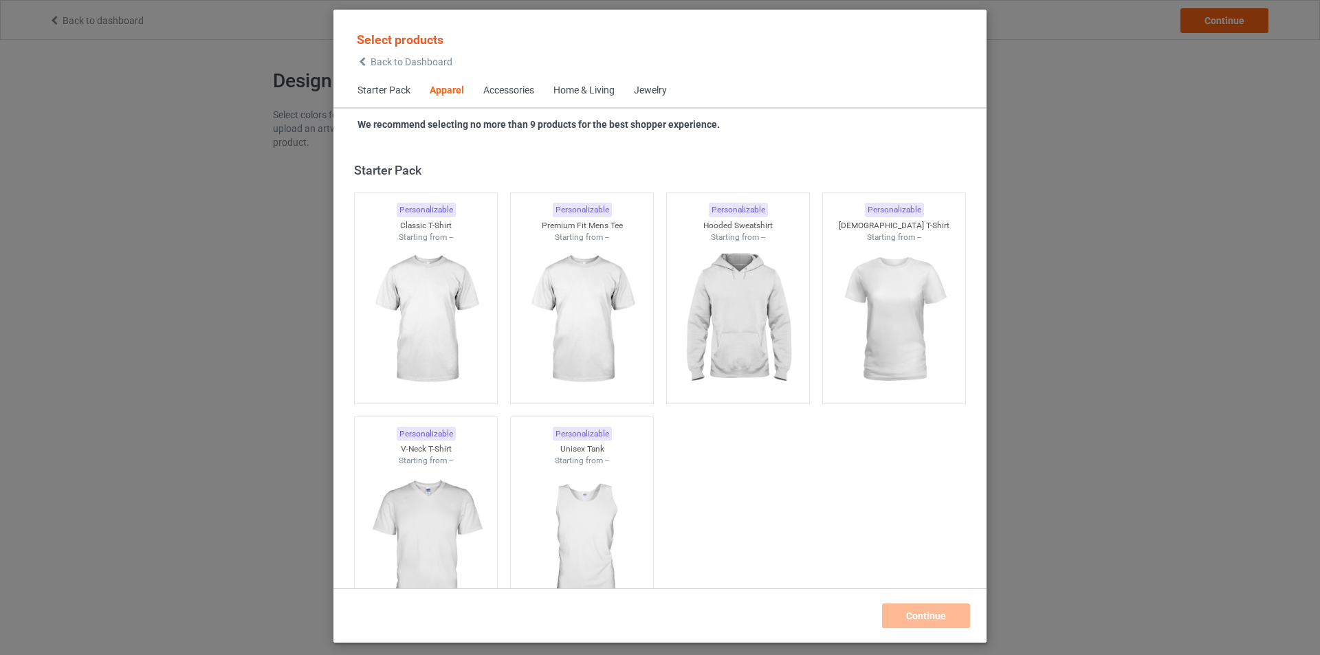
scroll to position [512, 0]
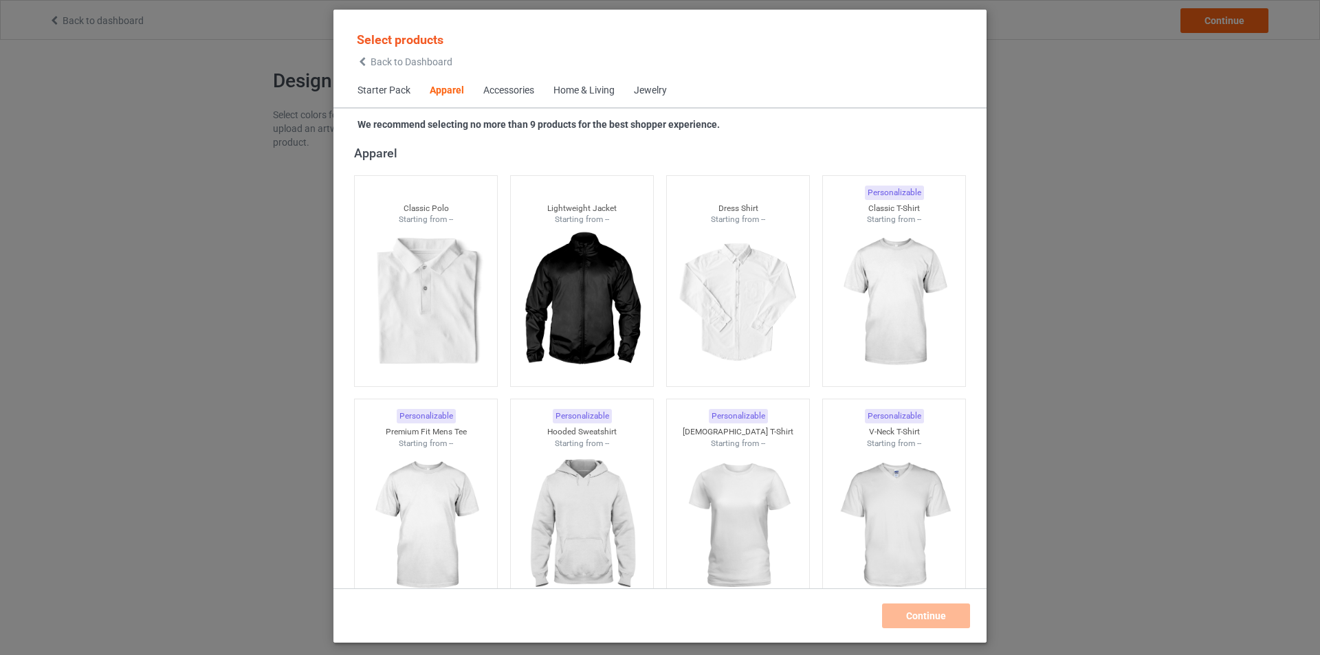
click at [404, 65] on span "Back to Dashboard" at bounding box center [412, 61] width 82 height 11
